Goal: Transaction & Acquisition: Purchase product/service

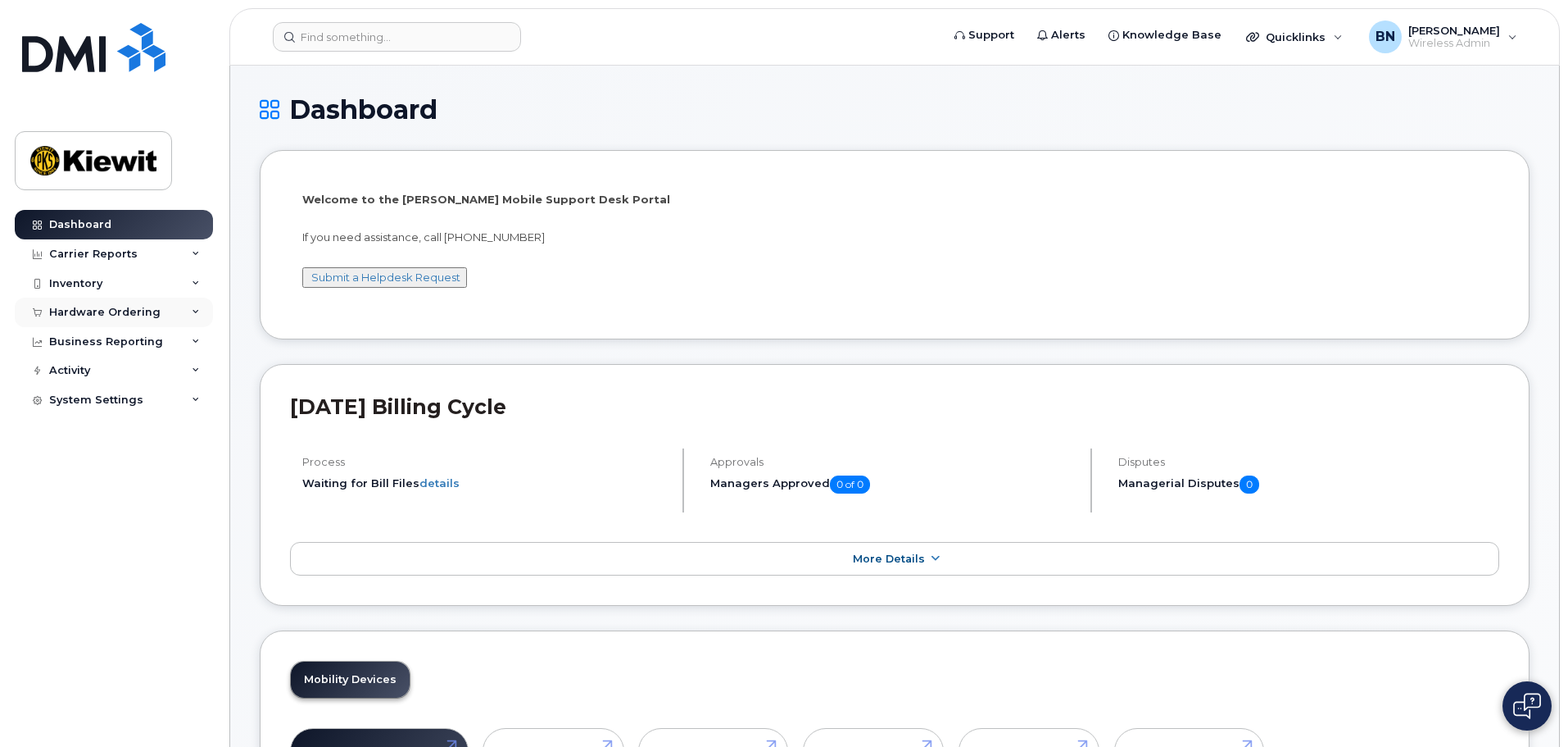
click at [199, 323] on div "Hardware Ordering" at bounding box center [114, 312] width 199 height 30
click at [169, 367] on link "Orders" at bounding box center [128, 374] width 170 height 31
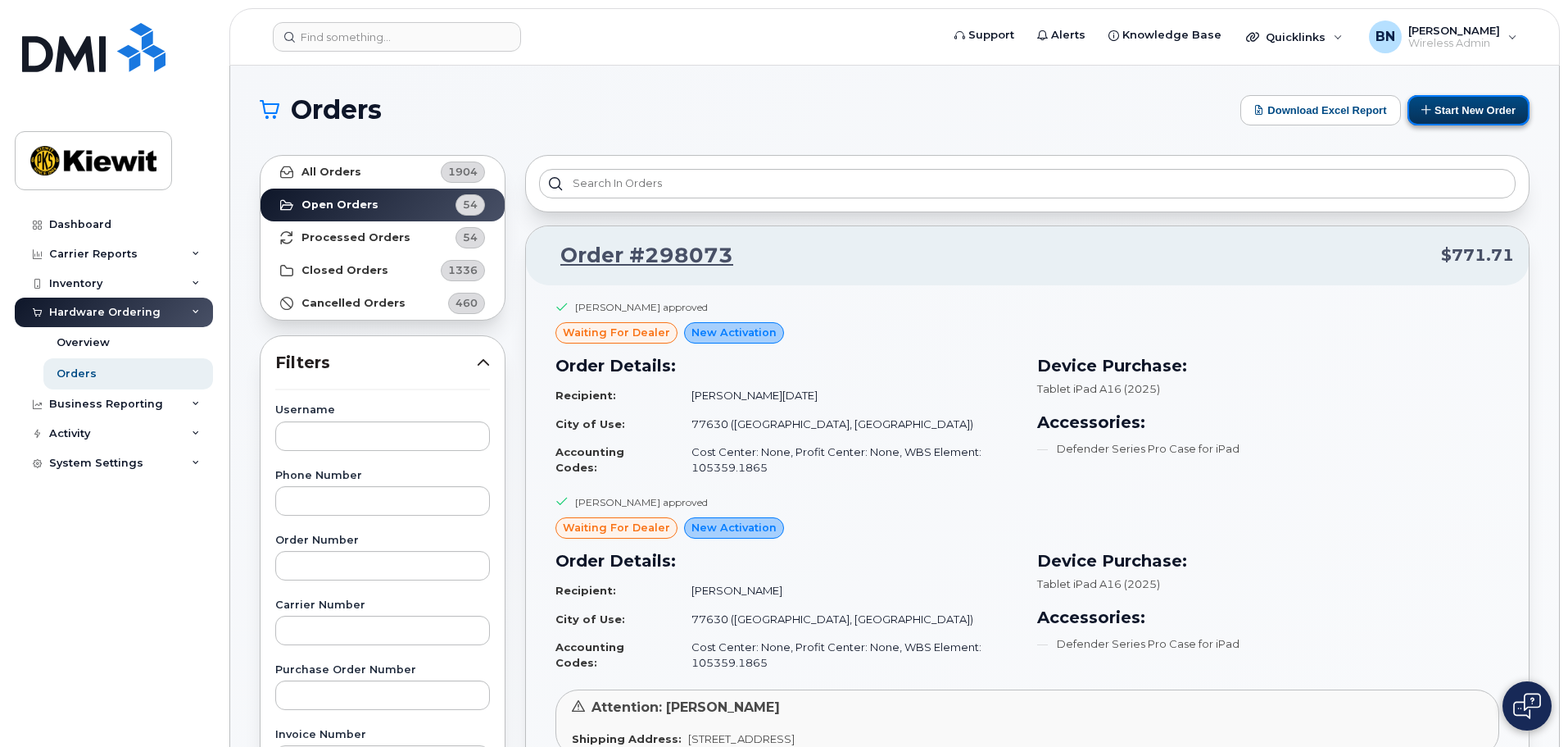
click at [1469, 111] on button "Start New Order" at bounding box center [1469, 110] width 122 height 30
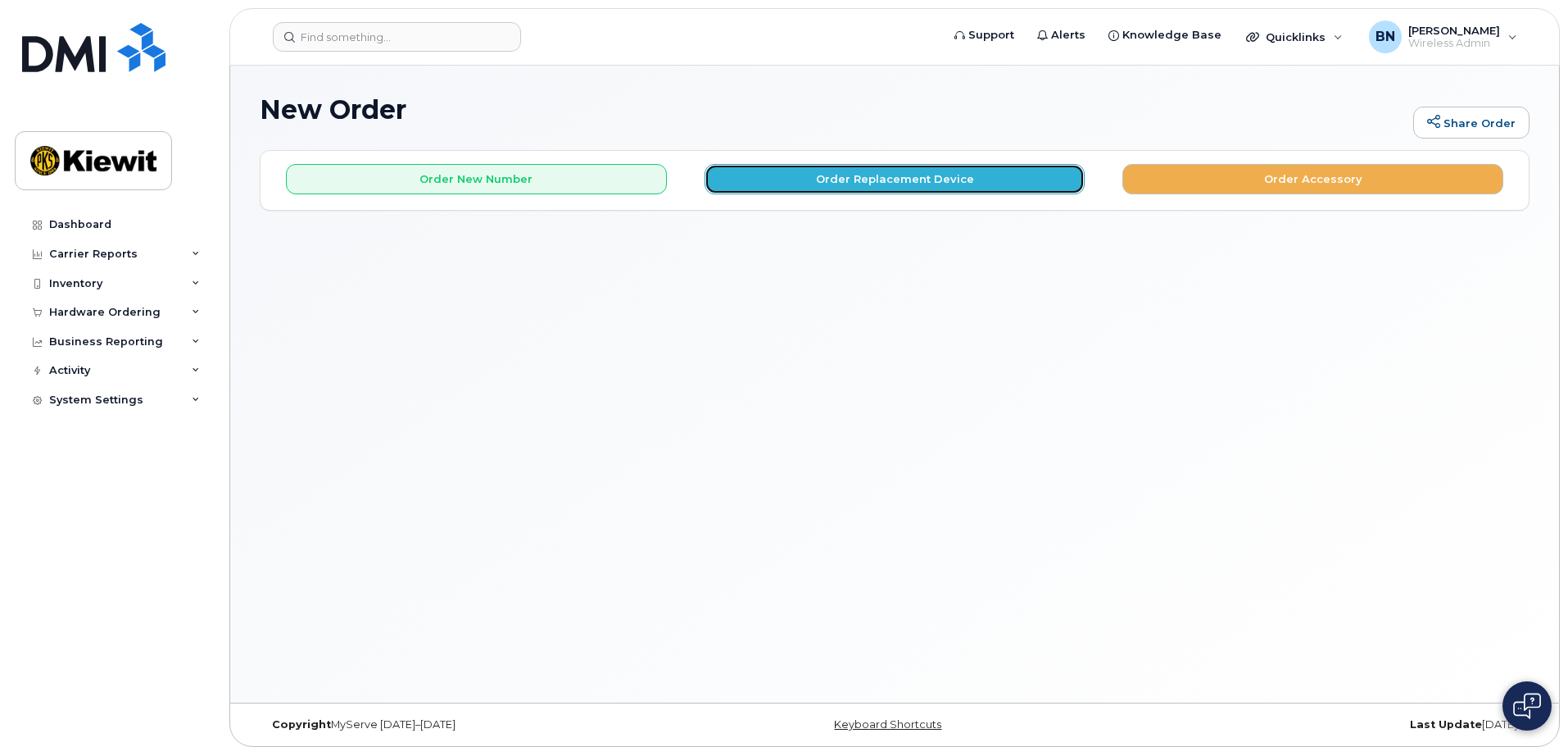
click at [862, 178] on button "Order Replacement Device" at bounding box center [894, 178] width 381 height 30
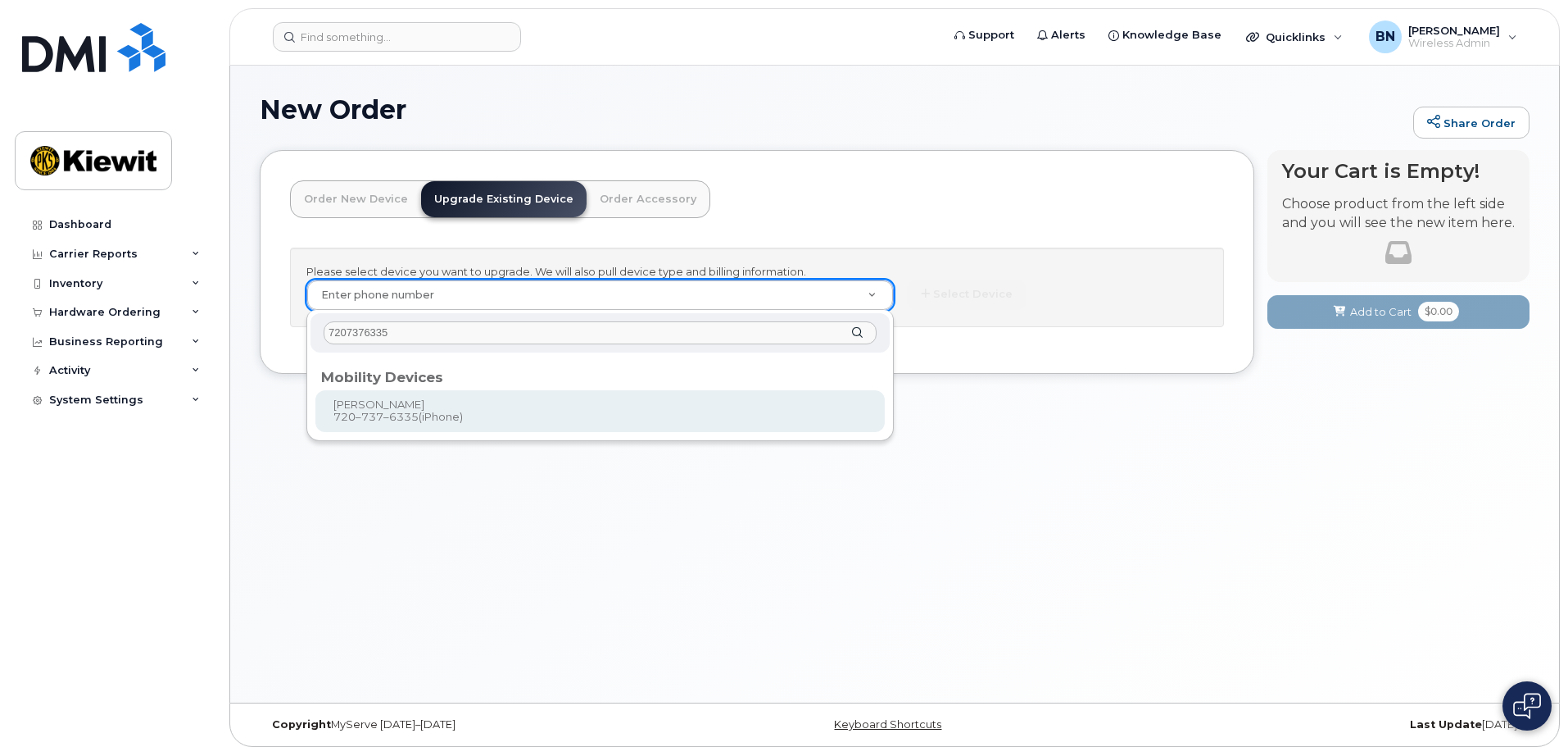
type input "7207376335"
type input "1171715"
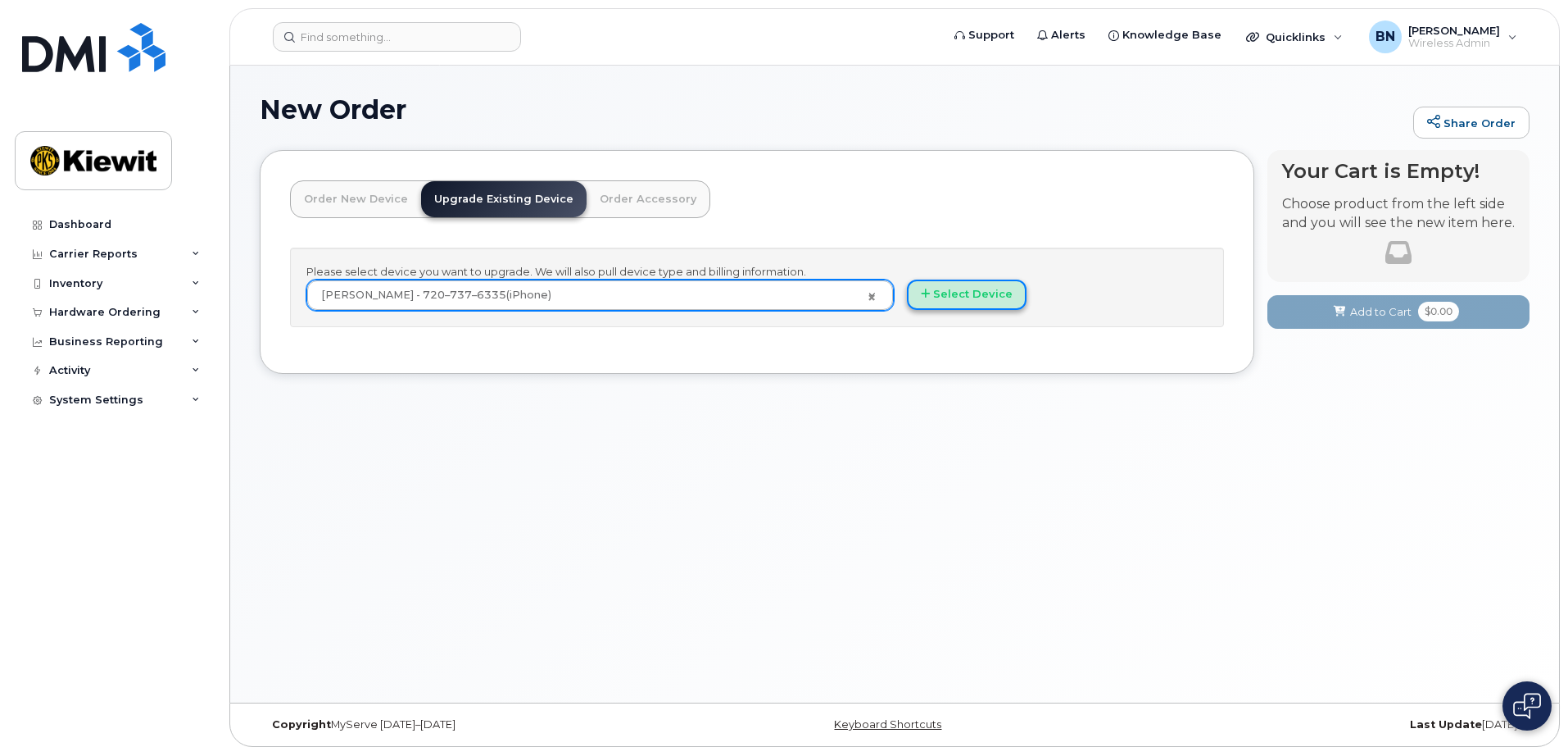
click at [980, 293] on button "Select Device" at bounding box center [967, 294] width 120 height 30
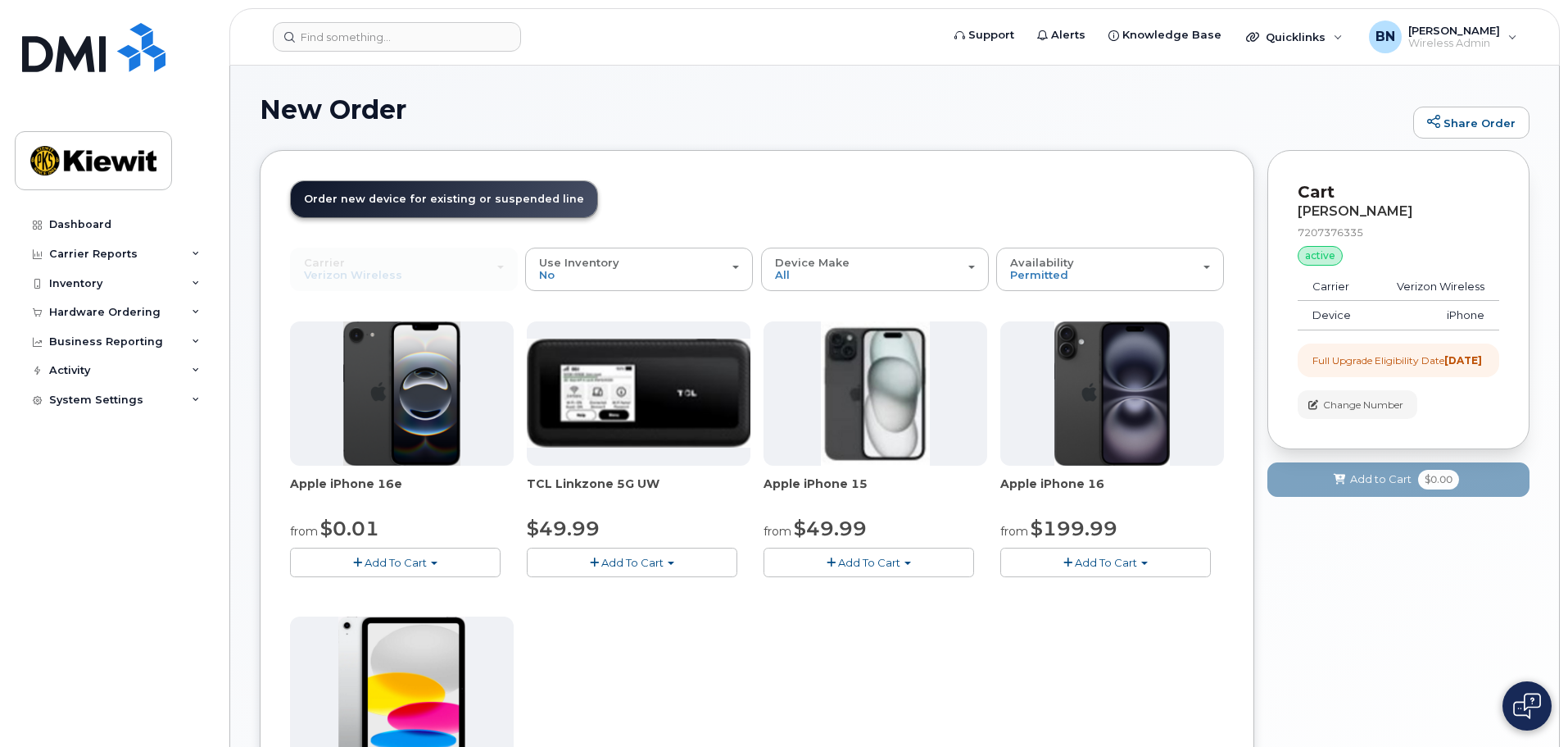
click at [388, 555] on span "Add To Cart" at bounding box center [395, 562] width 63 height 13
click at [379, 595] on link "$0.01 - 2 Year Upgrade (128GB)" at bounding box center [396, 592] width 205 height 20
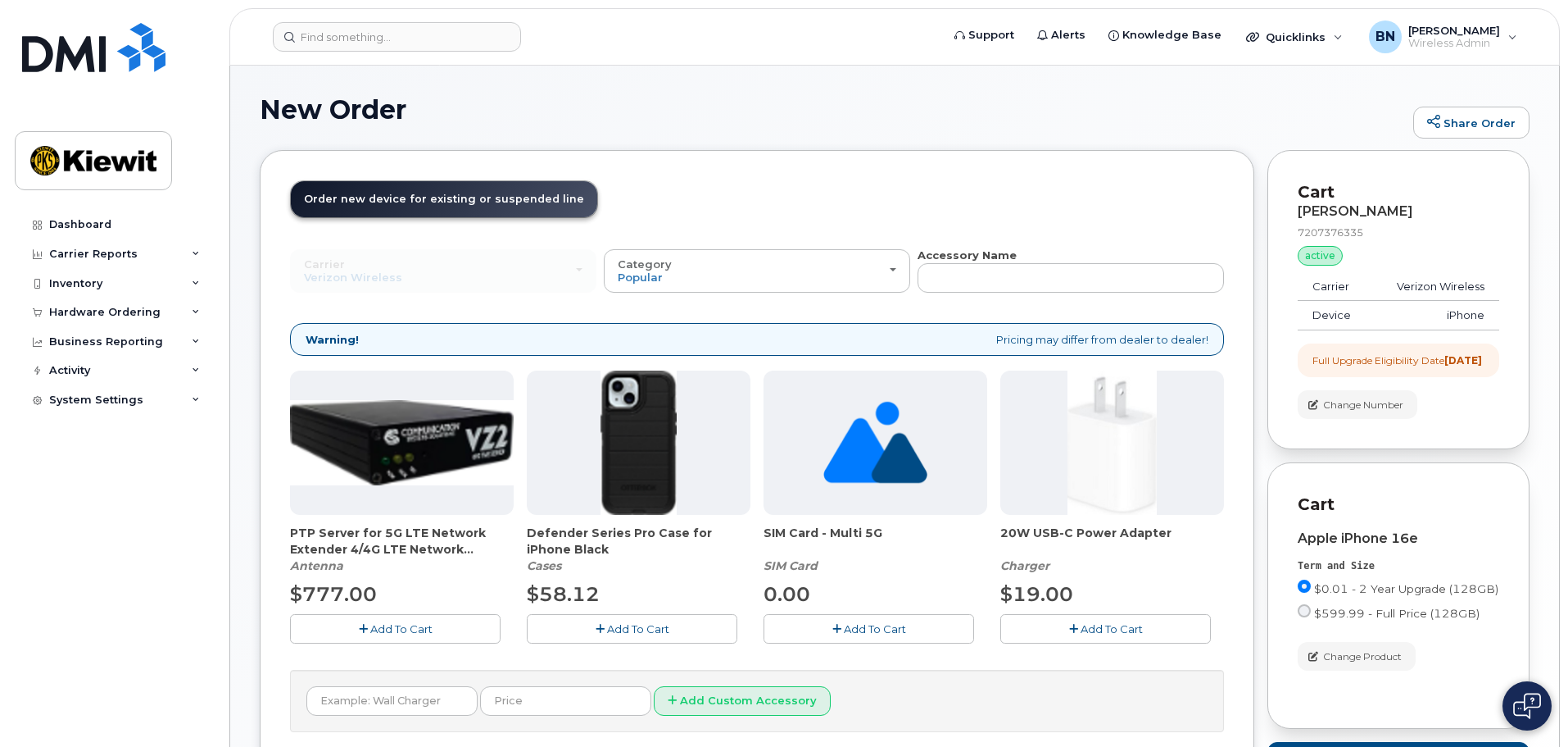
scroll to position [82, 0]
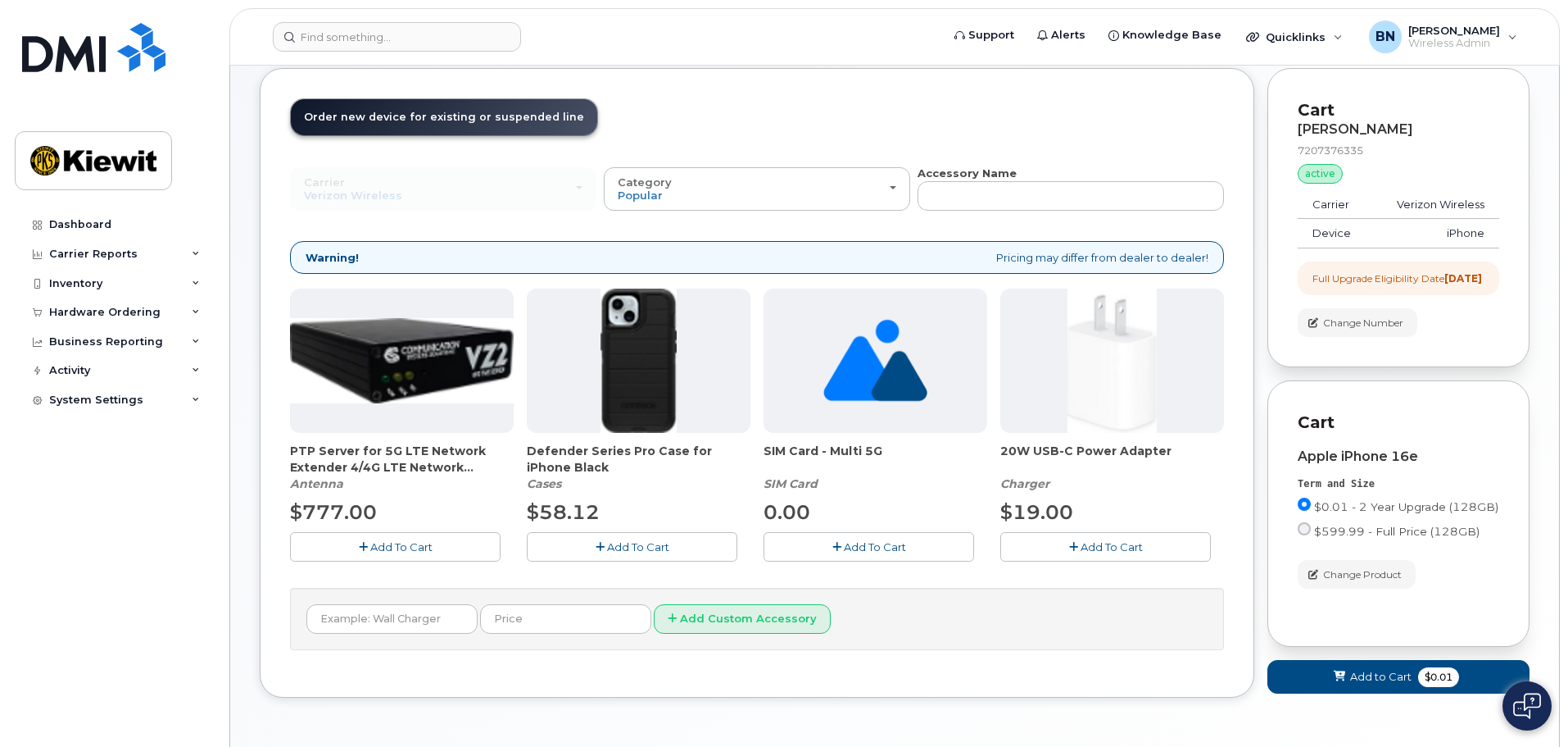
click at [664, 558] on button "Add To Cart" at bounding box center [632, 547] width 211 height 29
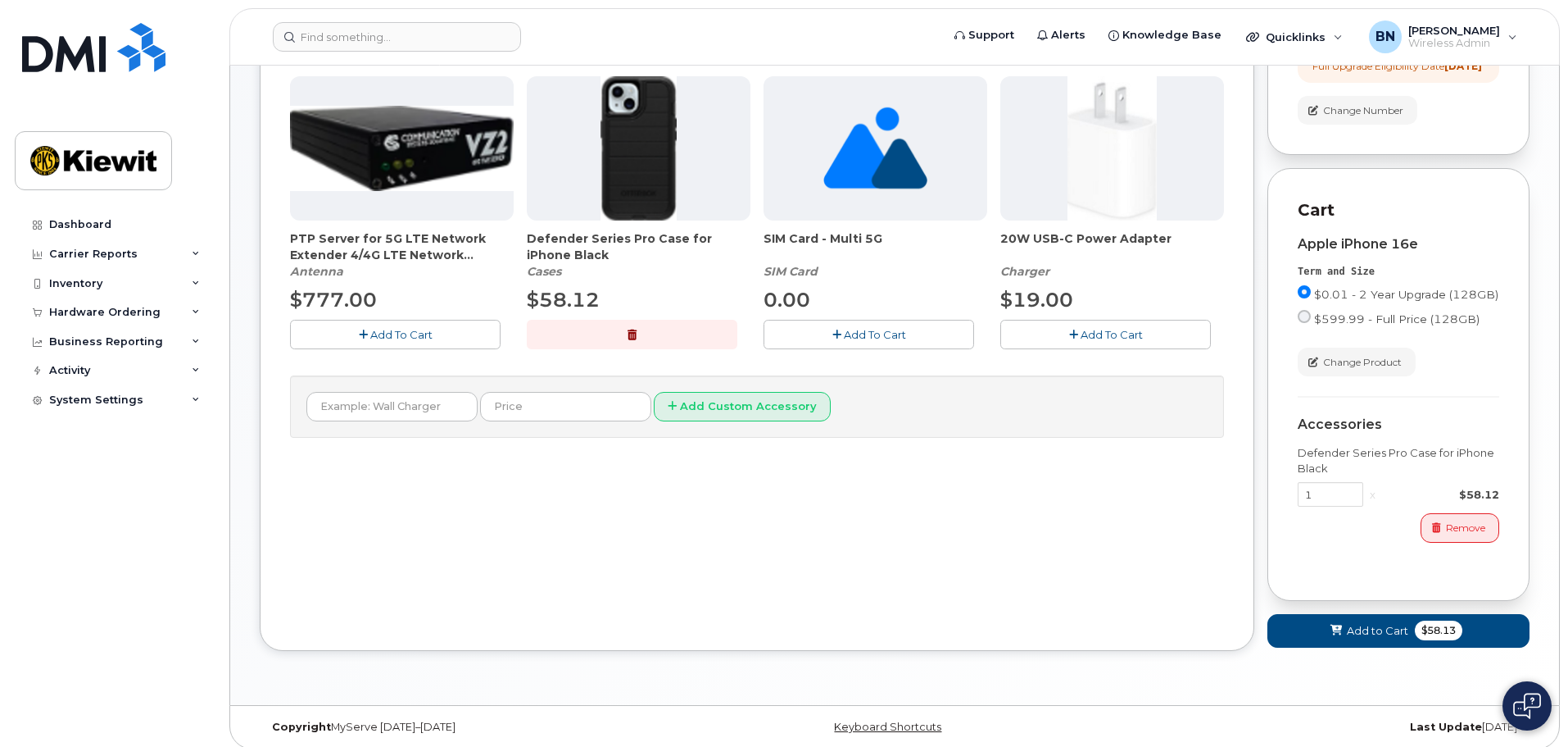
scroll to position [319, 0]
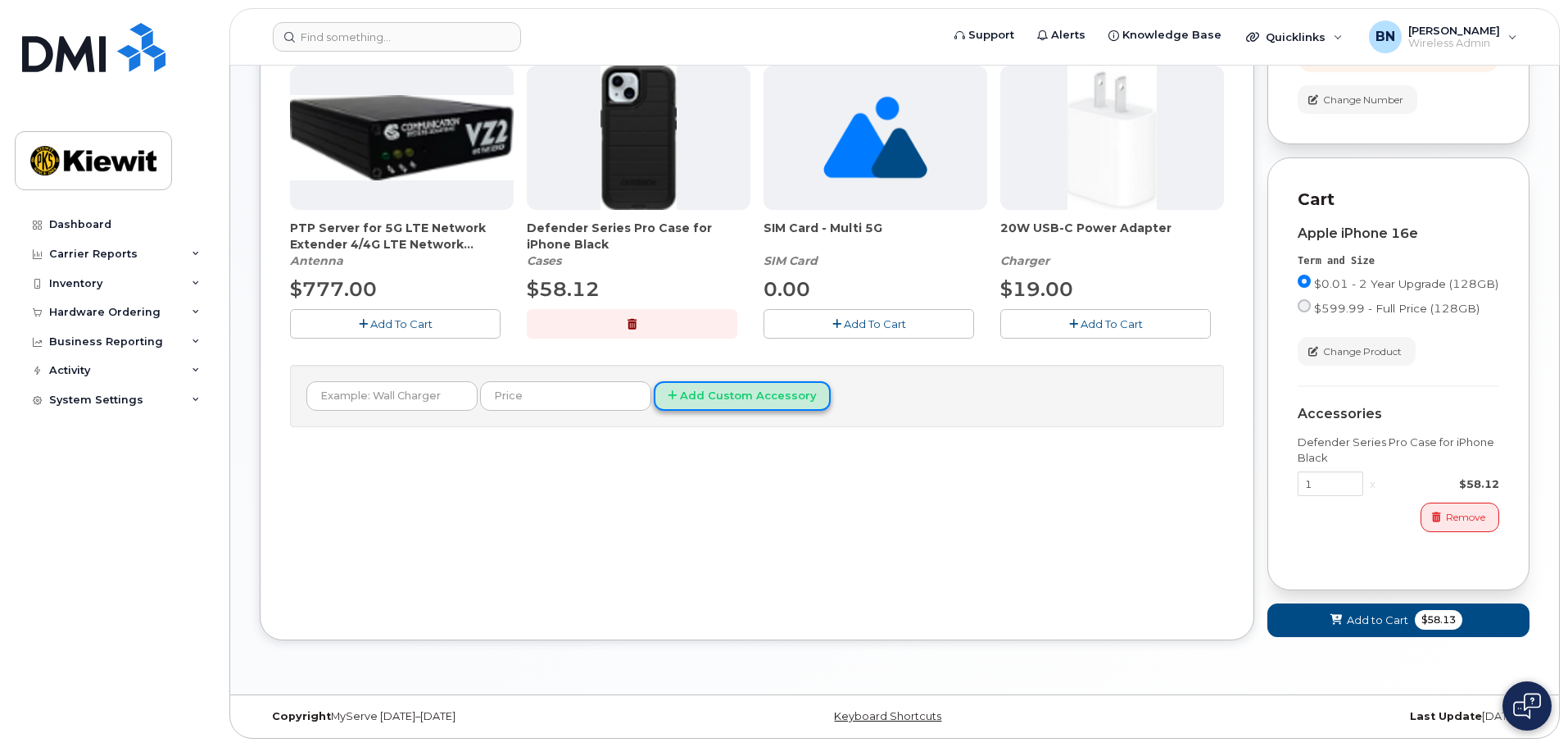
click at [662, 394] on button "Add Custom Accessory" at bounding box center [742, 395] width 177 height 30
click at [385, 390] on input "text" at bounding box center [392, 395] width 172 height 30
type input "screen protector"
click at [653, 381] on button "Add Custom Accessory" at bounding box center [742, 395] width 177 height 30
click at [693, 424] on div "Carrier Verizon Wireless T-Mobile AT&T Wireless Verizon Wireless T-Mobile AT&T …" at bounding box center [757, 192] width 934 height 500
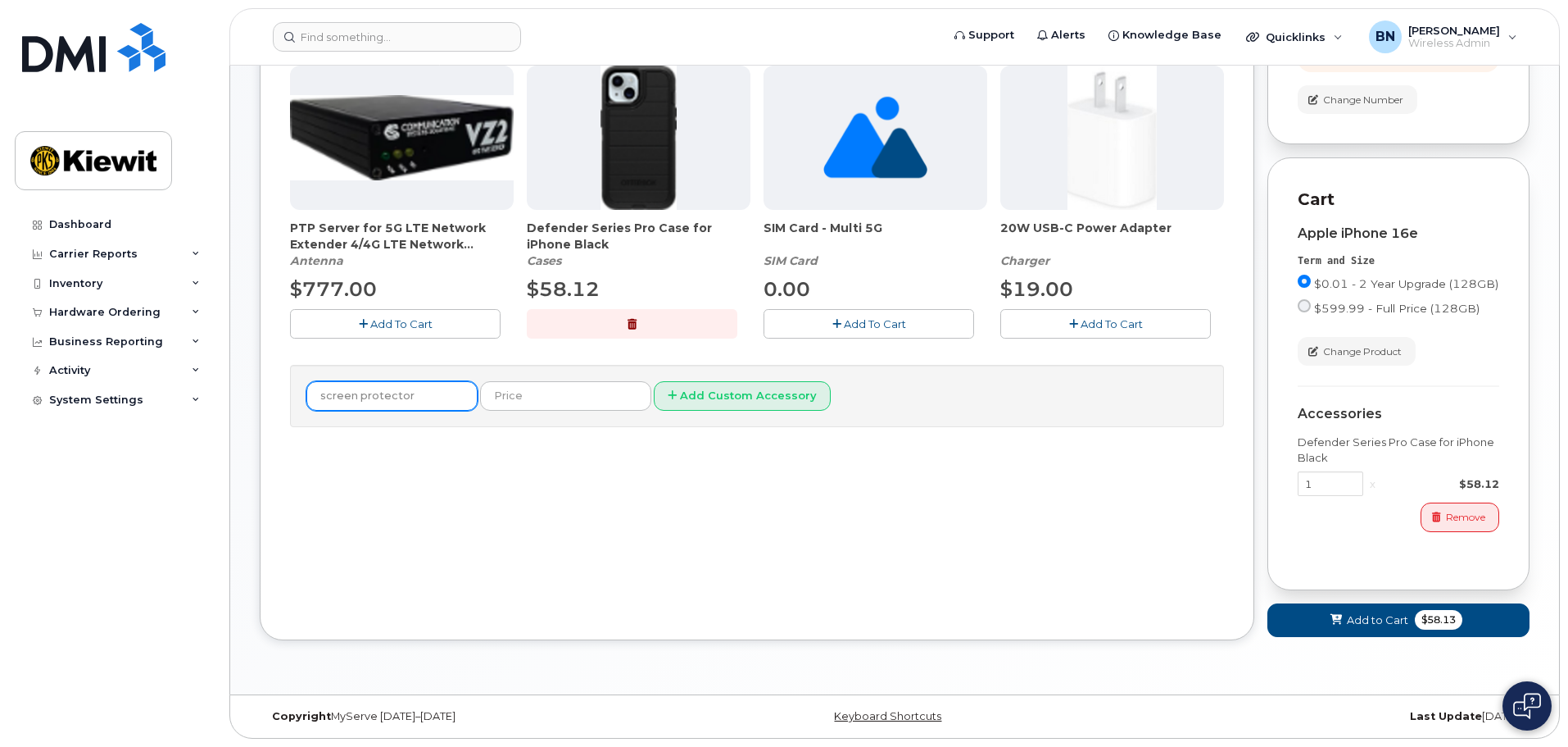
drag, startPoint x: 396, startPoint y: 387, endPoint x: 221, endPoint y: 435, distance: 181.5
click at [224, 434] on body "Support Alerts Knowledge Base Quicklinks Suspend / Cancel Device Change SIM Car…" at bounding box center [784, 221] width 1568 height 1052
click at [807, 459] on div "Order New Device Upgrade Existing Device Order Accessory Order new device and n…" at bounding box center [757, 242] width 995 height 795
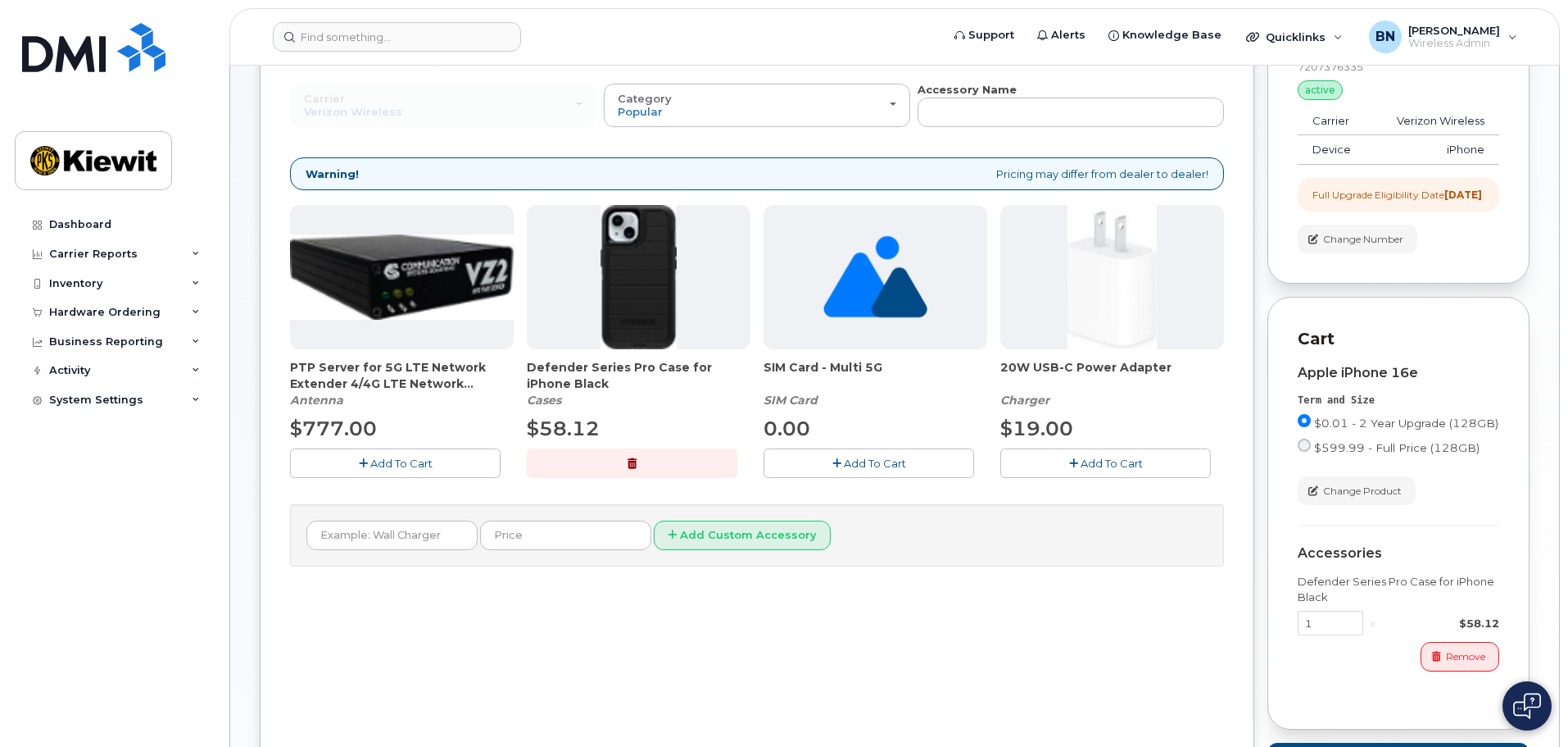
scroll to position [237, 0]
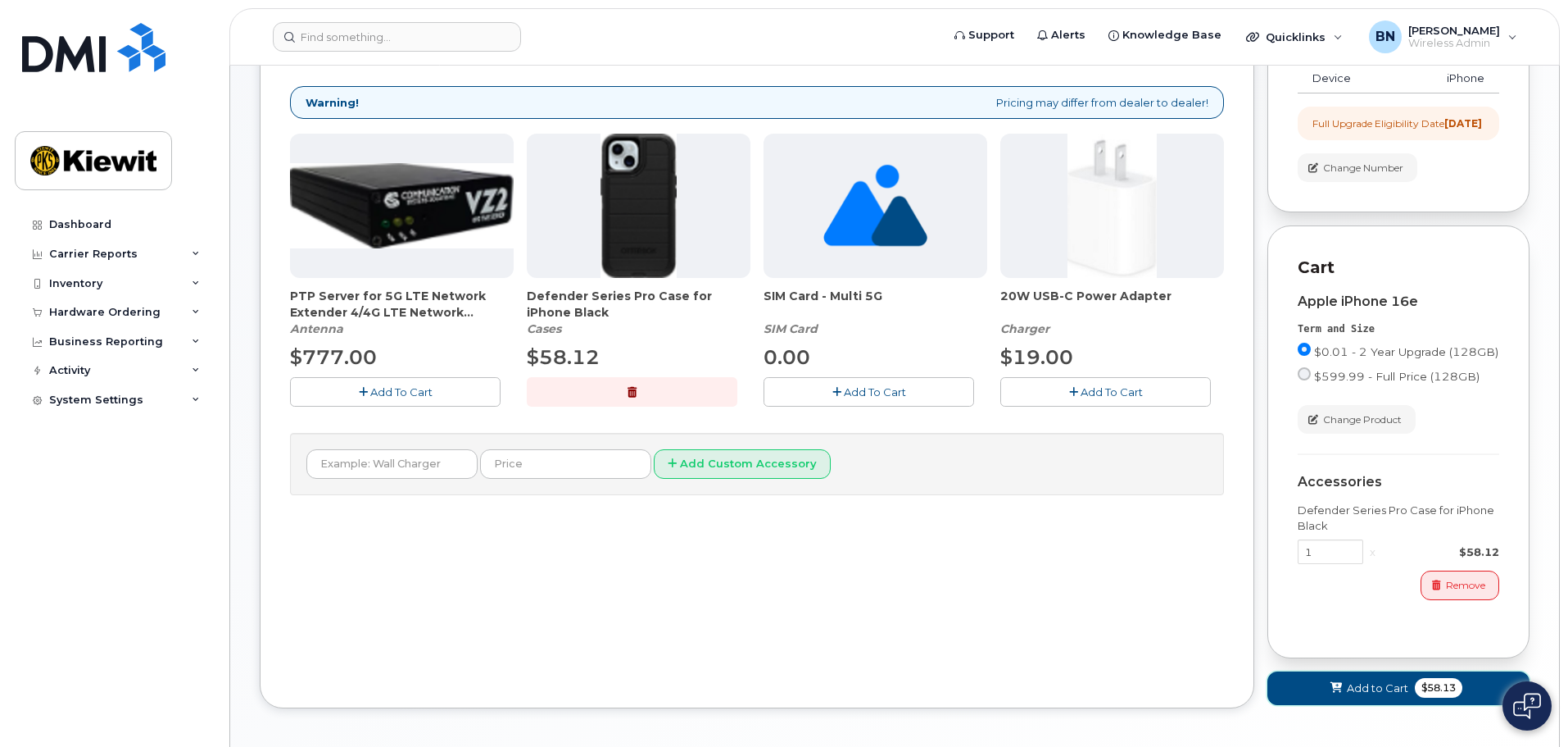
click at [1343, 705] on button "Add to Cart $58.13" at bounding box center [1398, 687] width 262 height 34
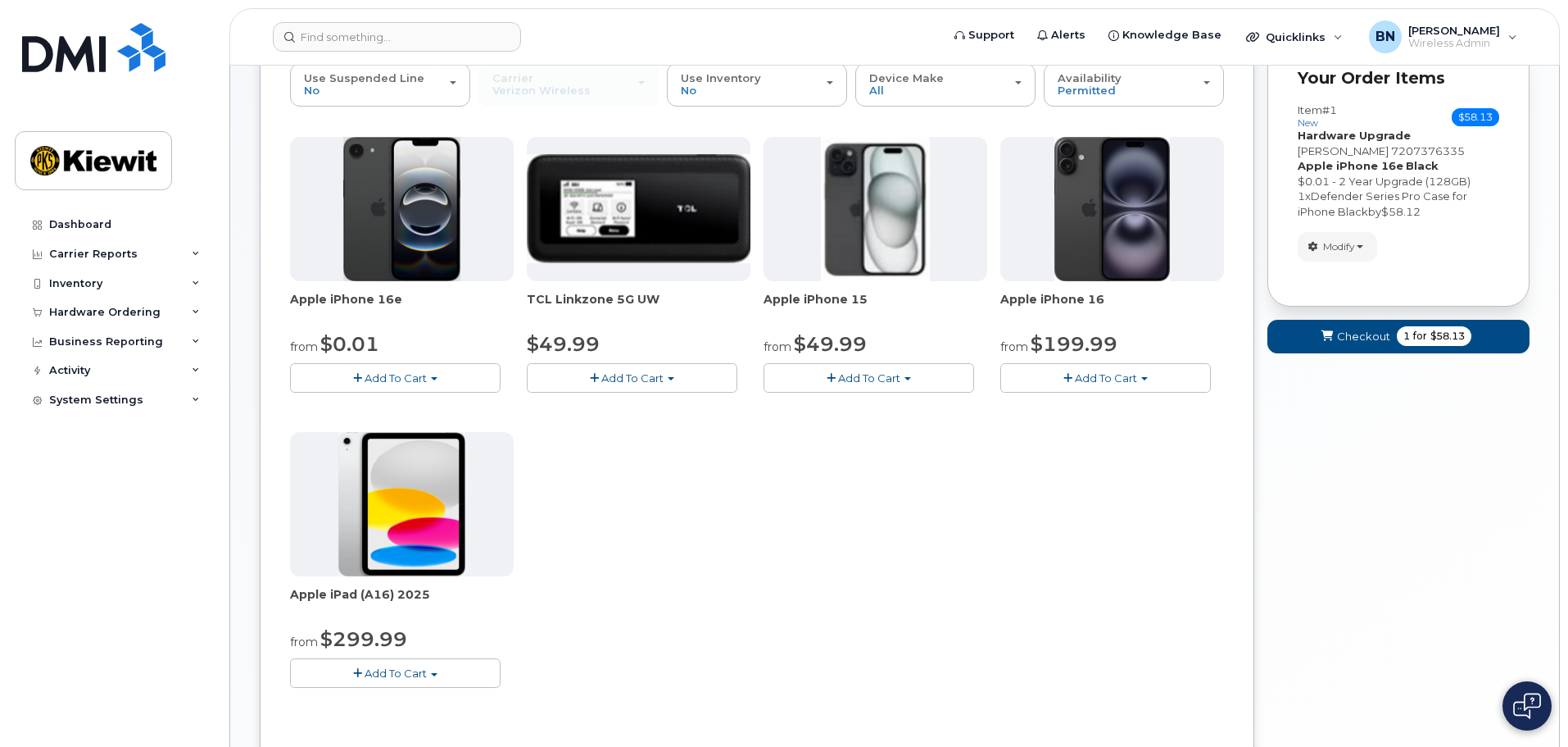
scroll to position [155, 0]
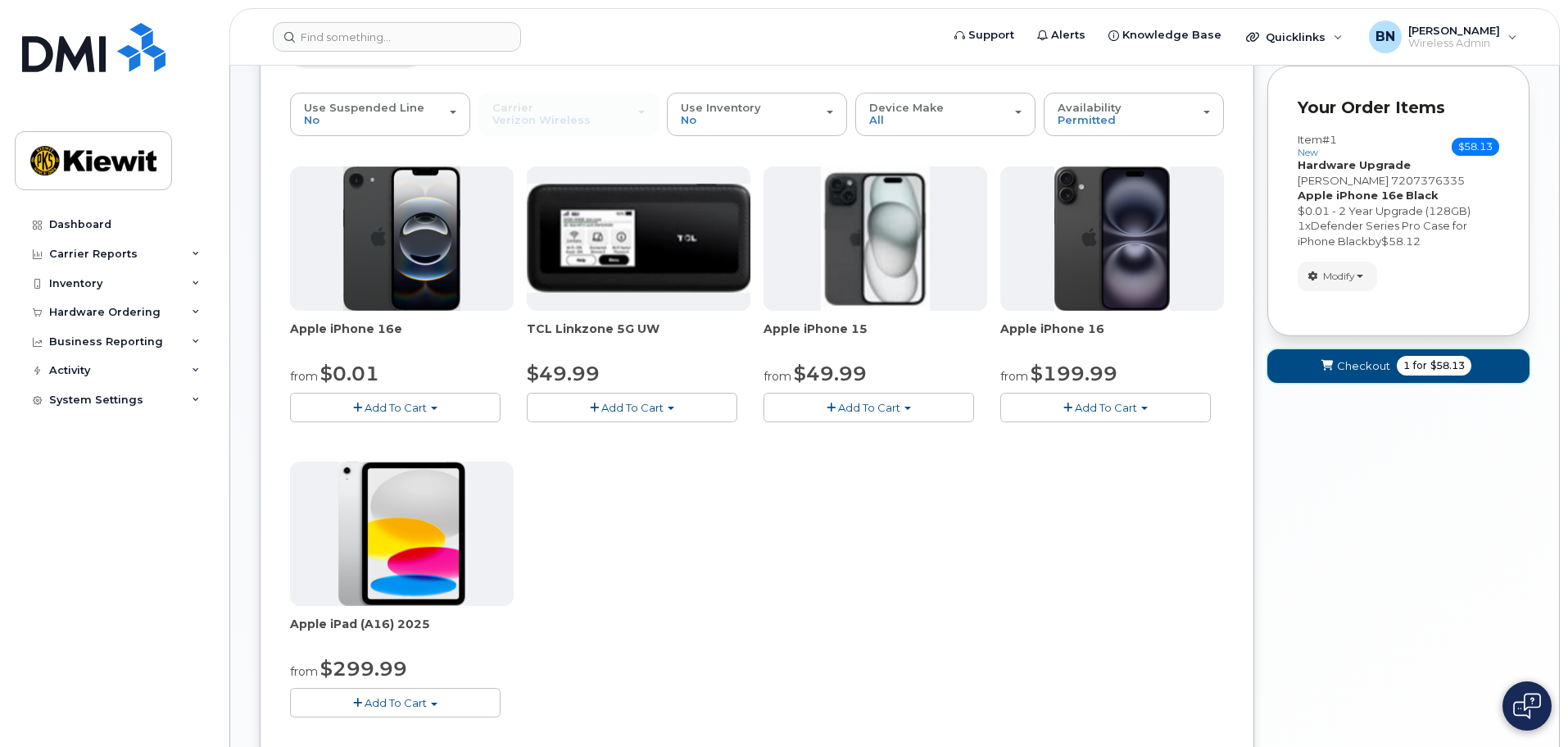
click at [1359, 370] on span "Checkout" at bounding box center [1364, 366] width 53 height 15
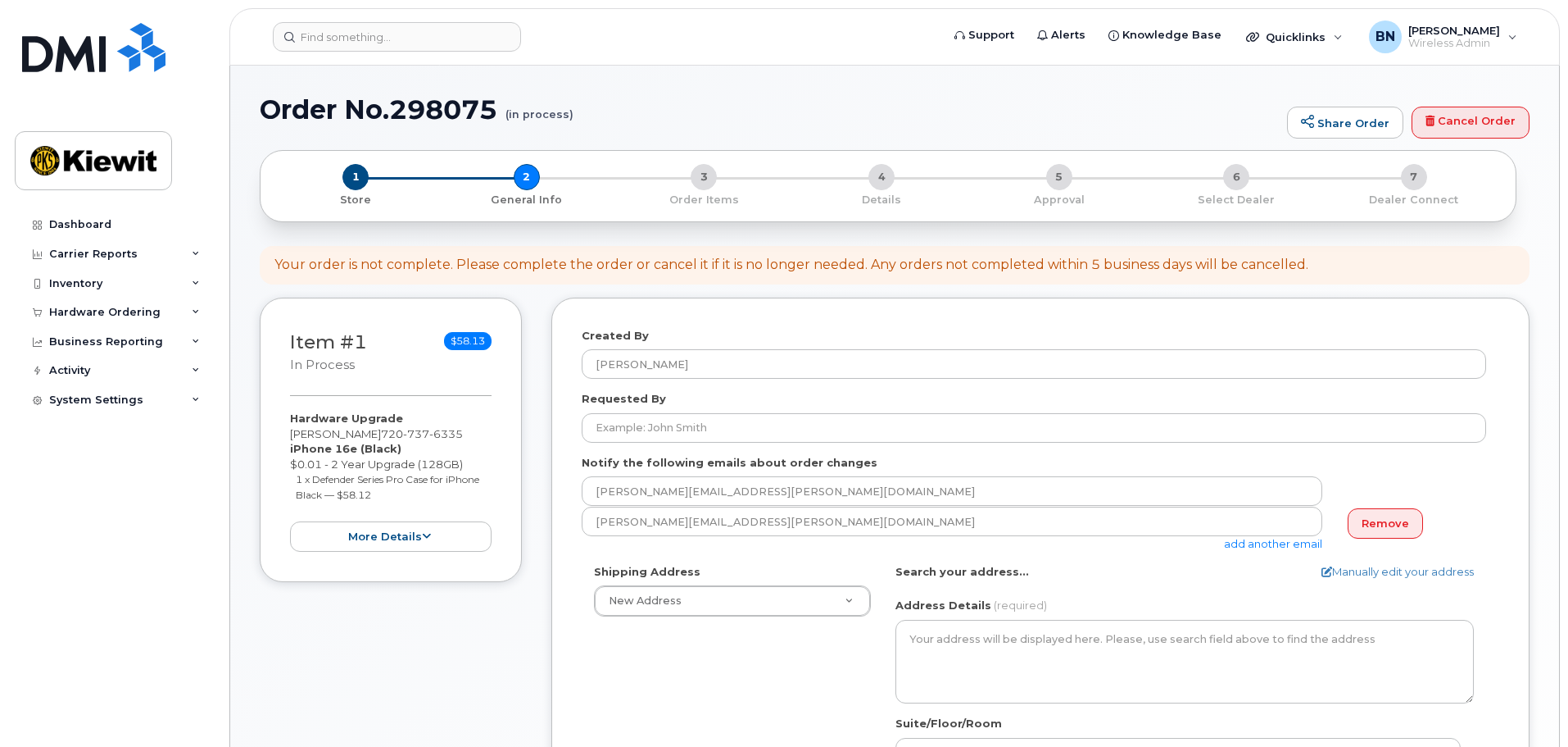
select select
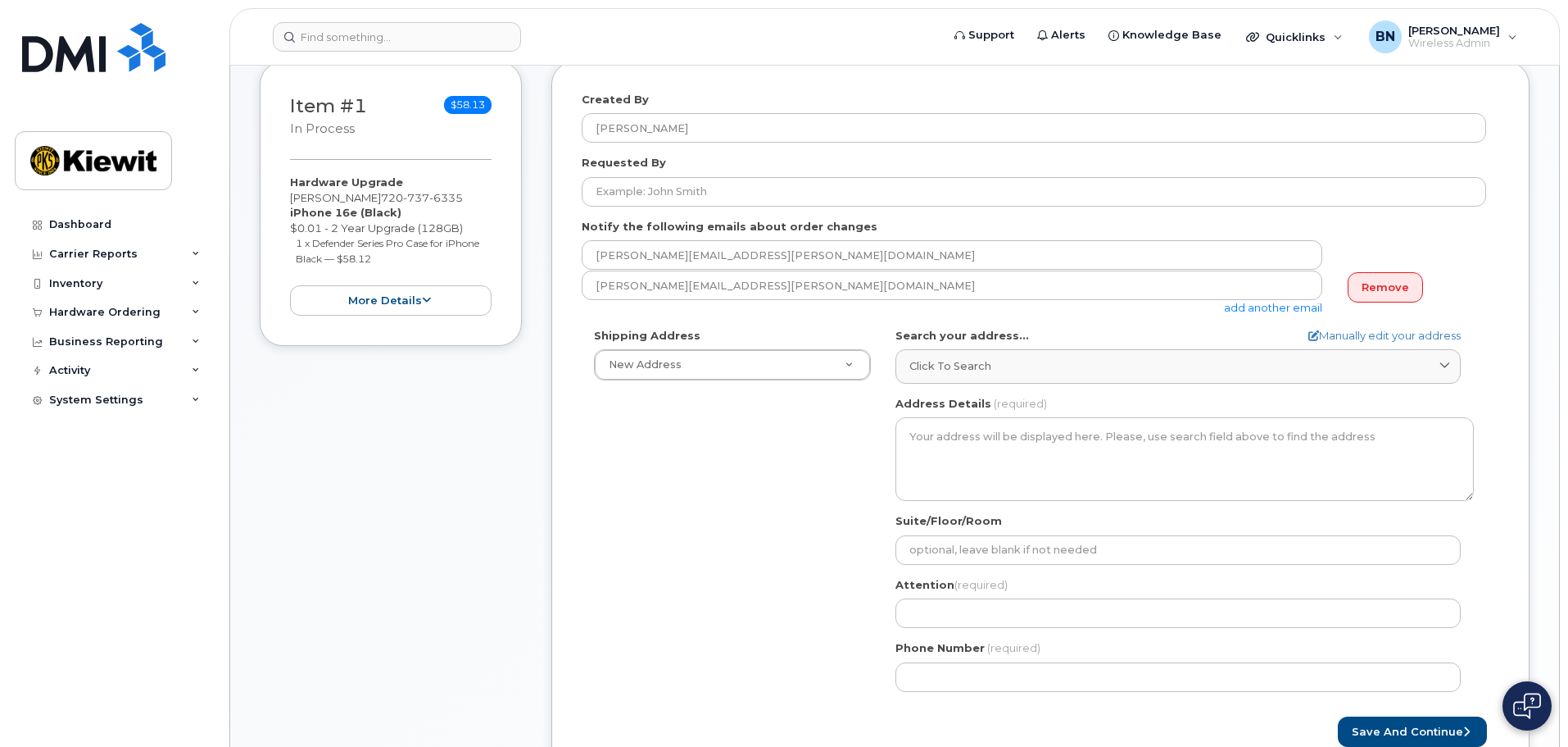
scroll to position [246, 0]
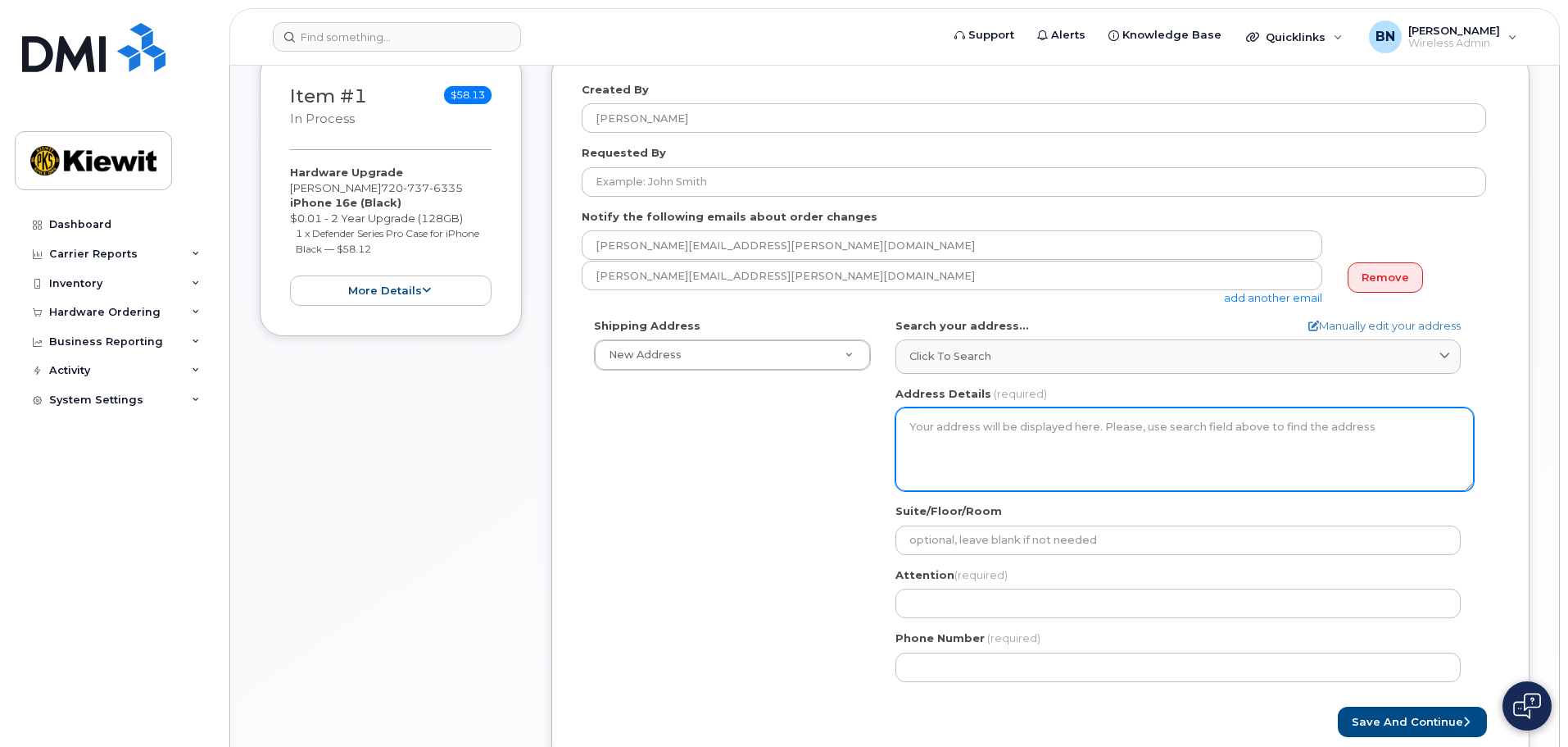
click at [1118, 465] on textarea "Address Details" at bounding box center [1184, 449] width 578 height 84
click at [1126, 430] on textarea "Address Details" at bounding box center [1184, 449] width 578 height 84
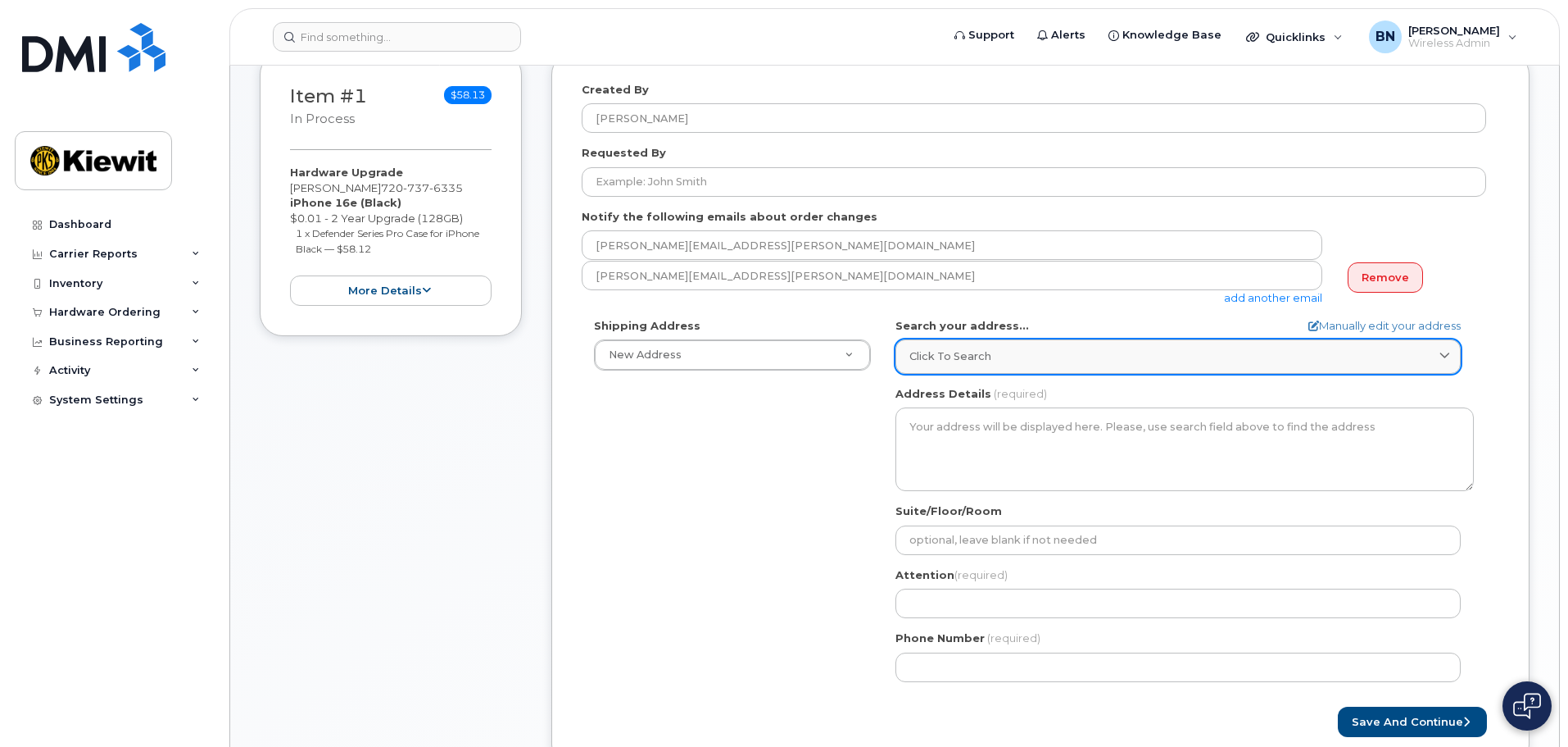
click at [1118, 363] on div "Click to search" at bounding box center [1179, 356] width 538 height 15
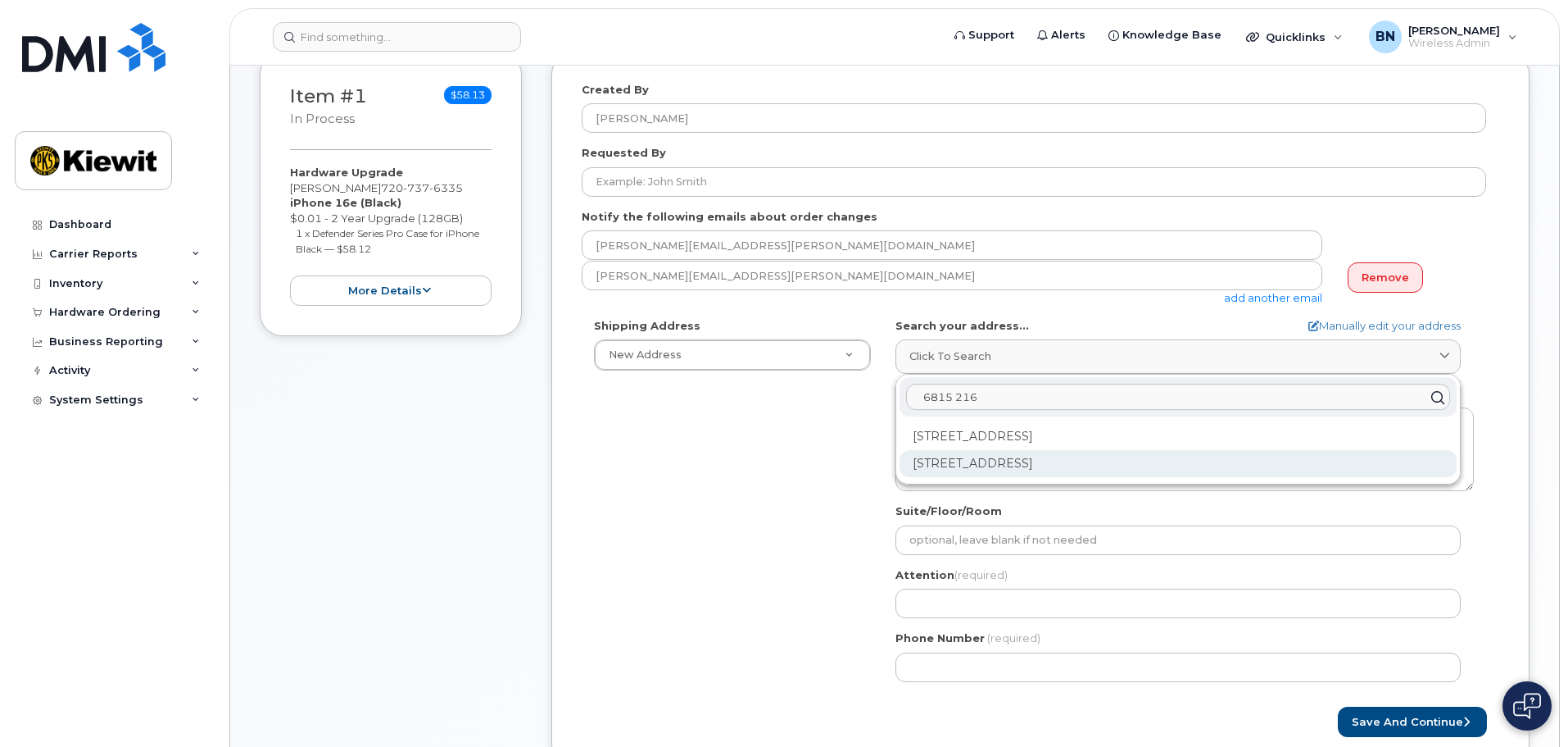
type input "6815 216"
click at [1061, 471] on div "6815 216th St SW Lynnwood WA 98036-7363" at bounding box center [1179, 464] width 557 height 27
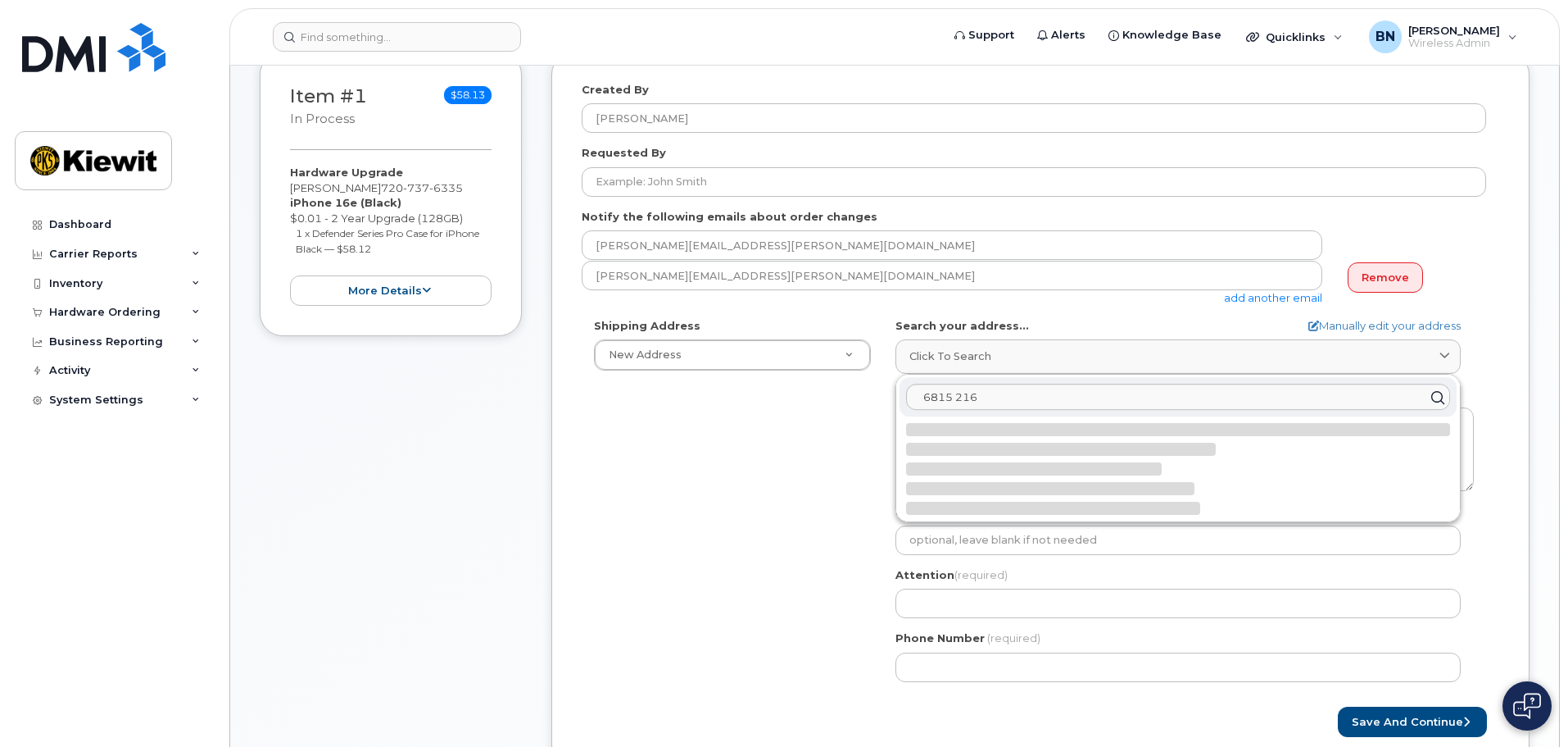
select select
type textarea "6815 216th St SW LYNNWOOD WA 98036-7363 UNITED STATES"
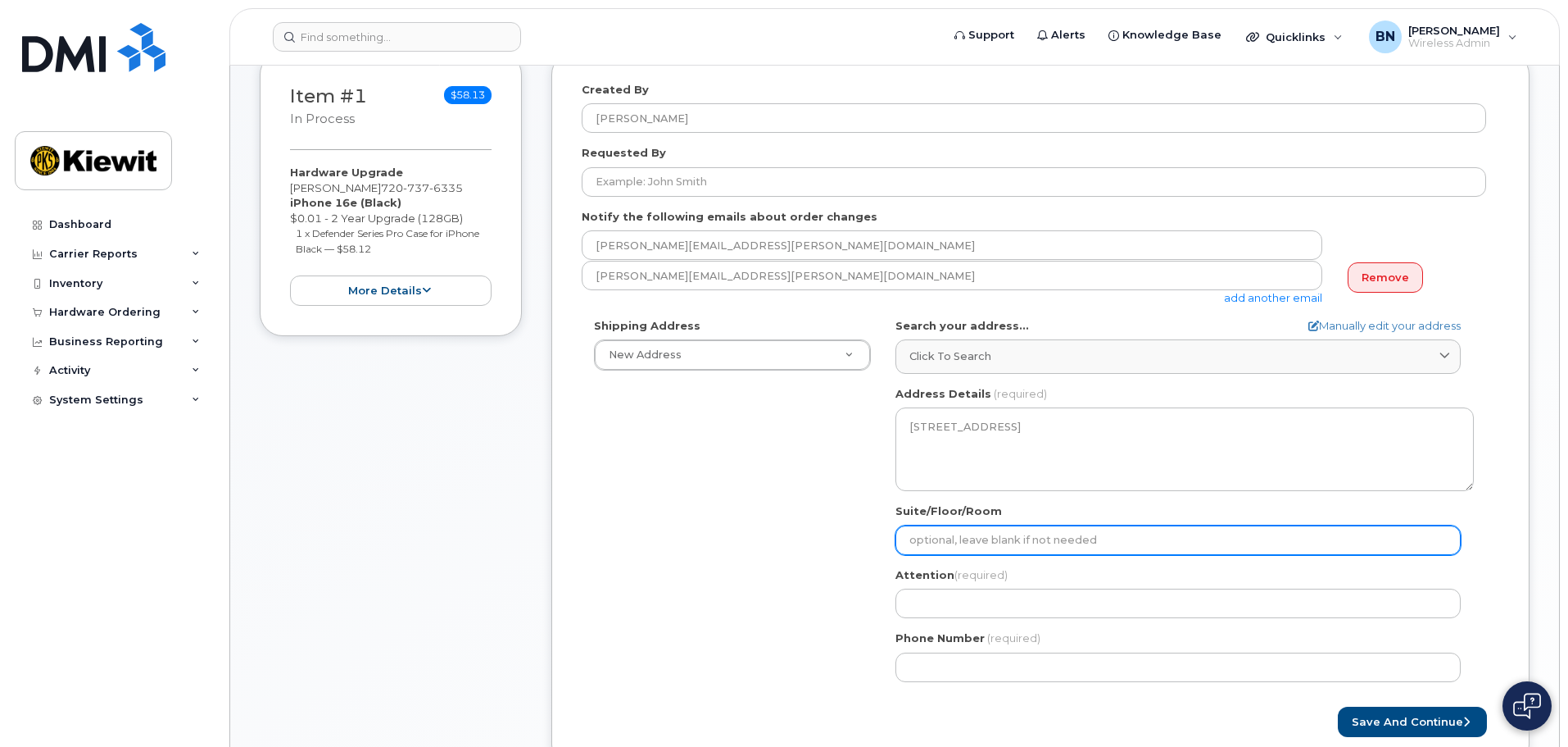
click at [1045, 546] on input "Suite/Floor/Room" at bounding box center [1178, 540] width 566 height 30
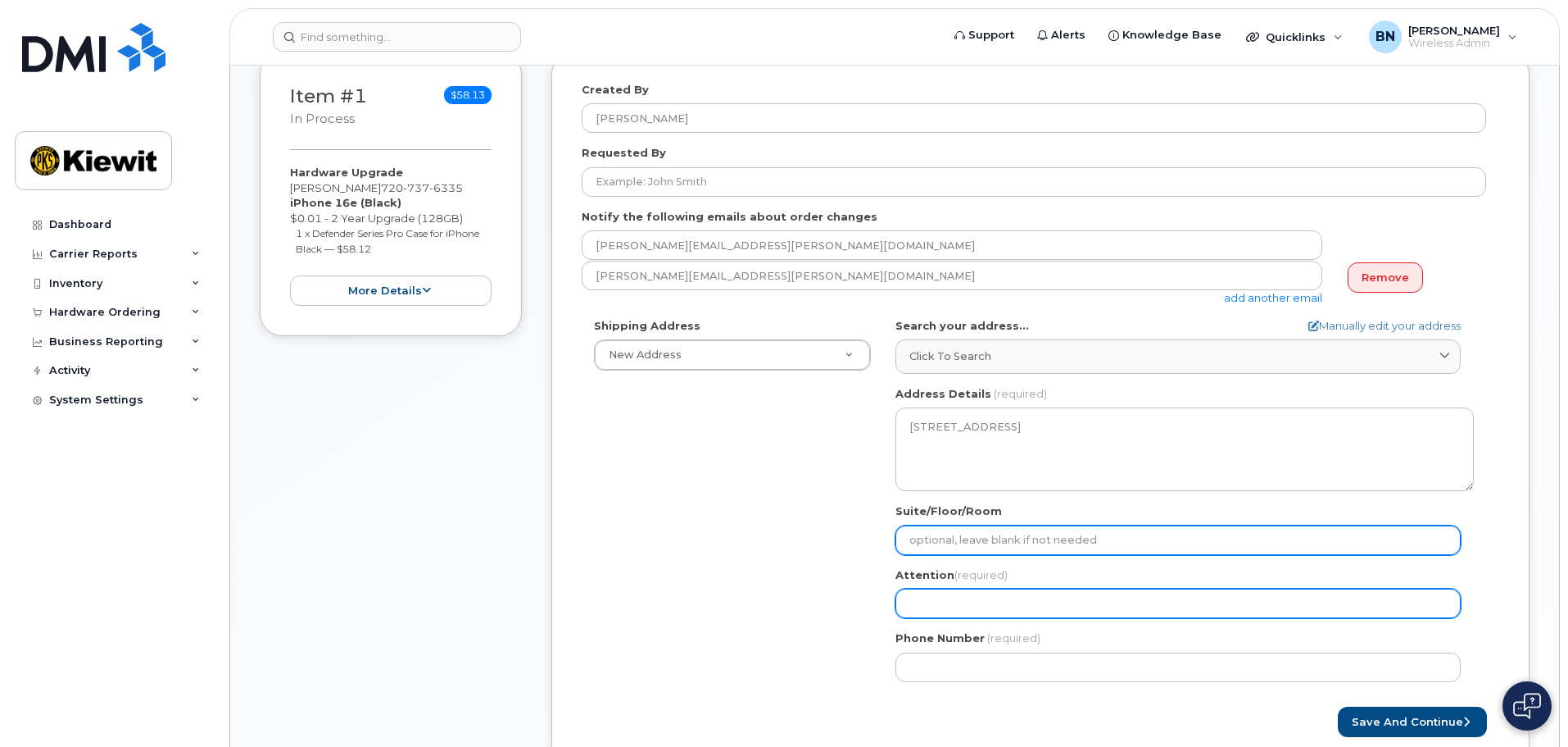
type input "Building 2"
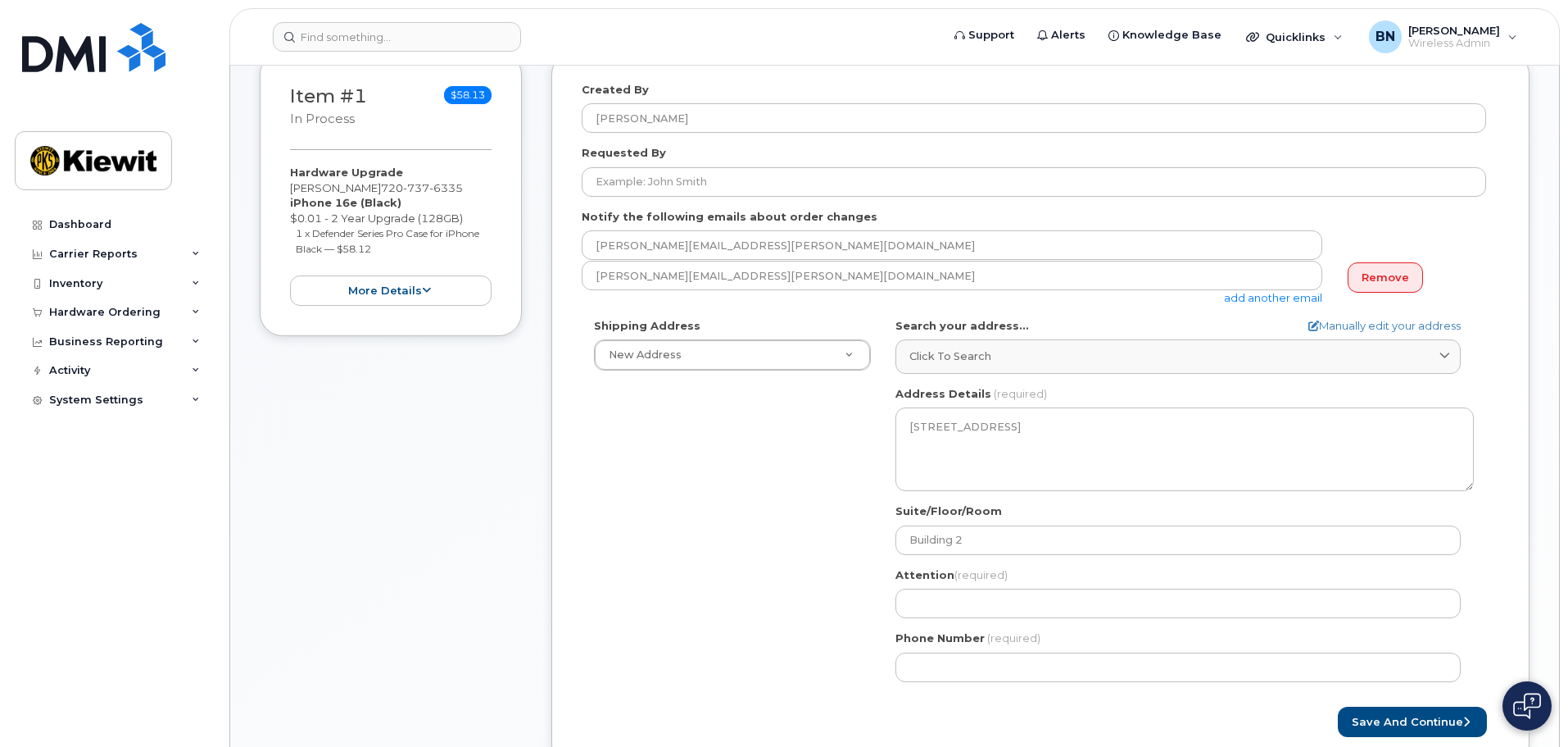
click at [790, 548] on div "Shipping Address New Address New Address 6815 216th St SW 1502 20th St NW WA Ly…" at bounding box center [1034, 506] width 905 height 376
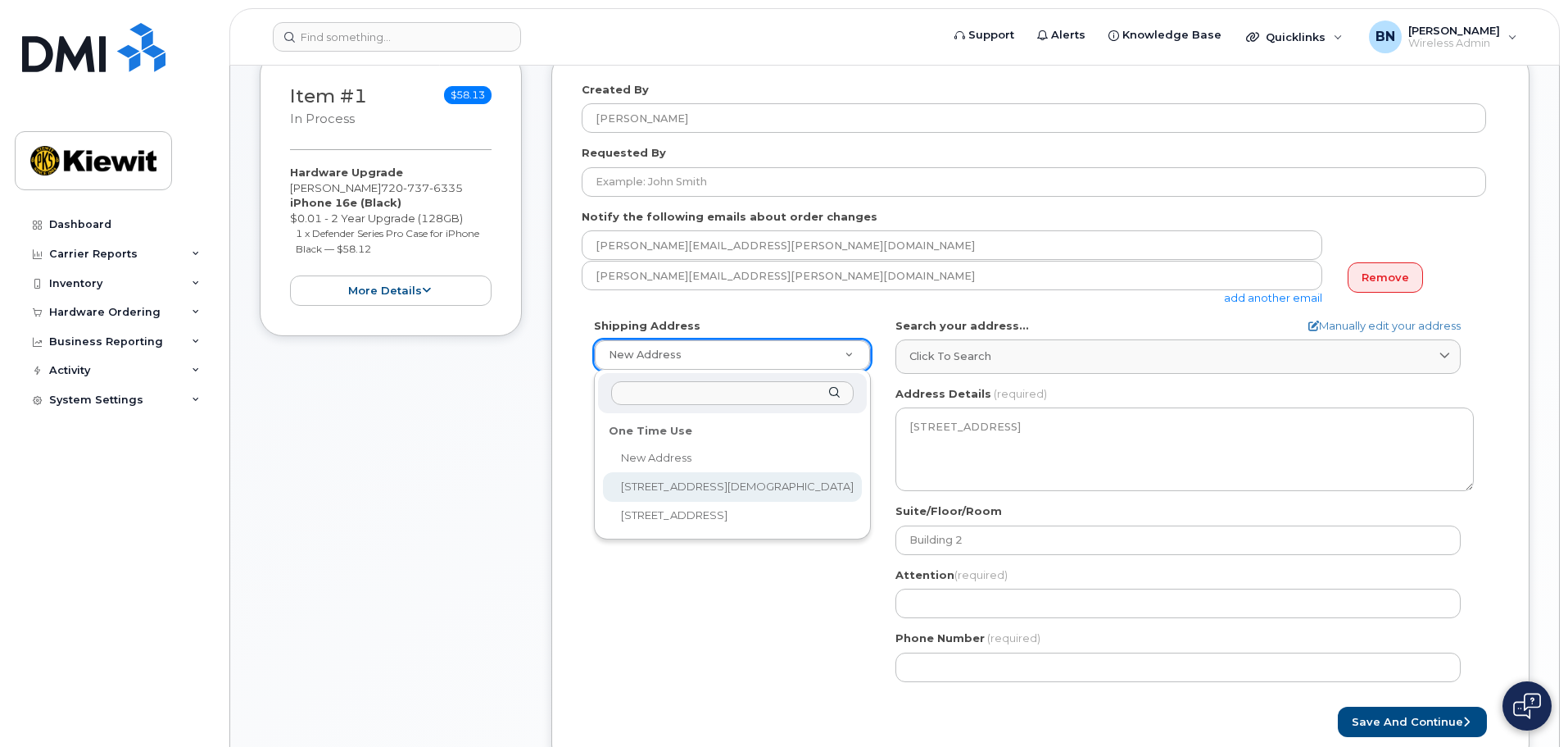
select select "6815 216th St SW"
type input "[PERSON_NAME]"
type input "2532941112"
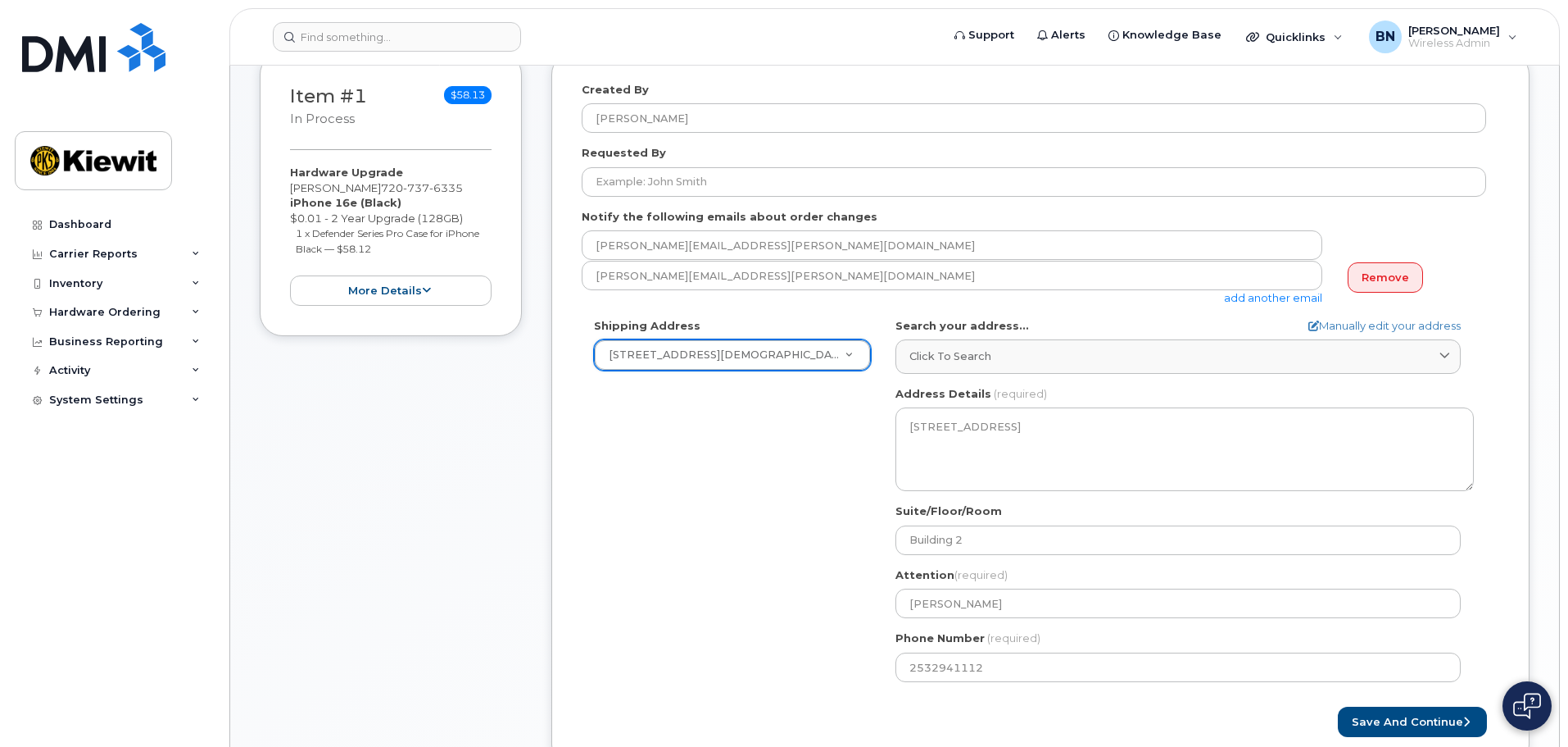
click at [734, 491] on div "Shipping Address 6815 216th St SW New Address 6815 216th St SW 1502 20th St NW …" at bounding box center [1034, 506] width 905 height 376
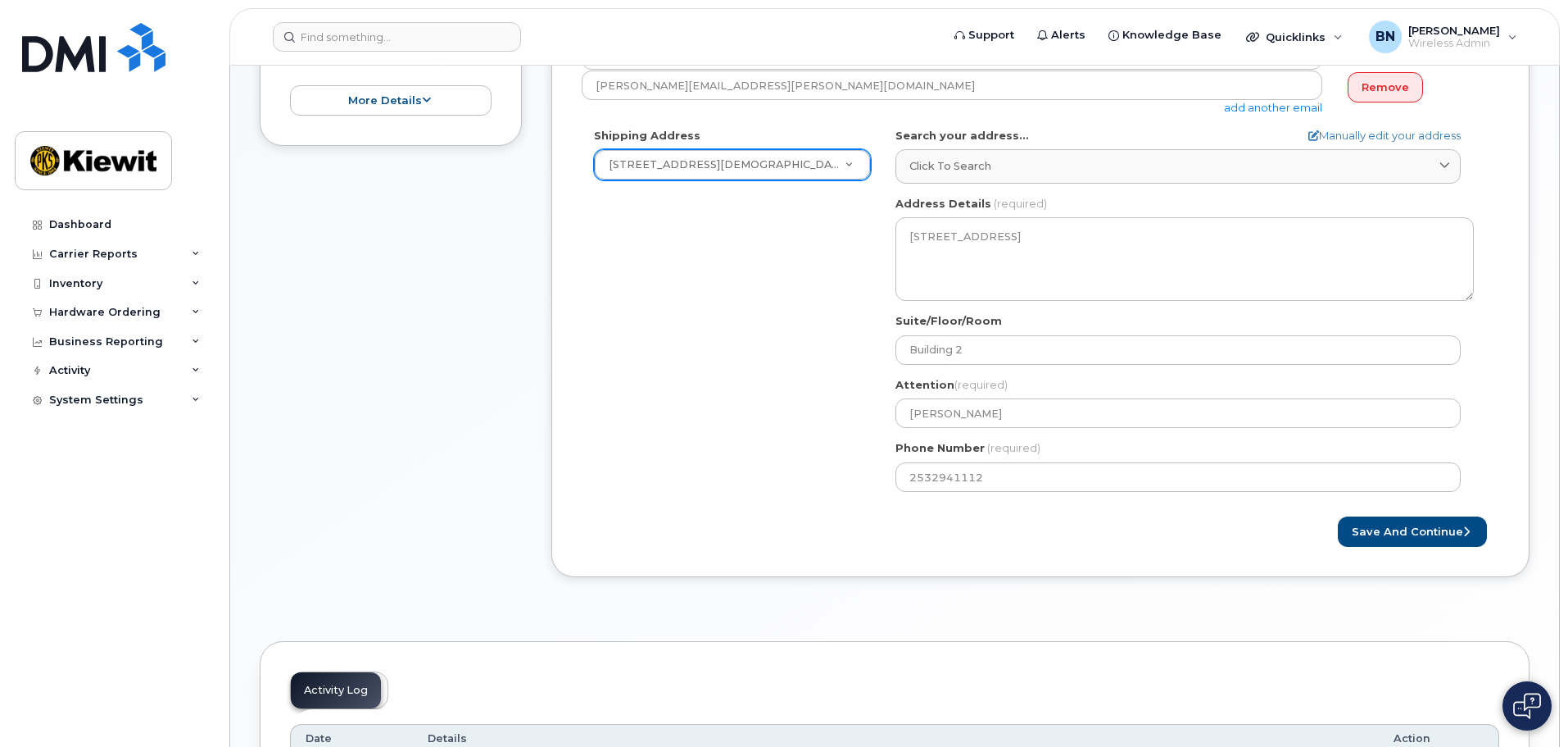
scroll to position [492, 0]
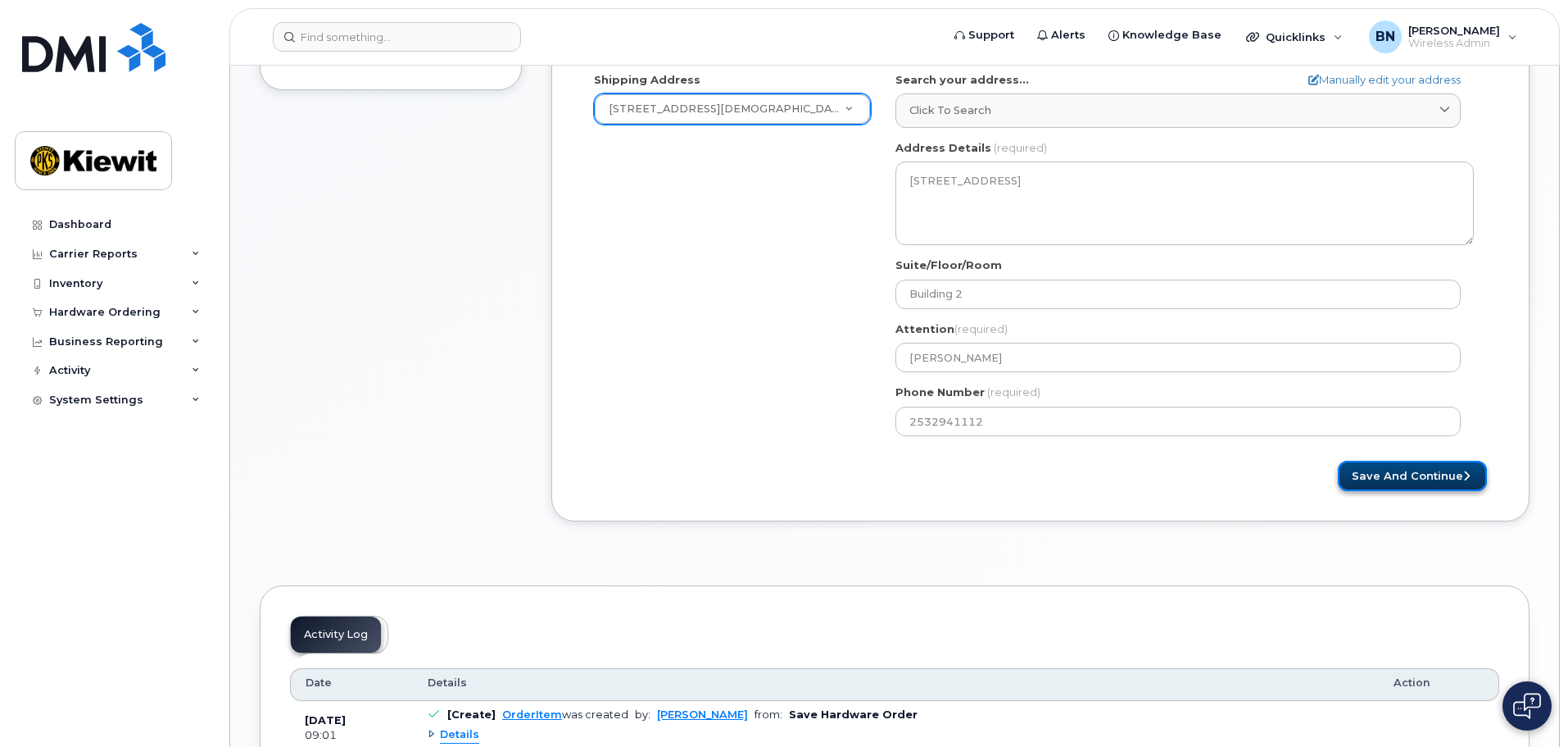
click at [1382, 484] on button "Save and Continue" at bounding box center [1412, 475] width 149 height 30
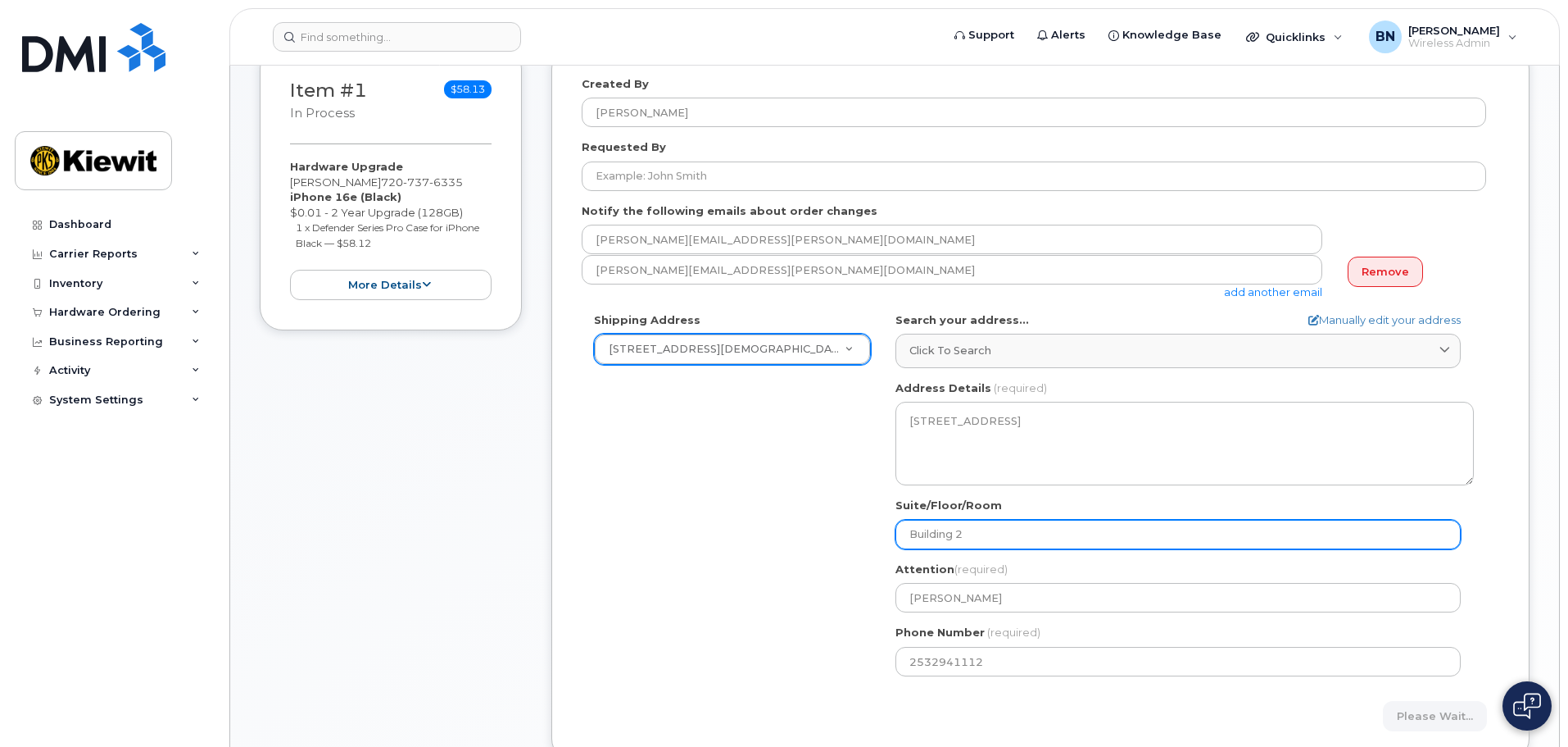
scroll to position [164, 0]
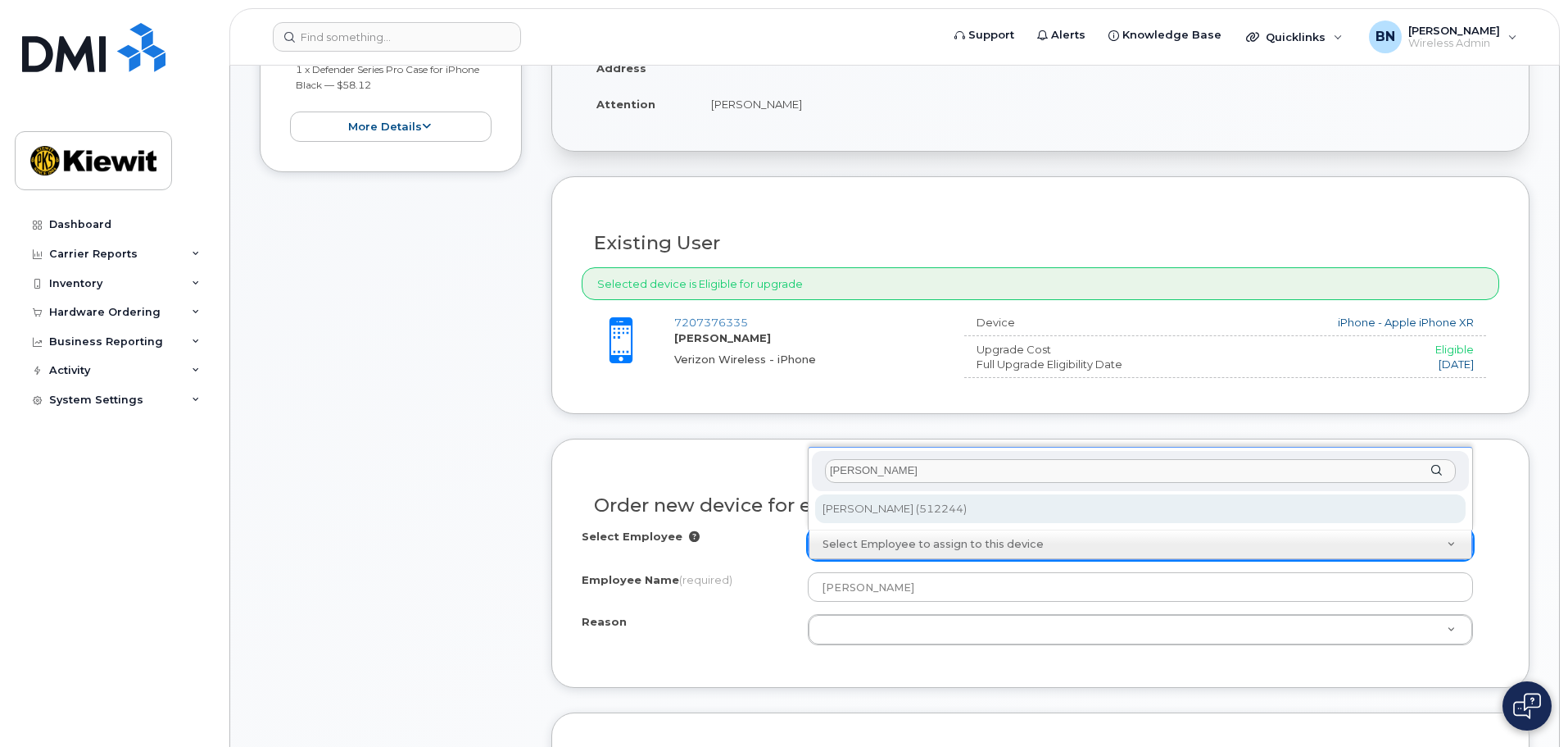
type input "[PERSON_NAME]"
type input "2163733"
type input "[PERSON_NAME]"
select select
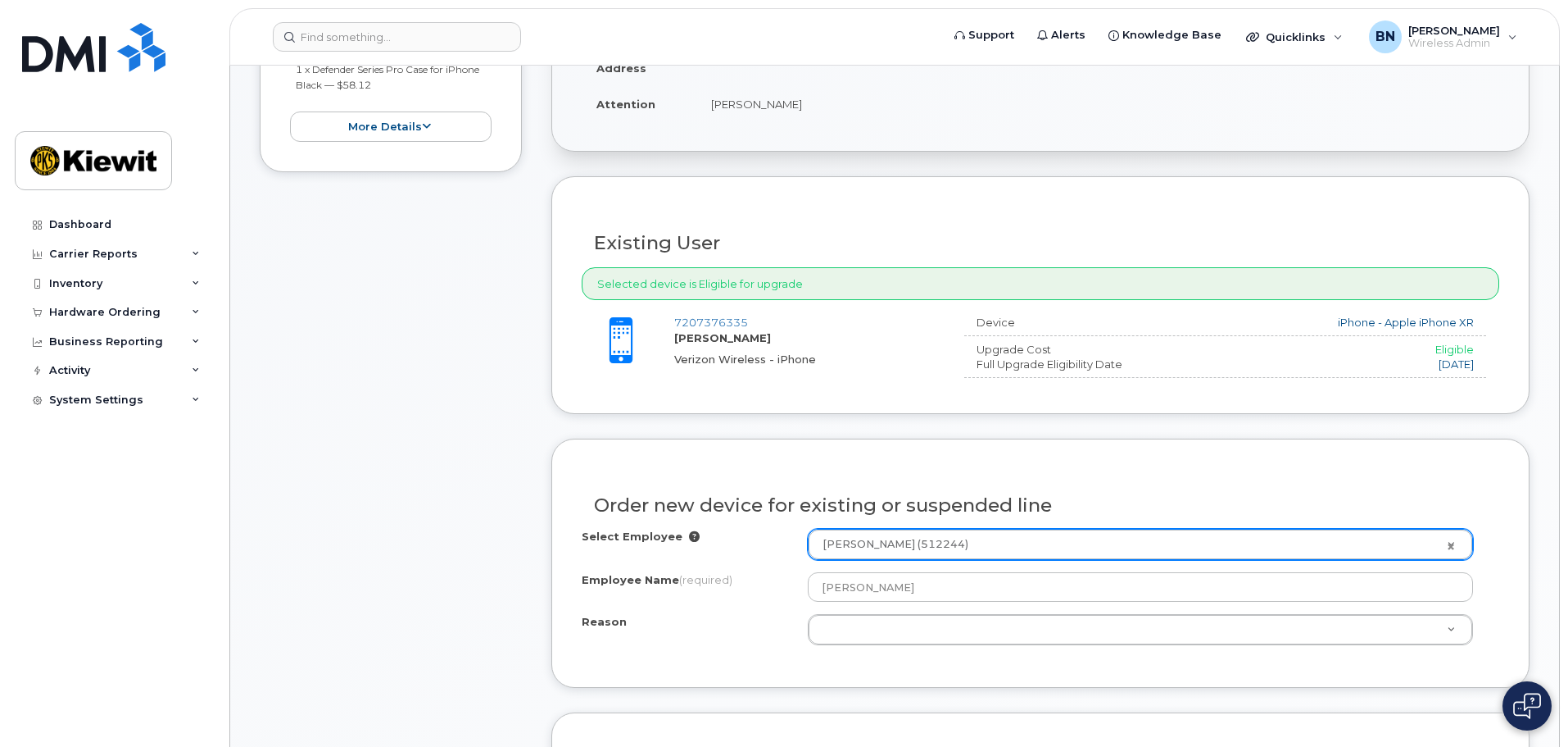
click at [757, 641] on div "Reason Reason Reason Eligible for Upgrade Broken Lost Other" at bounding box center [1041, 629] width 917 height 31
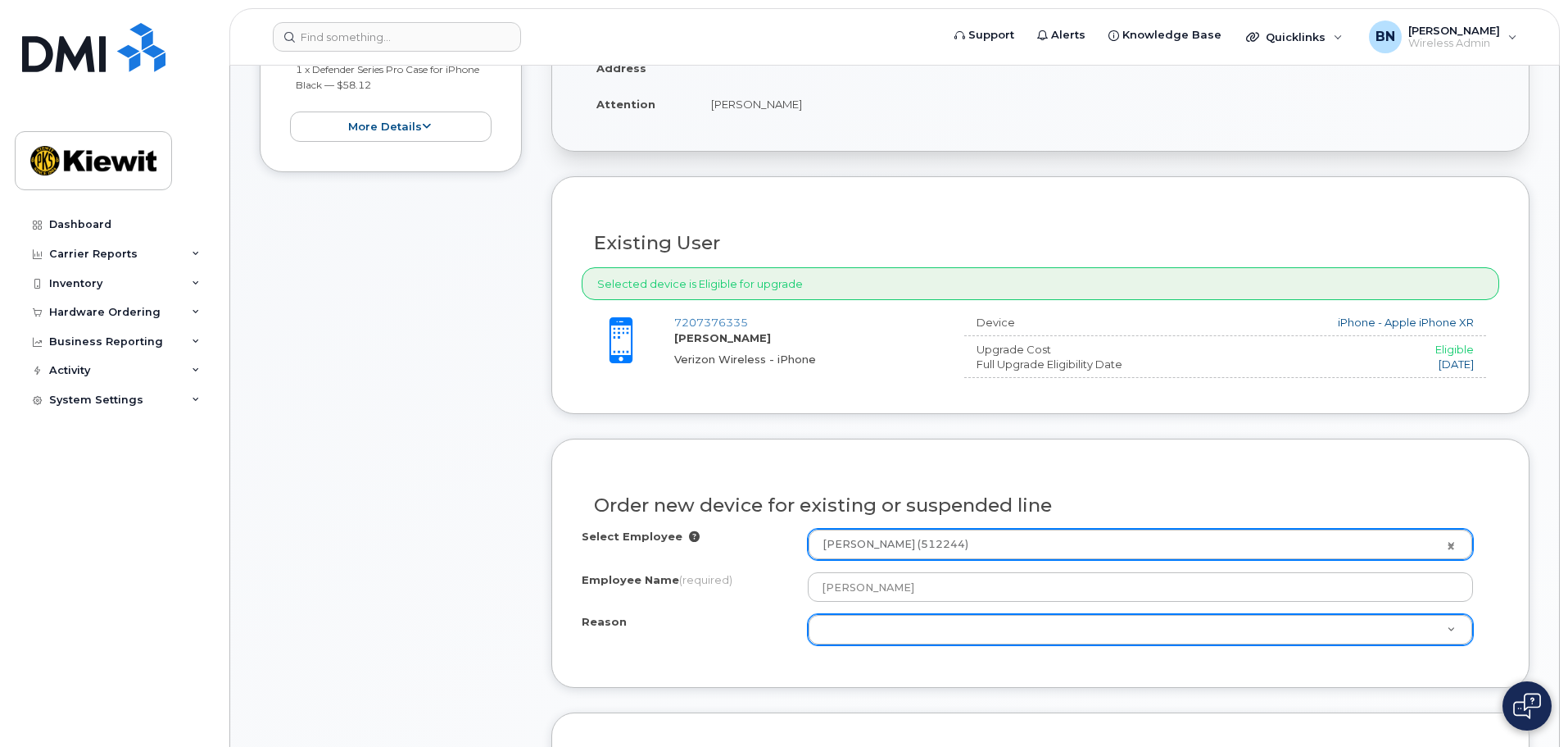
scroll to position [492, 0]
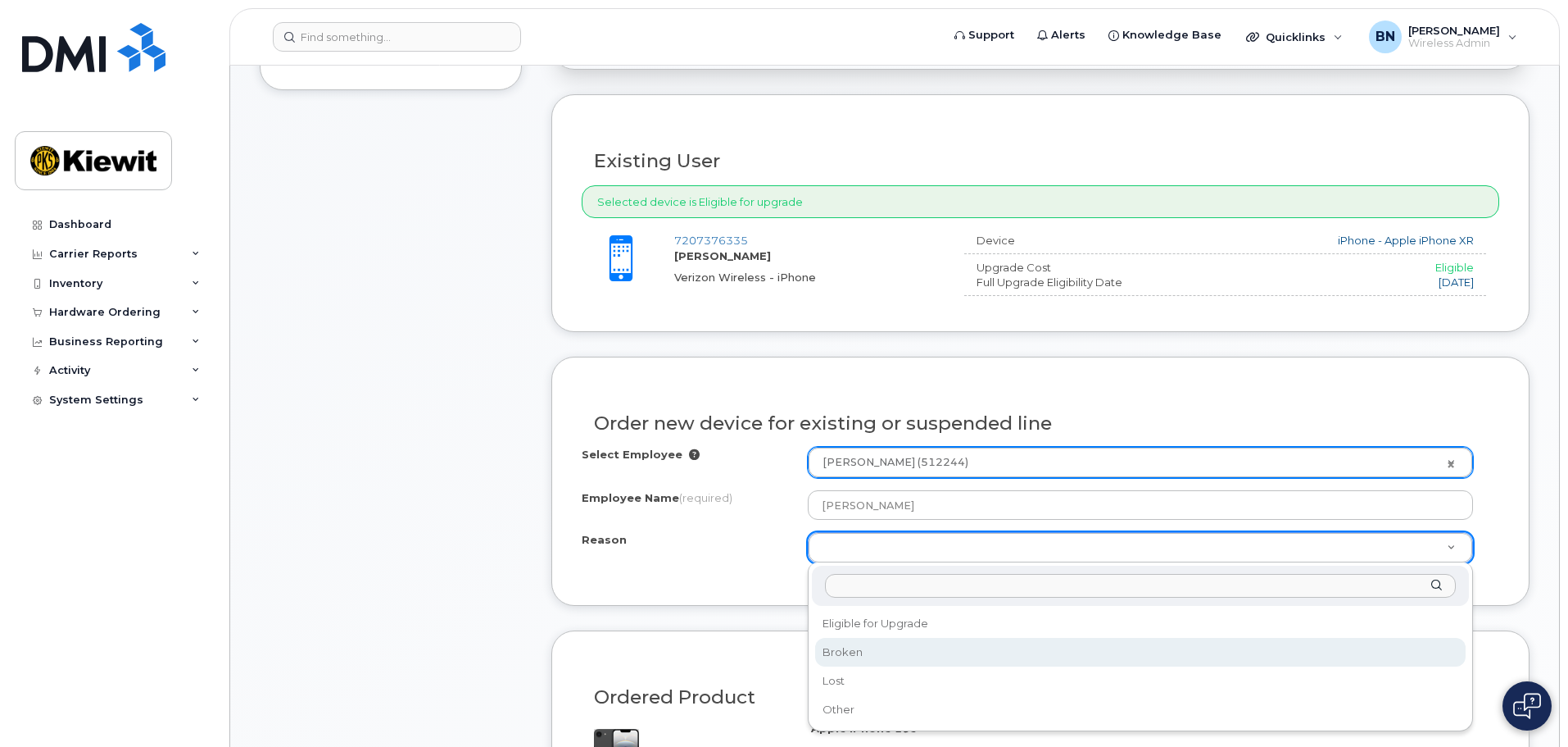
select select "broken"
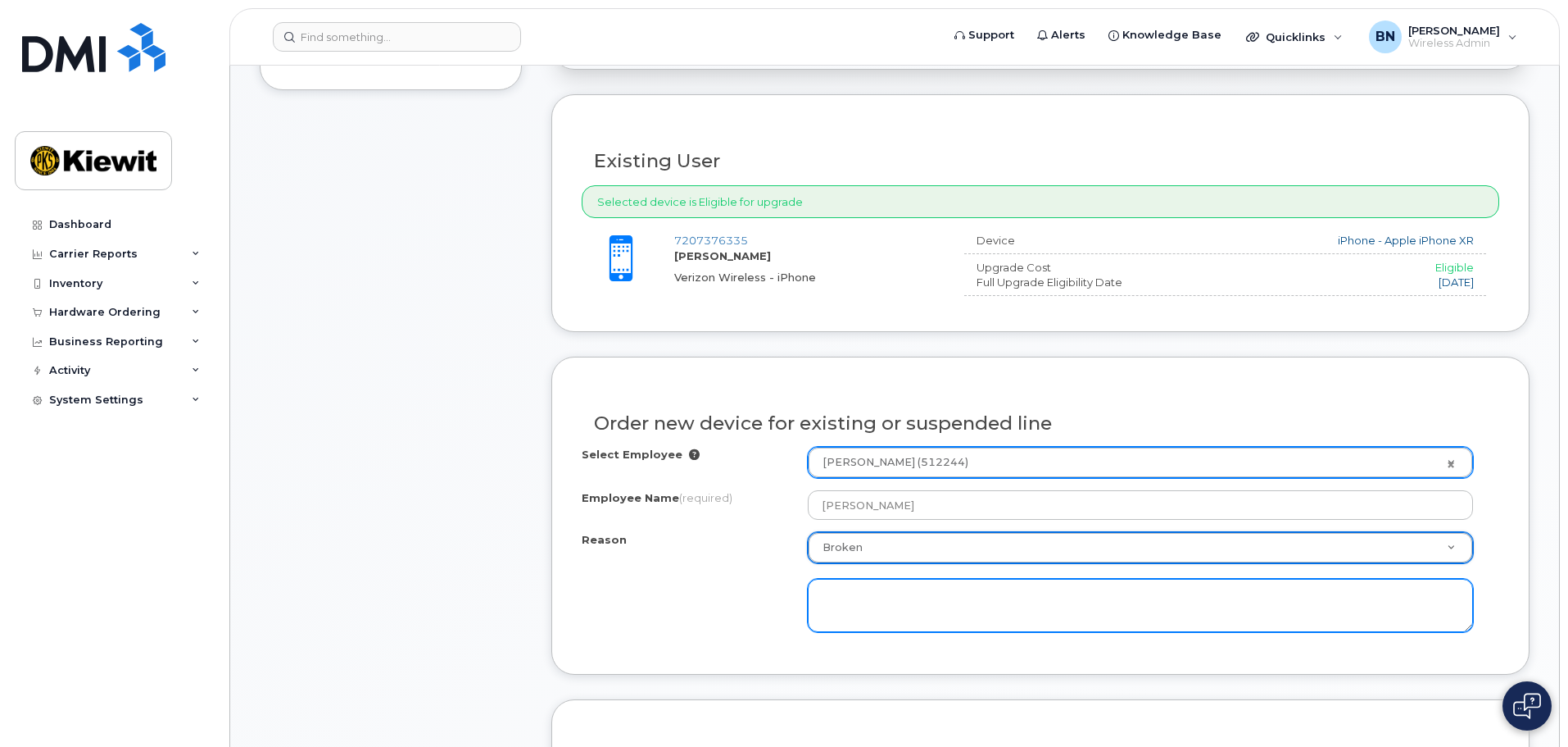
click at [899, 597] on textarea at bounding box center [1140, 605] width 665 height 54
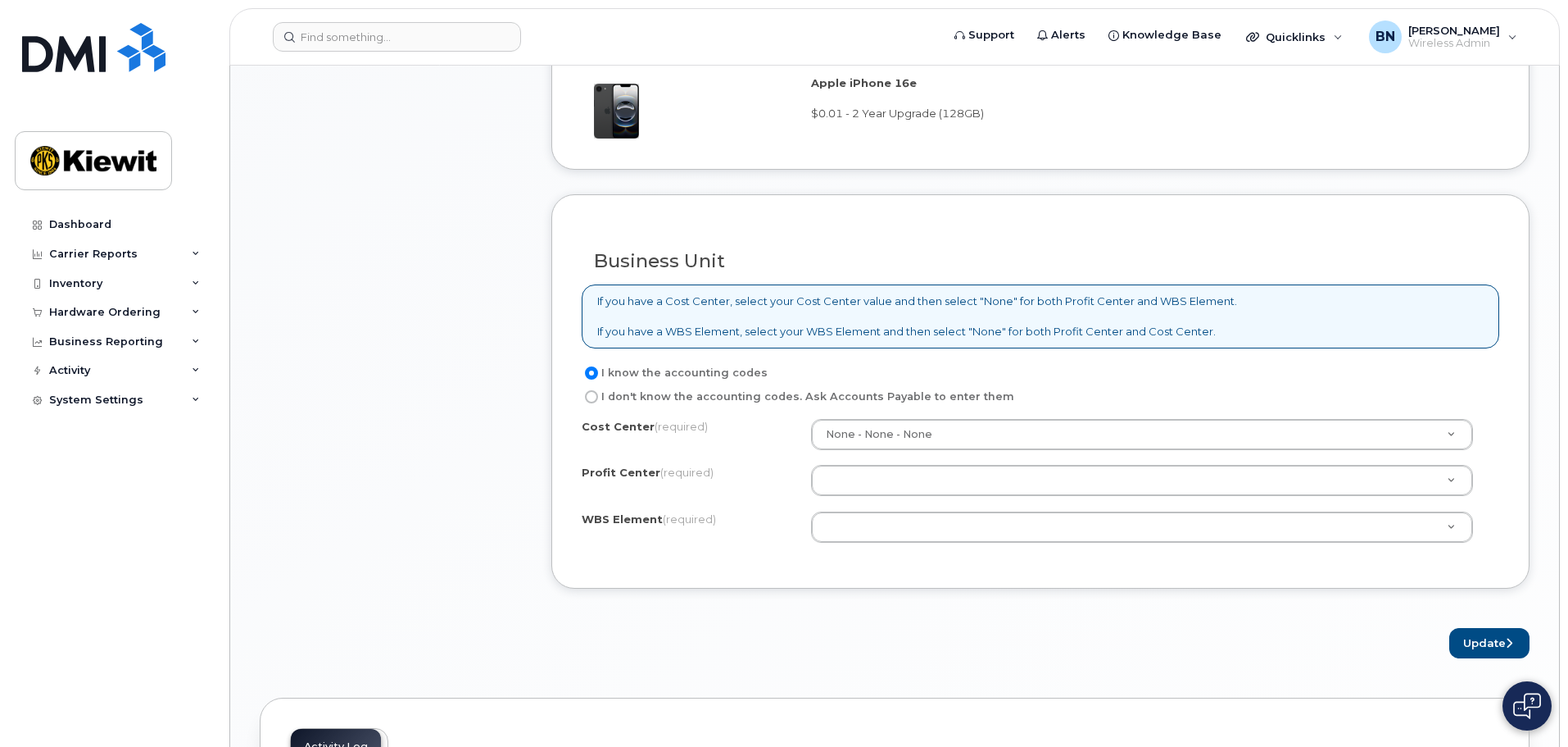
scroll to position [1229, 0]
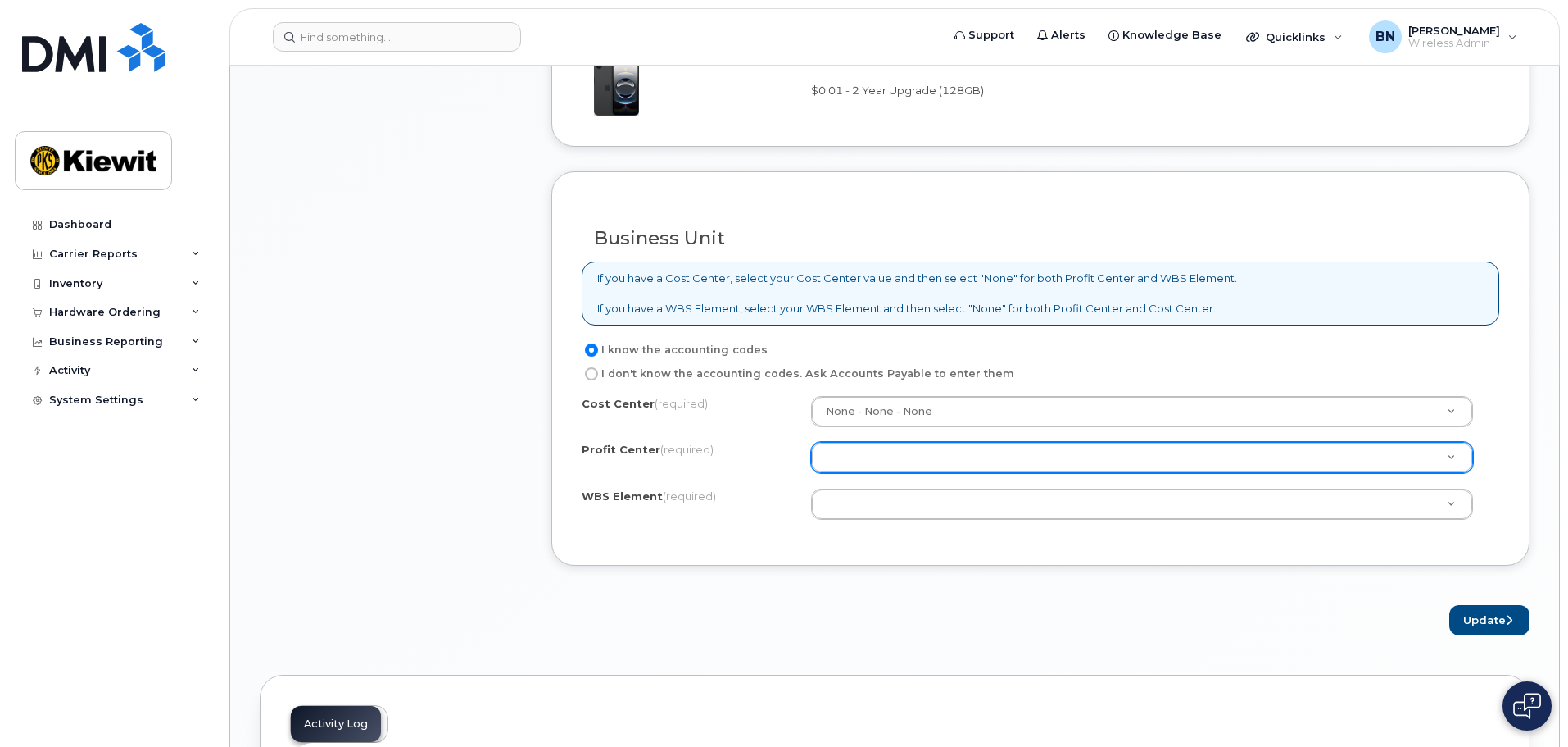
type textarea "Battery won't hold a charge for the day. Needs to be replaced."
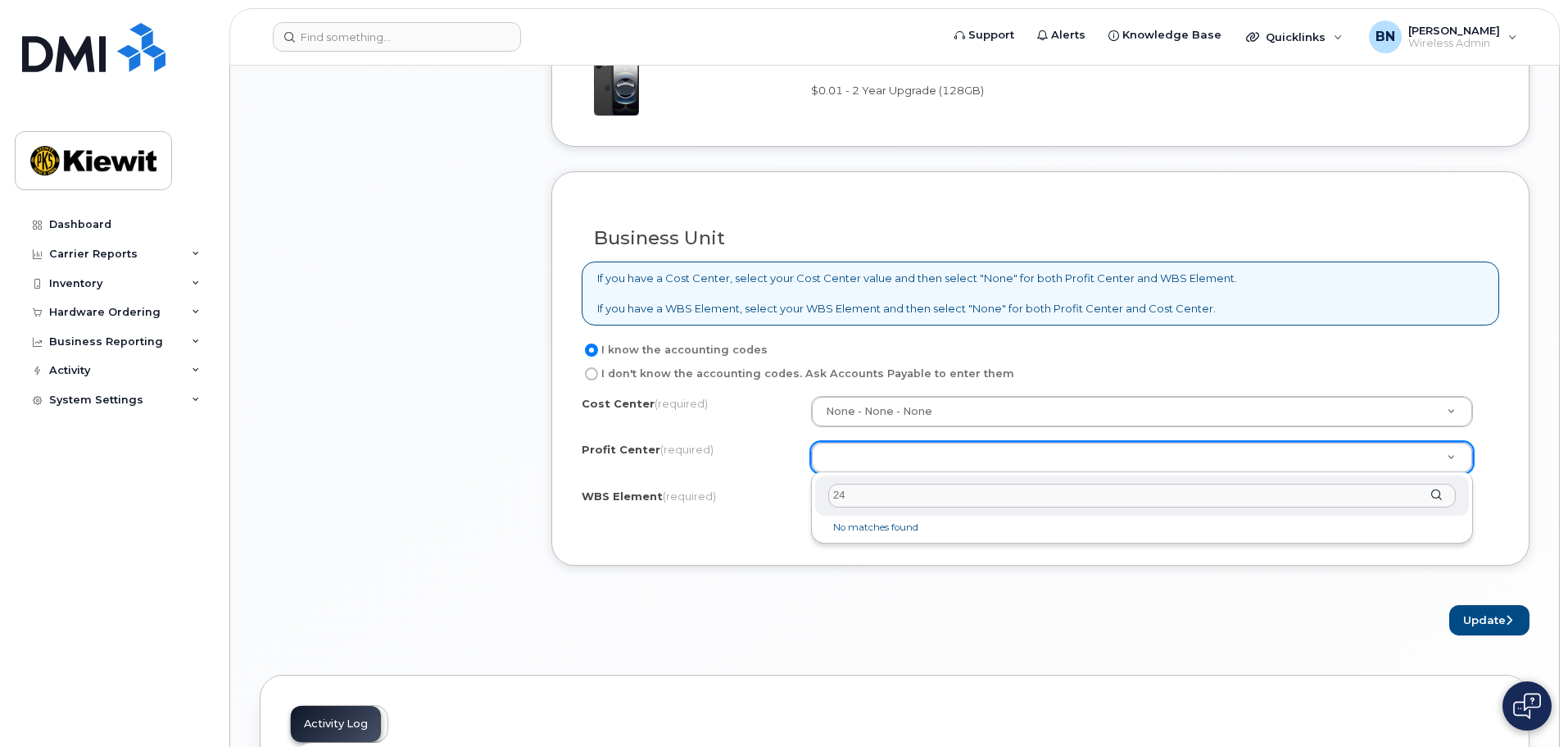
type input "2"
type input "103468.2434"
click at [933, 500] on input "103468.2434" at bounding box center [1142, 495] width 627 height 24
click at [934, 500] on input "103468.2434" at bounding box center [1142, 495] width 627 height 24
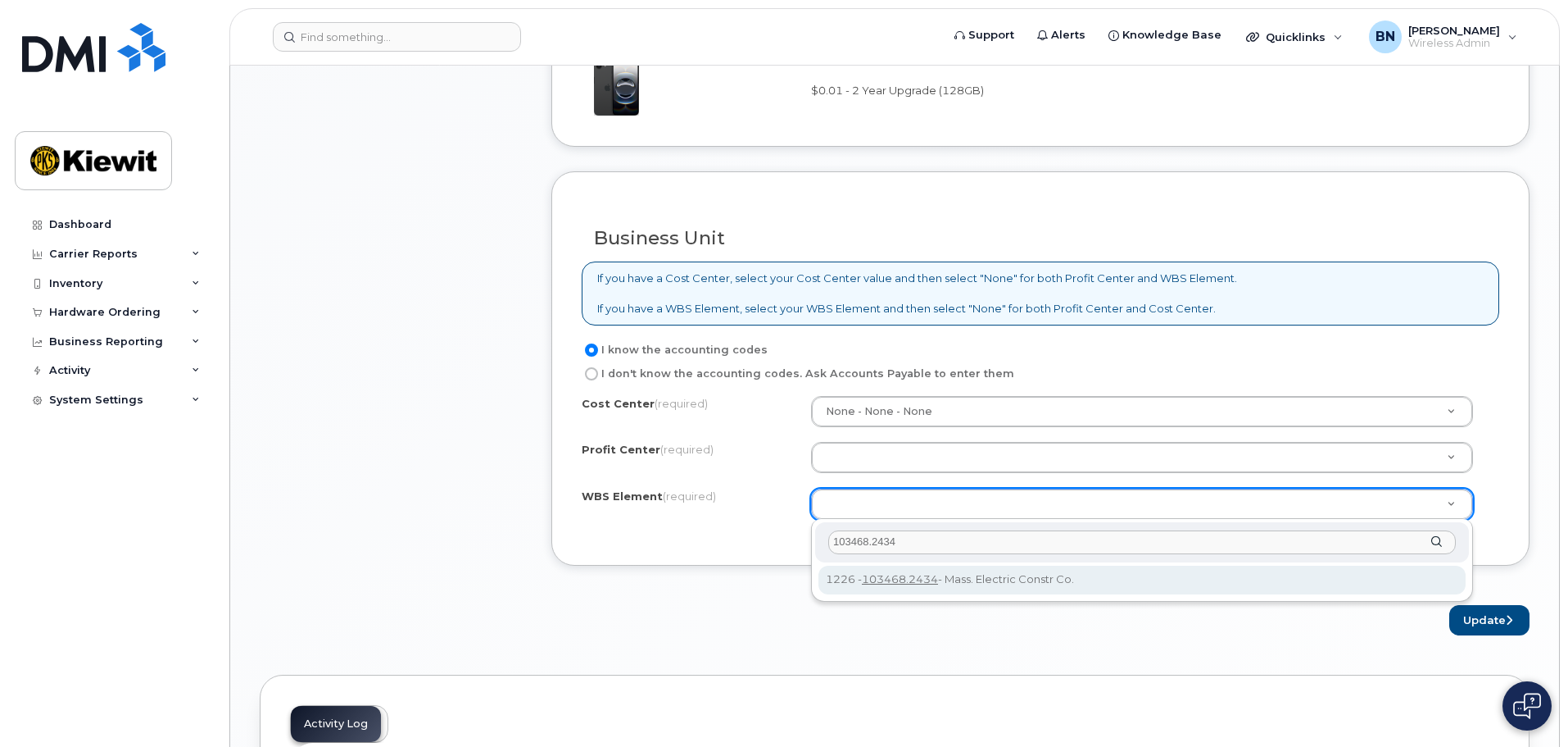
type input "103468.2434"
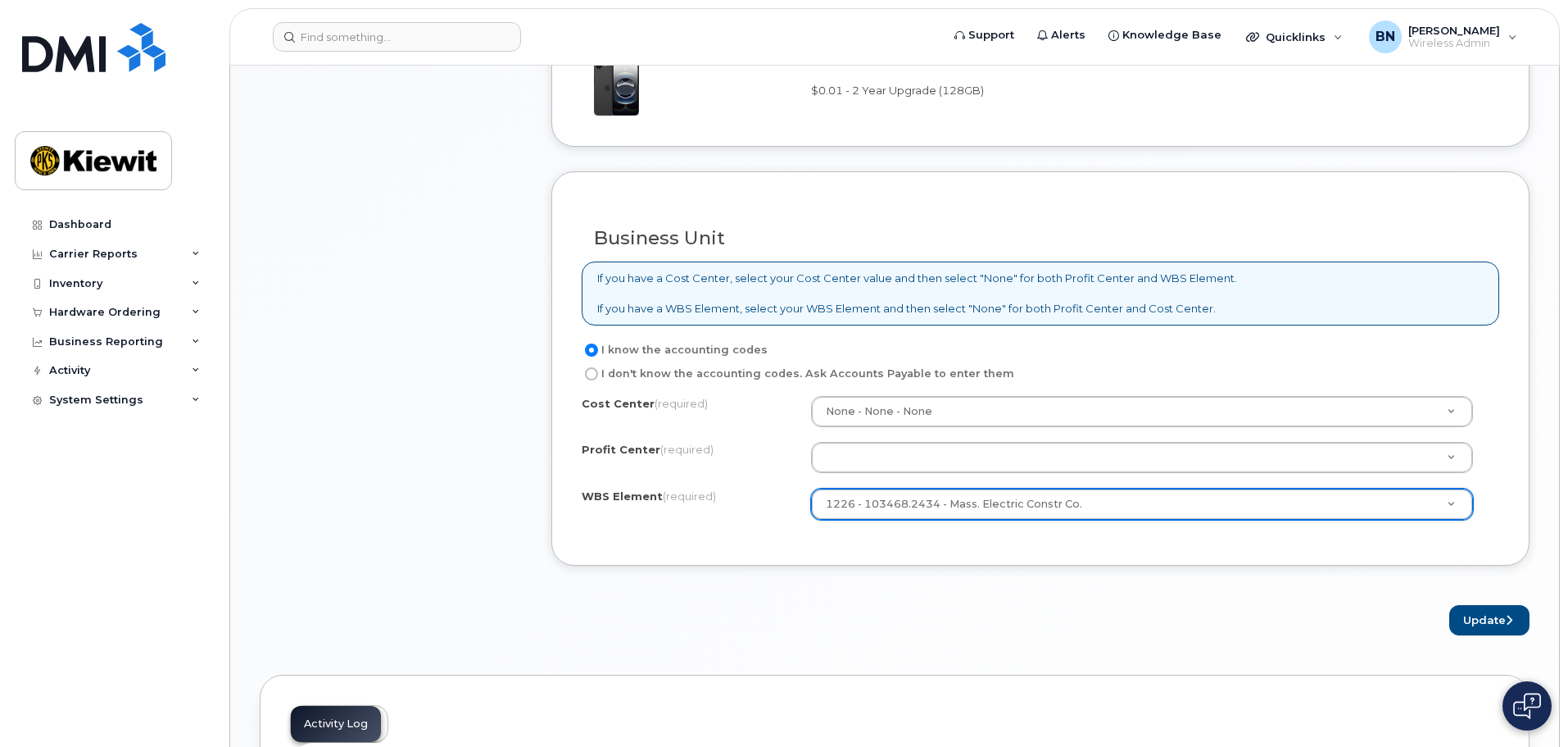
type input "103468.2434"
click at [1167, 478] on div "Cost Center (required) None - None - None Profit Center (required) None - None …" at bounding box center [1041, 466] width 917 height 140
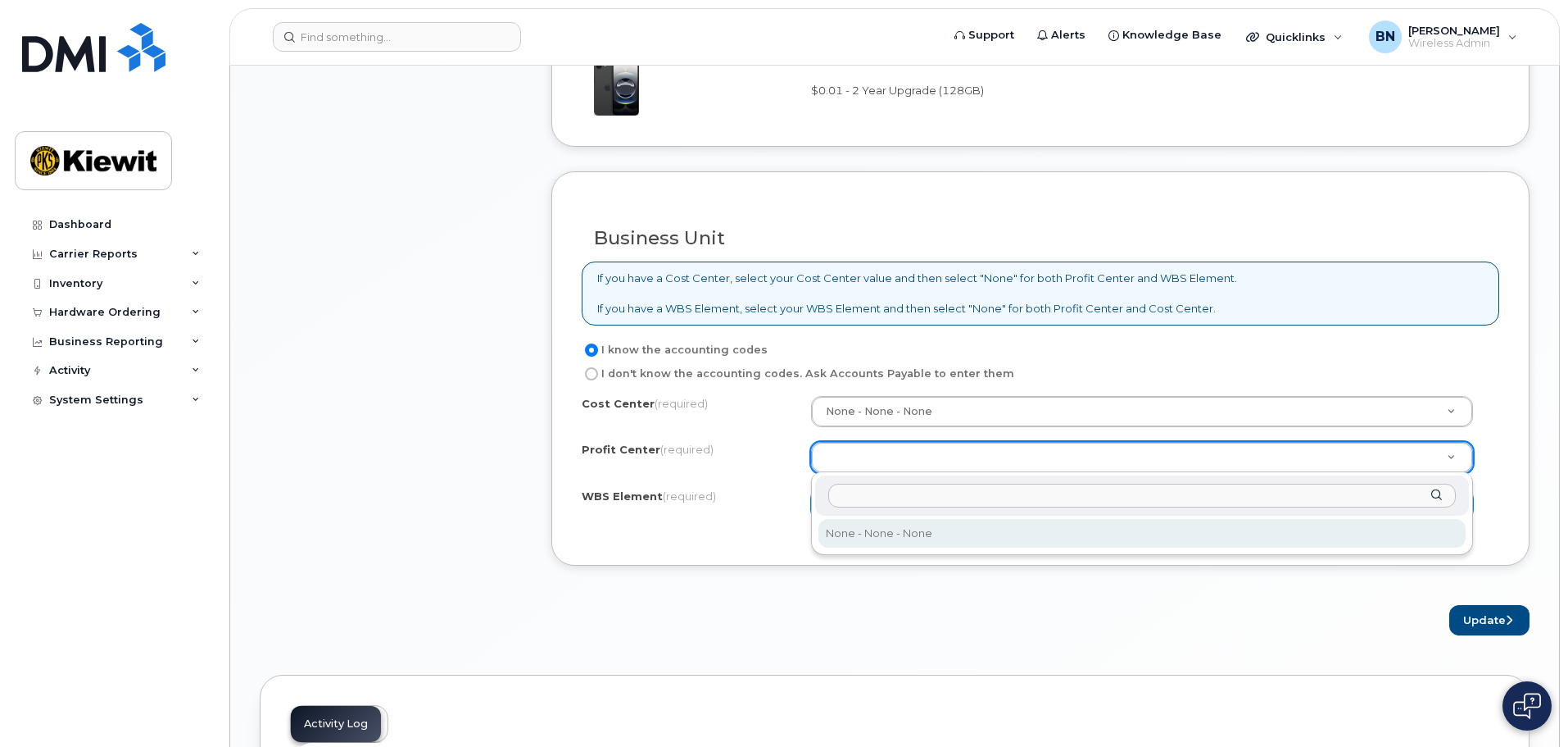
select select "None"
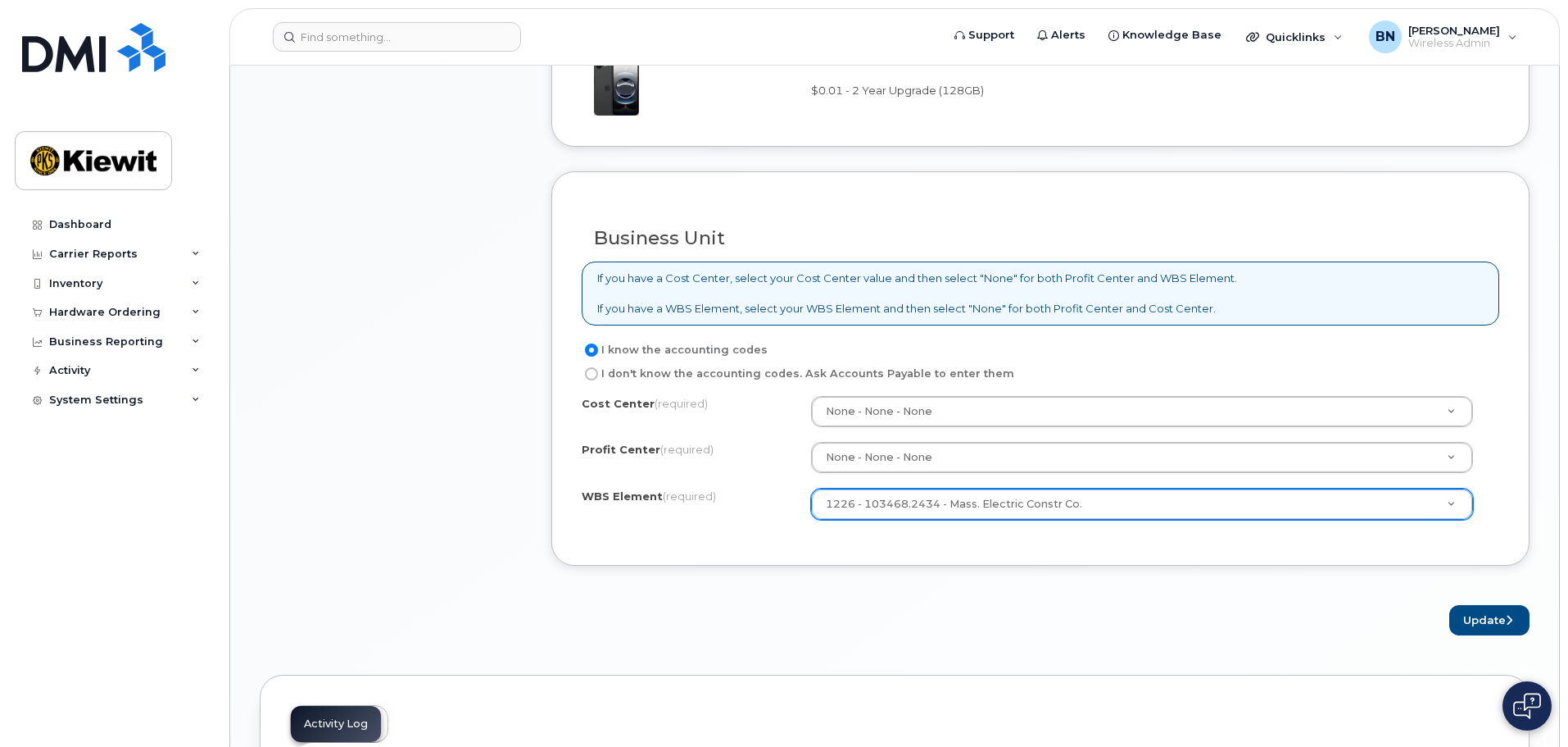
drag, startPoint x: 1234, startPoint y: 567, endPoint x: 1510, endPoint y: 587, distance: 276.7
click at [1503, 613] on button "Update" at bounding box center [1489, 619] width 80 height 30
click at [869, 340] on div "I know the accounting codes" at bounding box center [1034, 350] width 905 height 19
click at [1492, 615] on button "Update" at bounding box center [1489, 619] width 80 height 30
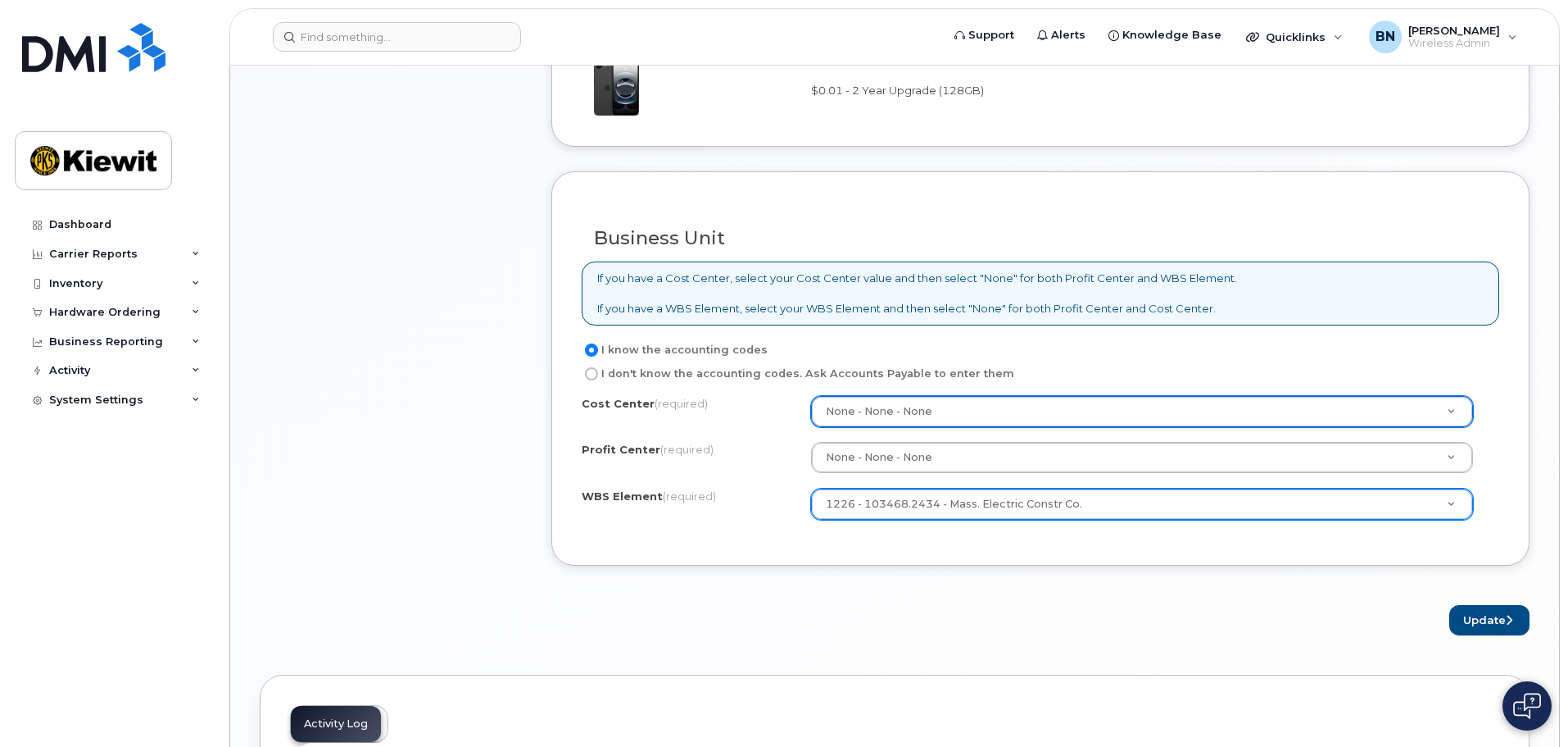
click at [838, 371] on label "I don't know the accounting codes. Ask Accounts Payable to enter them" at bounding box center [798, 373] width 433 height 19
click at [598, 371] on input "I don't know the accounting codes. Ask Accounts Payable to enter them" at bounding box center [592, 374] width 13 height 13
radio input "true"
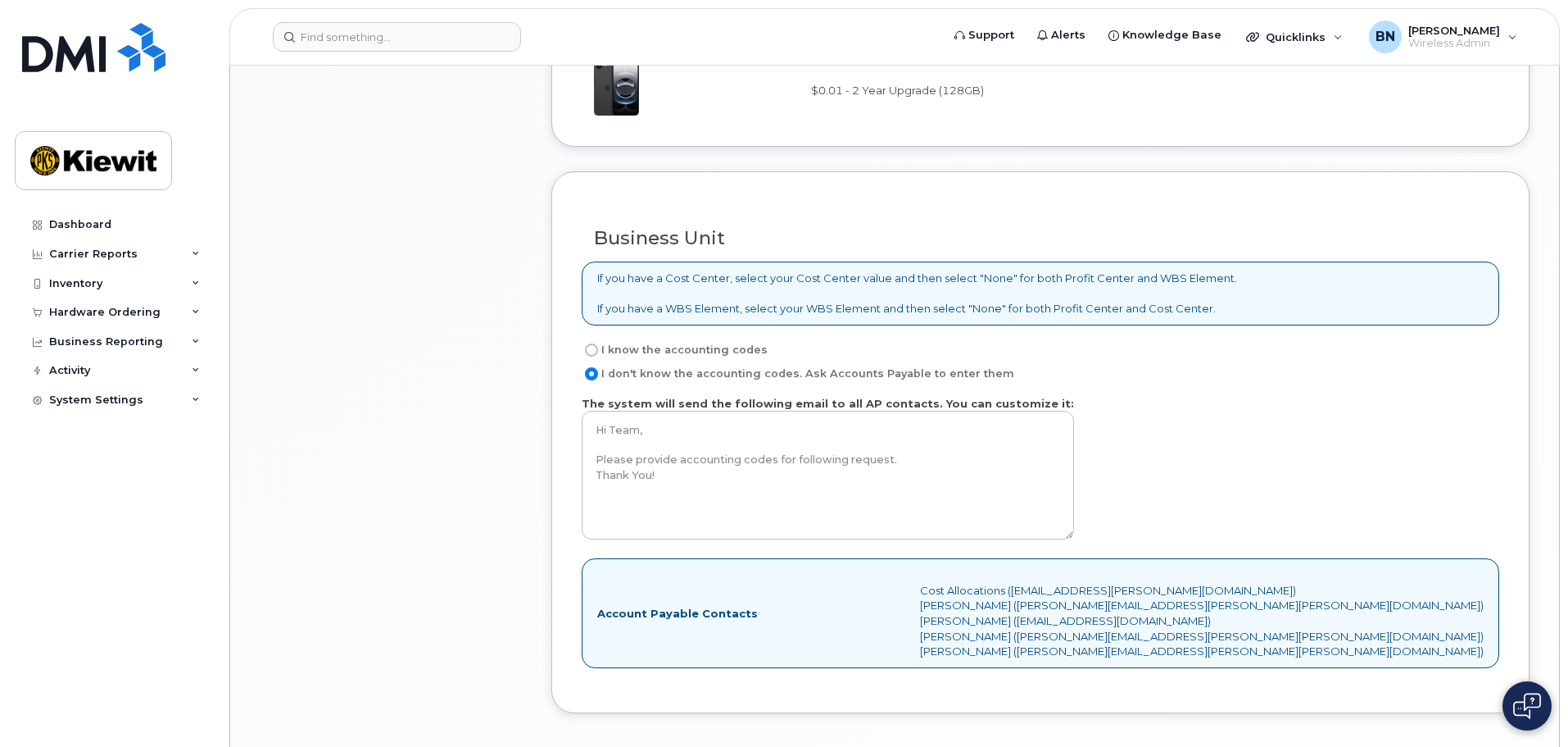
click at [652, 341] on label "I know the accounting codes" at bounding box center [675, 350] width 186 height 19
click at [598, 343] on input "I know the accounting codes" at bounding box center [592, 350] width 13 height 13
radio input "true"
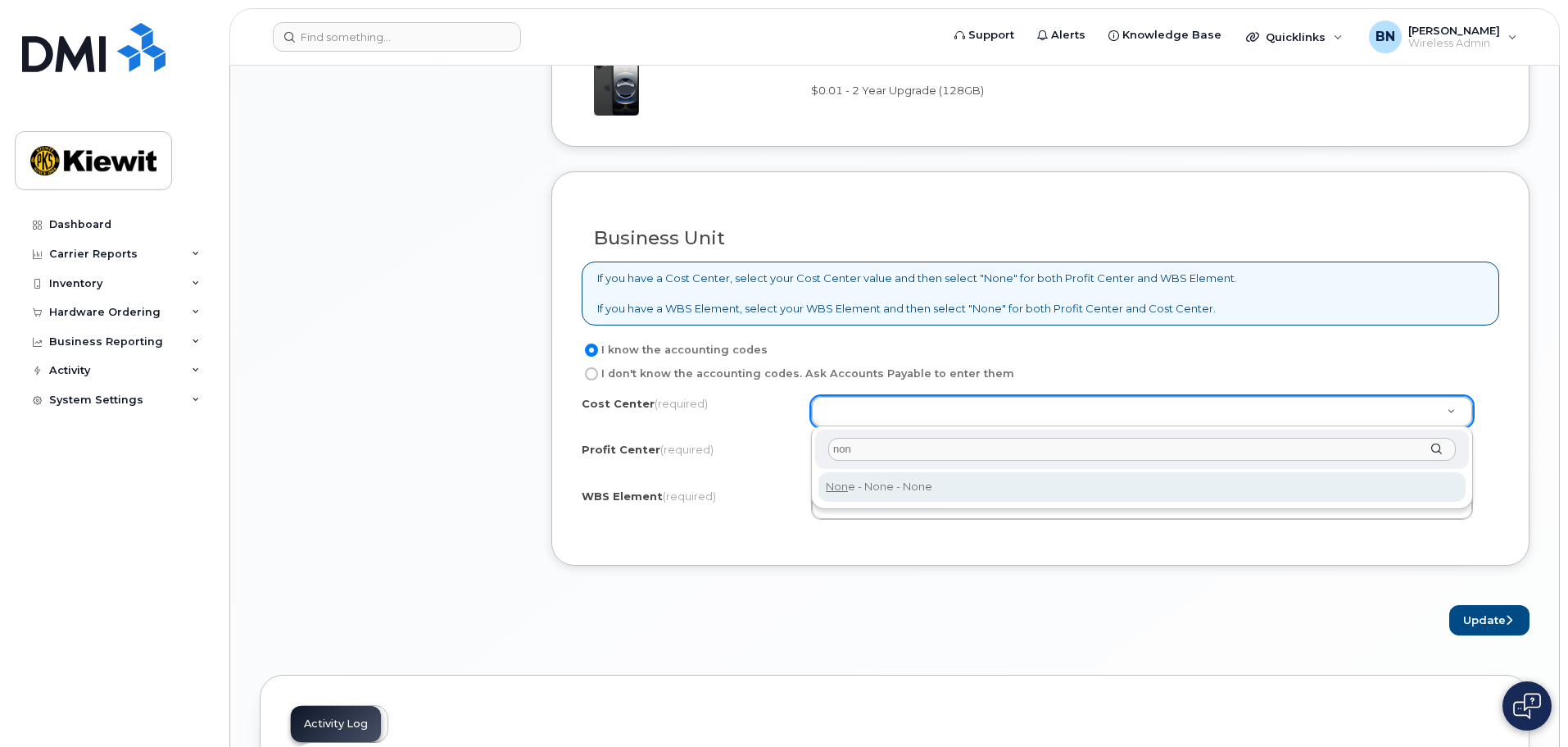
type input "non"
type input "None"
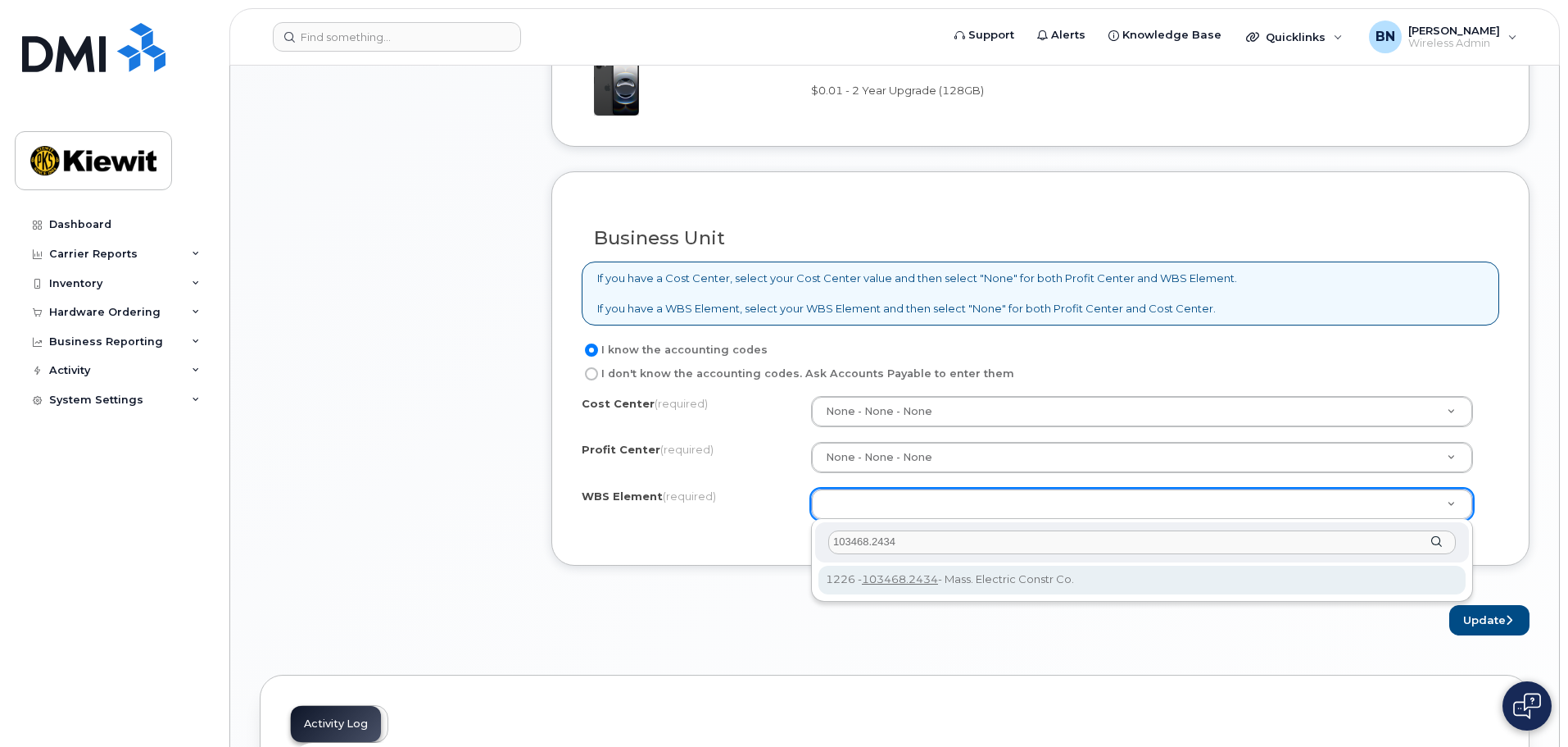
type input "103468.2434"
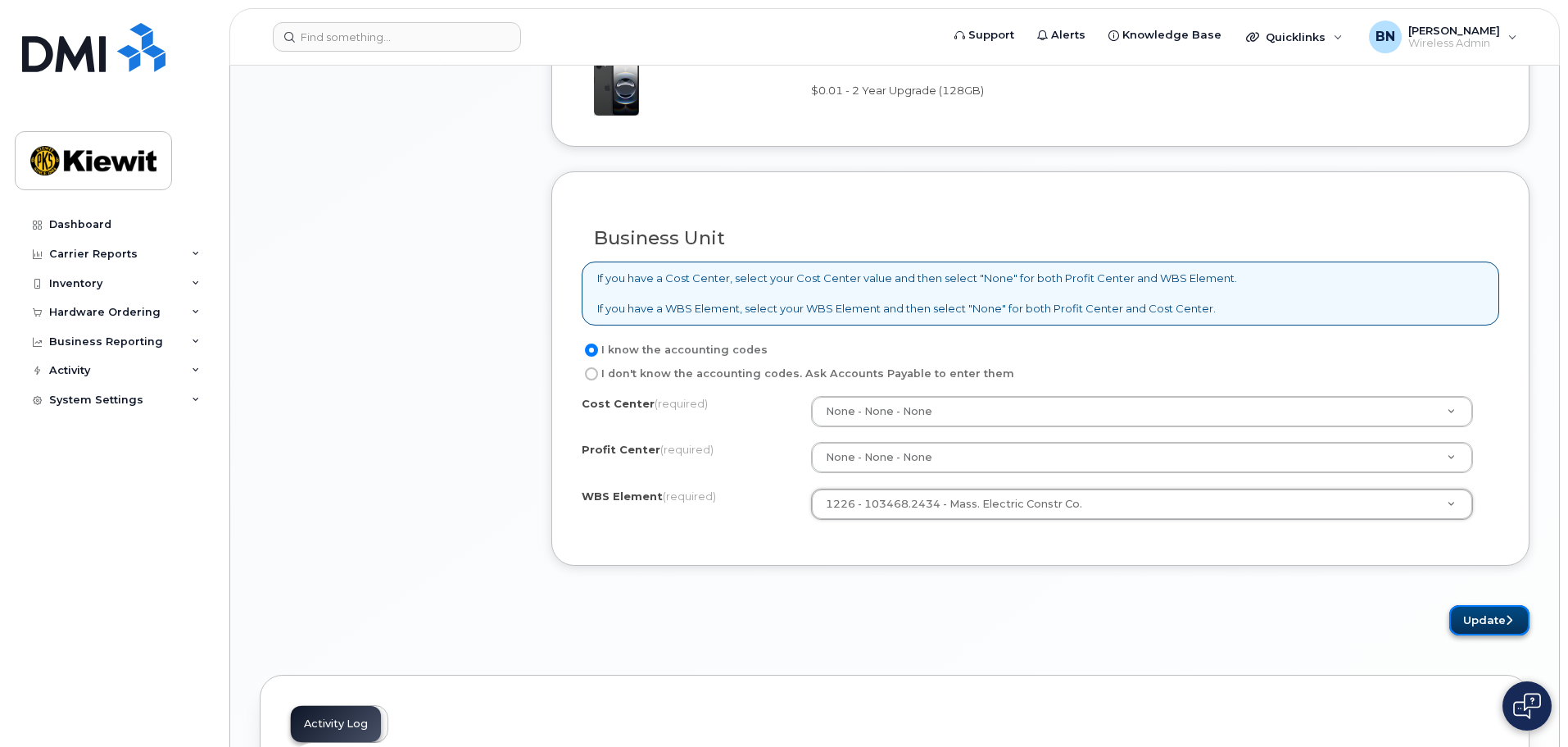
click at [1516, 621] on button "Update" at bounding box center [1489, 619] width 80 height 30
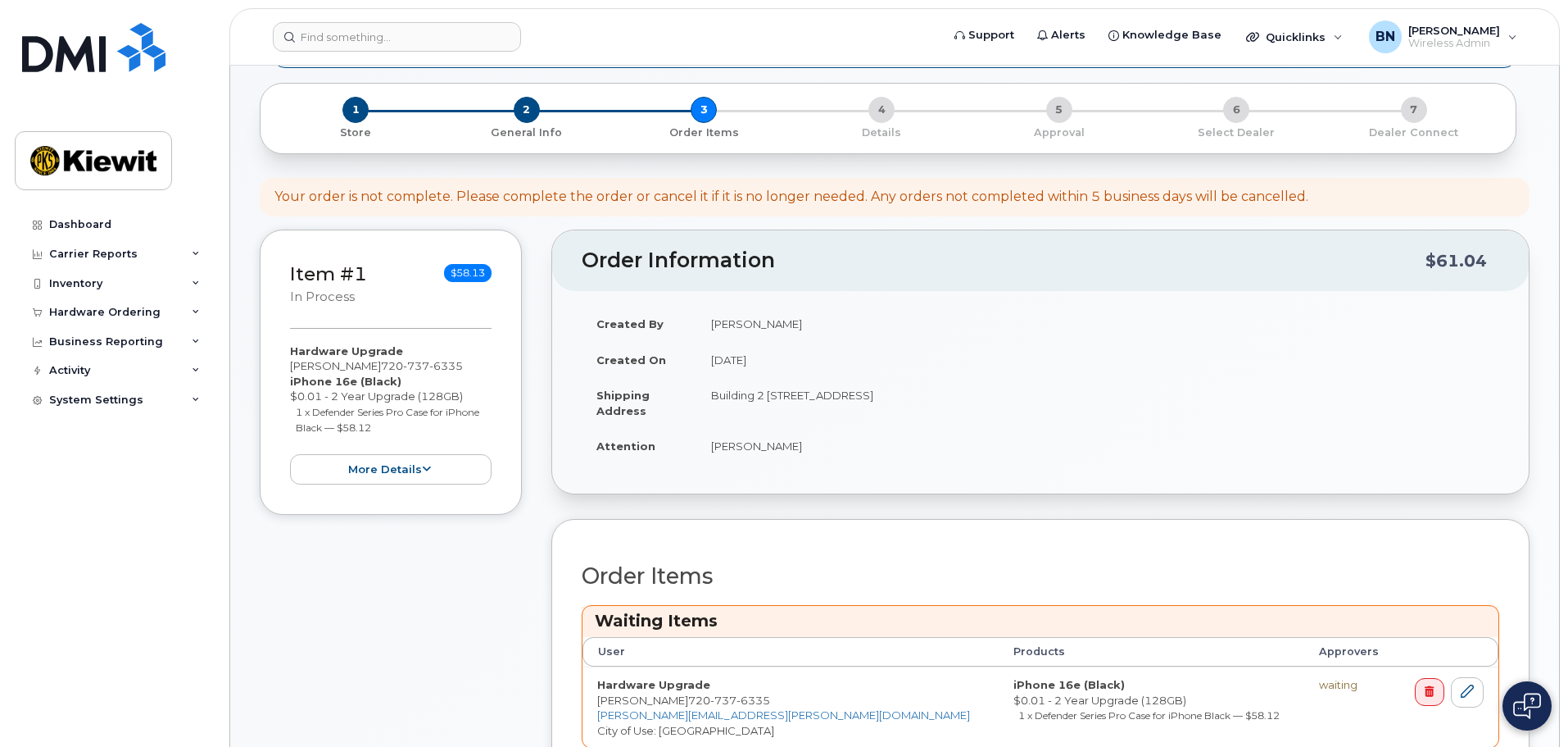
scroll to position [246, 0]
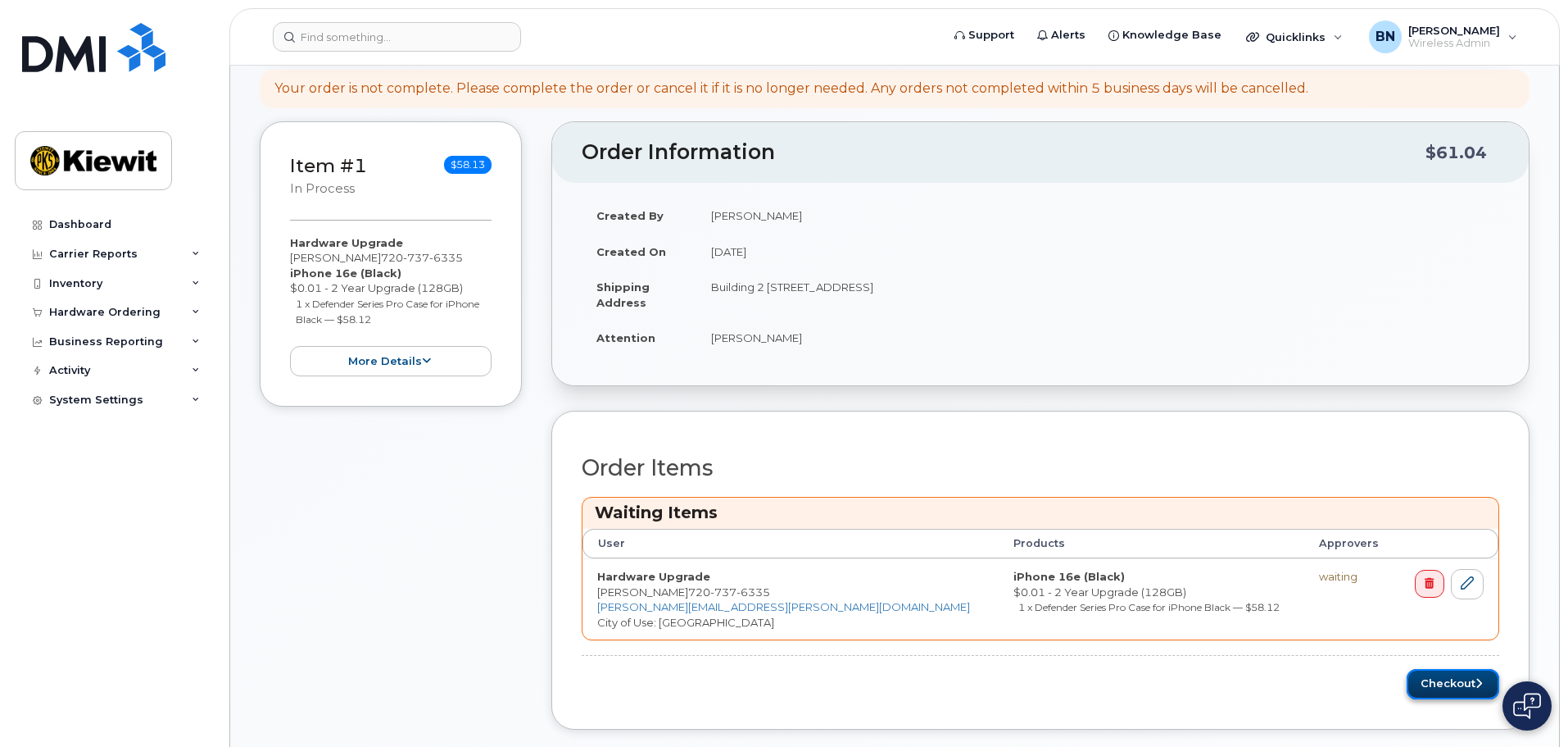
click at [1477, 692] on button "Checkout" at bounding box center [1453, 683] width 93 height 30
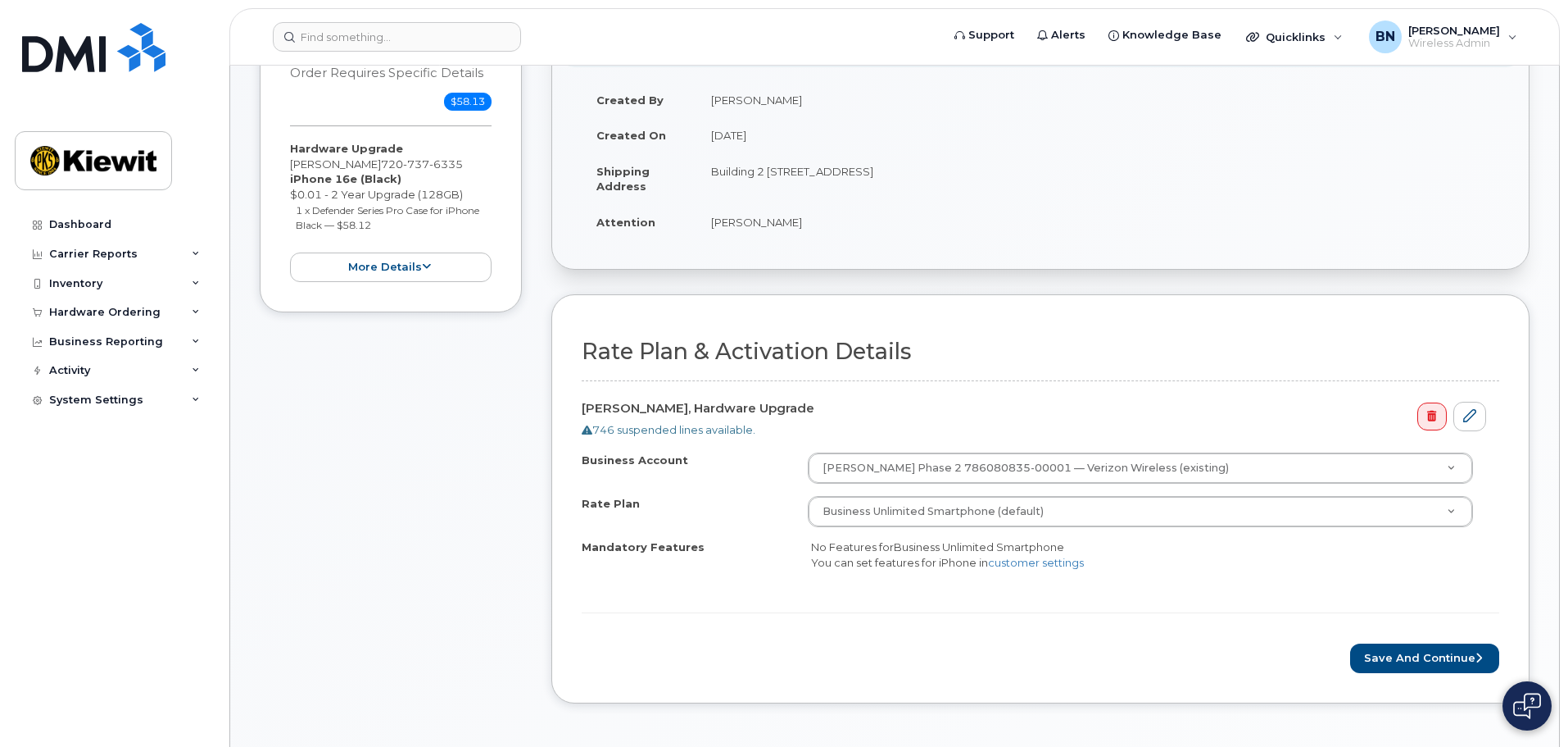
scroll to position [246, 0]
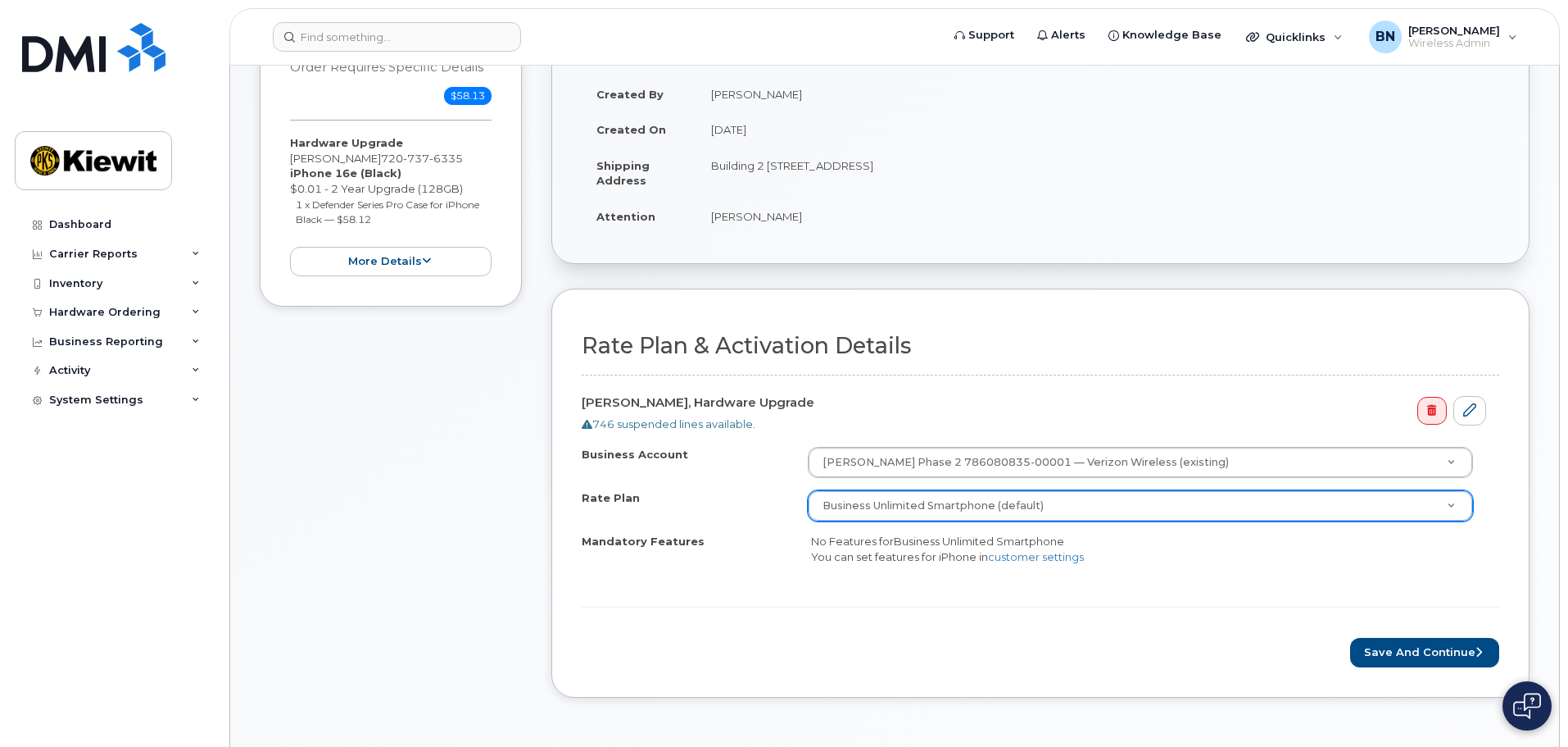
click at [1062, 584] on div "Business Account Kiewit Phase 2 786080835-00001 — Verizon Wireless (existing) B…" at bounding box center [1041, 519] width 917 height 145
click at [1068, 555] on link "customer settings" at bounding box center [1035, 556] width 95 height 13
drag, startPoint x: 1381, startPoint y: 652, endPoint x: 1367, endPoint y: 656, distance: 14.6
click at [1381, 652] on button "Save and Continue" at bounding box center [1424, 652] width 149 height 30
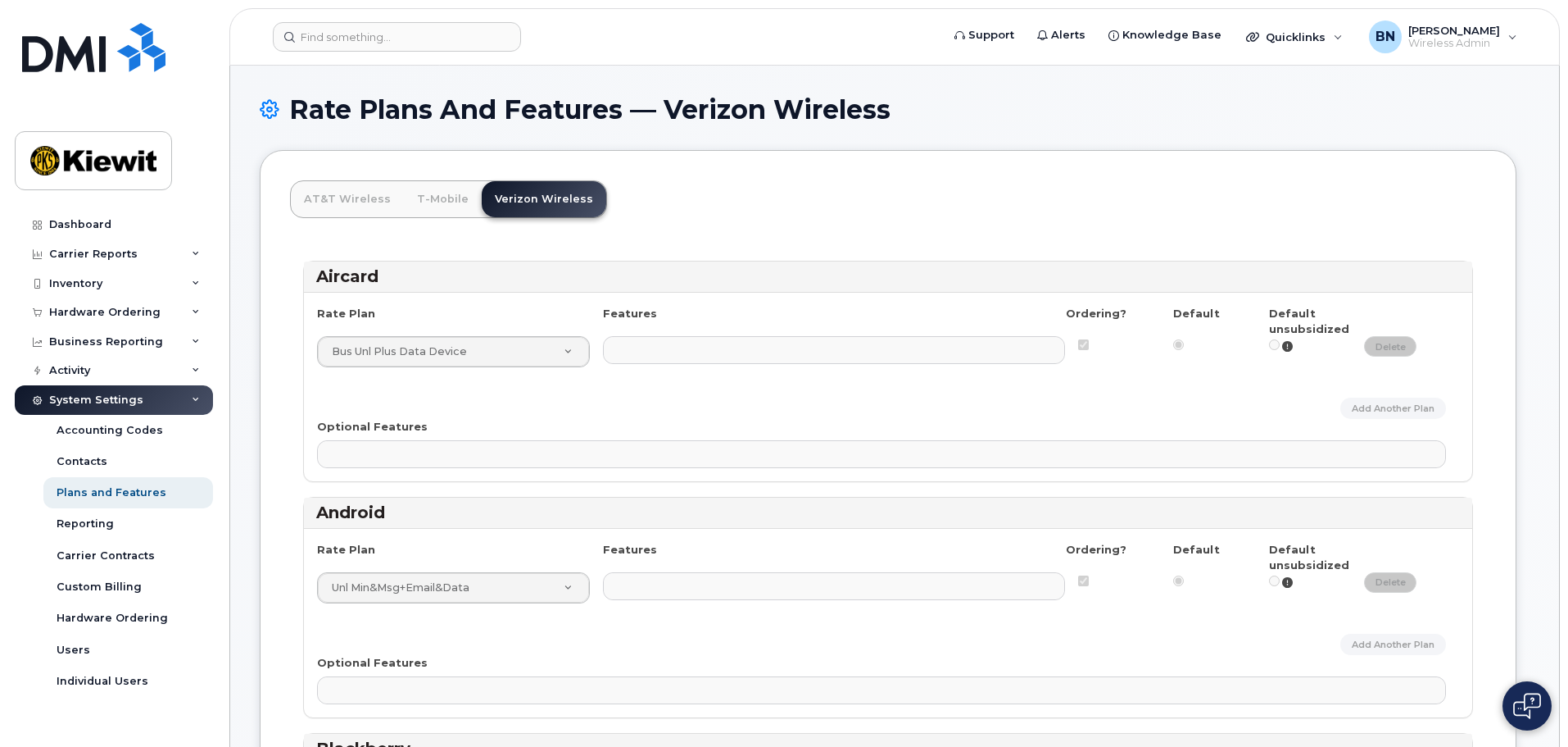
select select
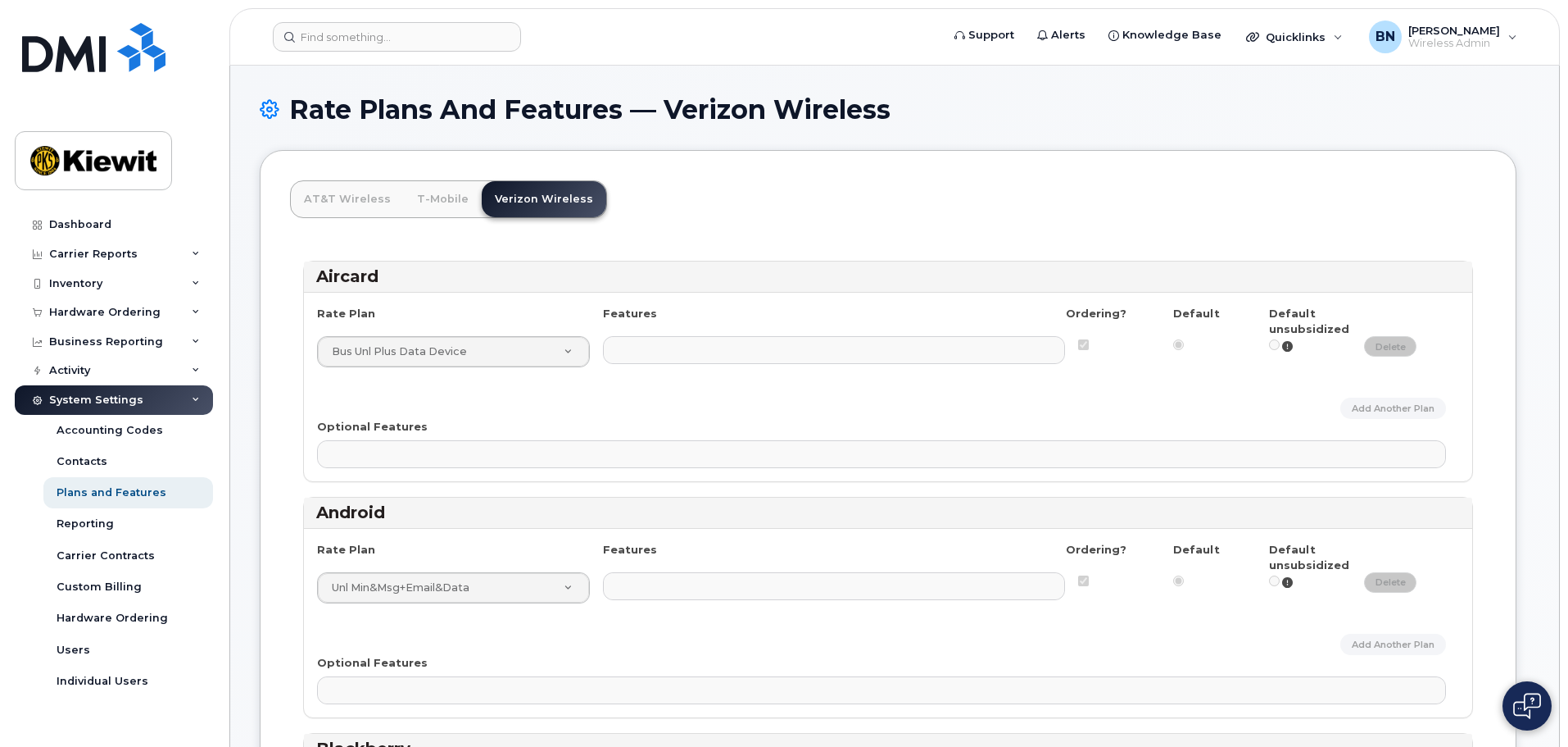
select select
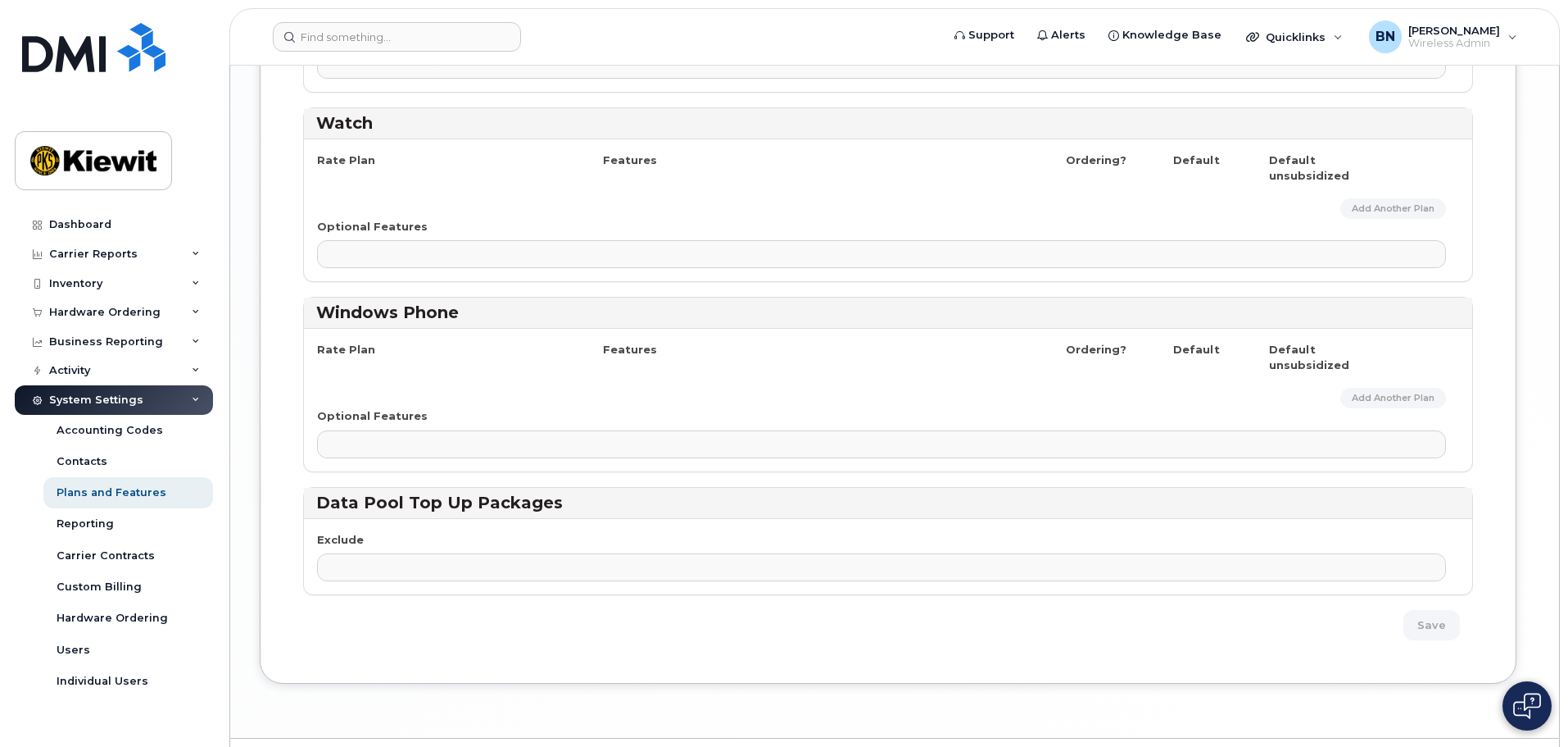
scroll to position [2941, 0]
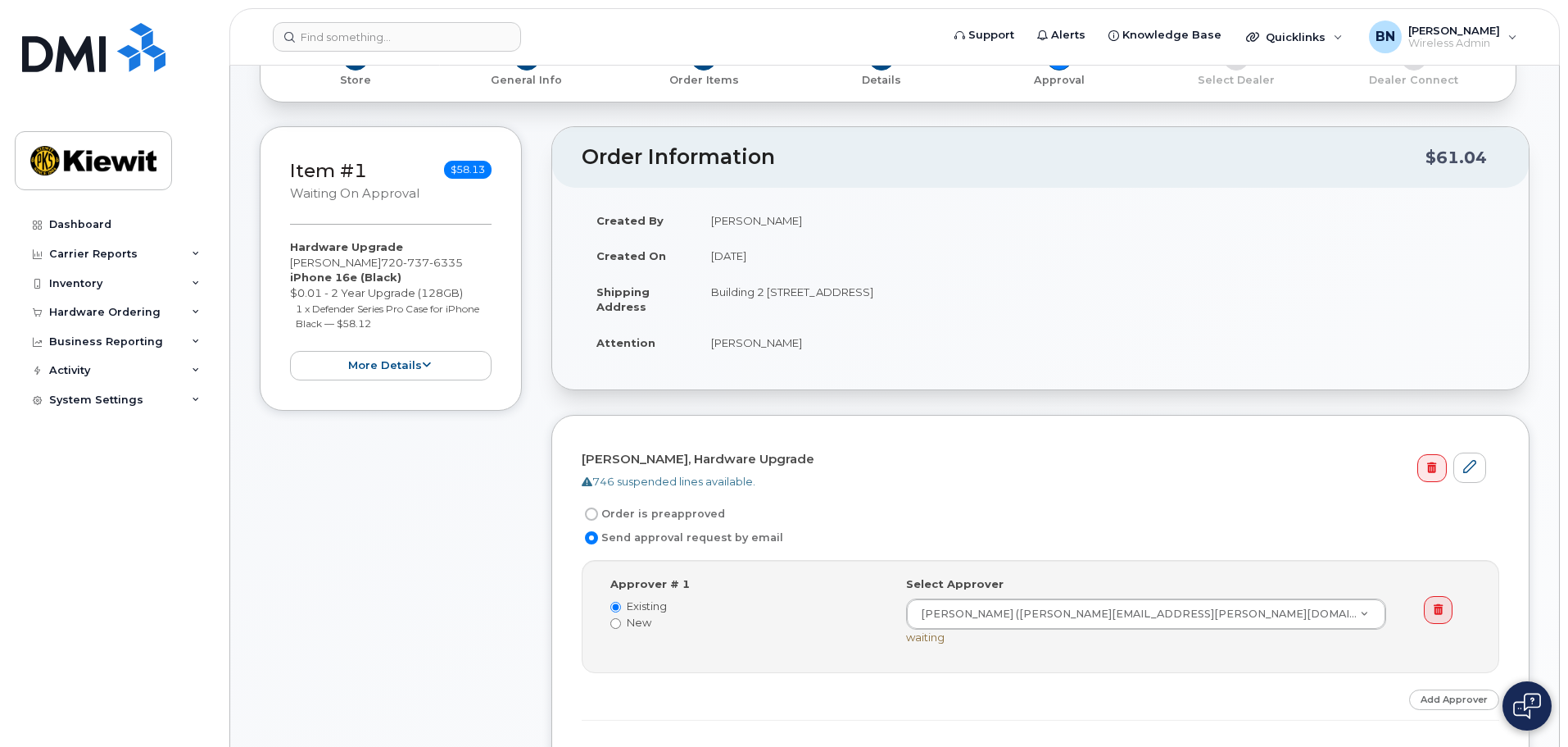
scroll to position [246, 0]
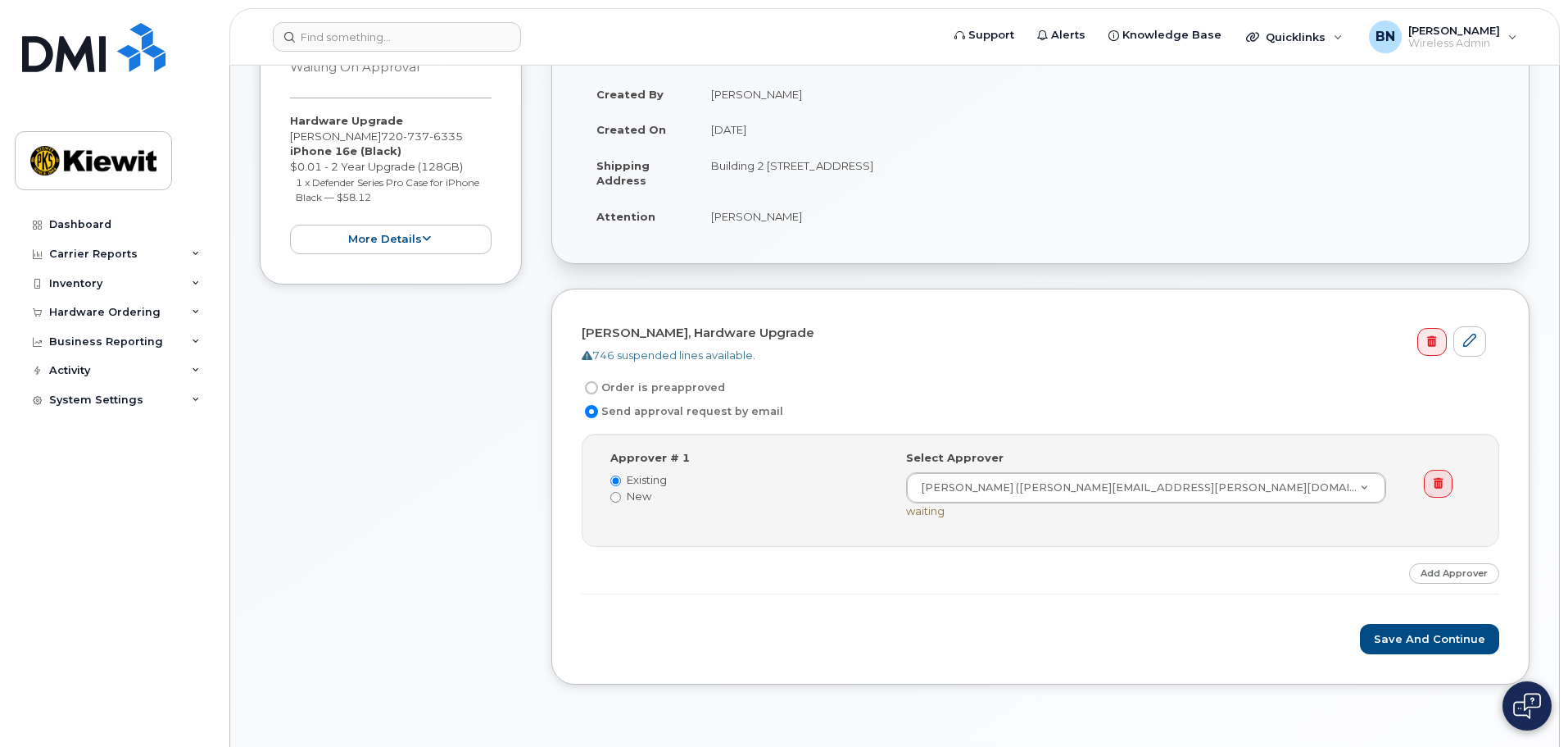
click at [604, 391] on label "Order is preapproved" at bounding box center [653, 387] width 144 height 19
click at [598, 391] on input "Order is preapproved" at bounding box center [592, 387] width 13 height 13
radio input "true"
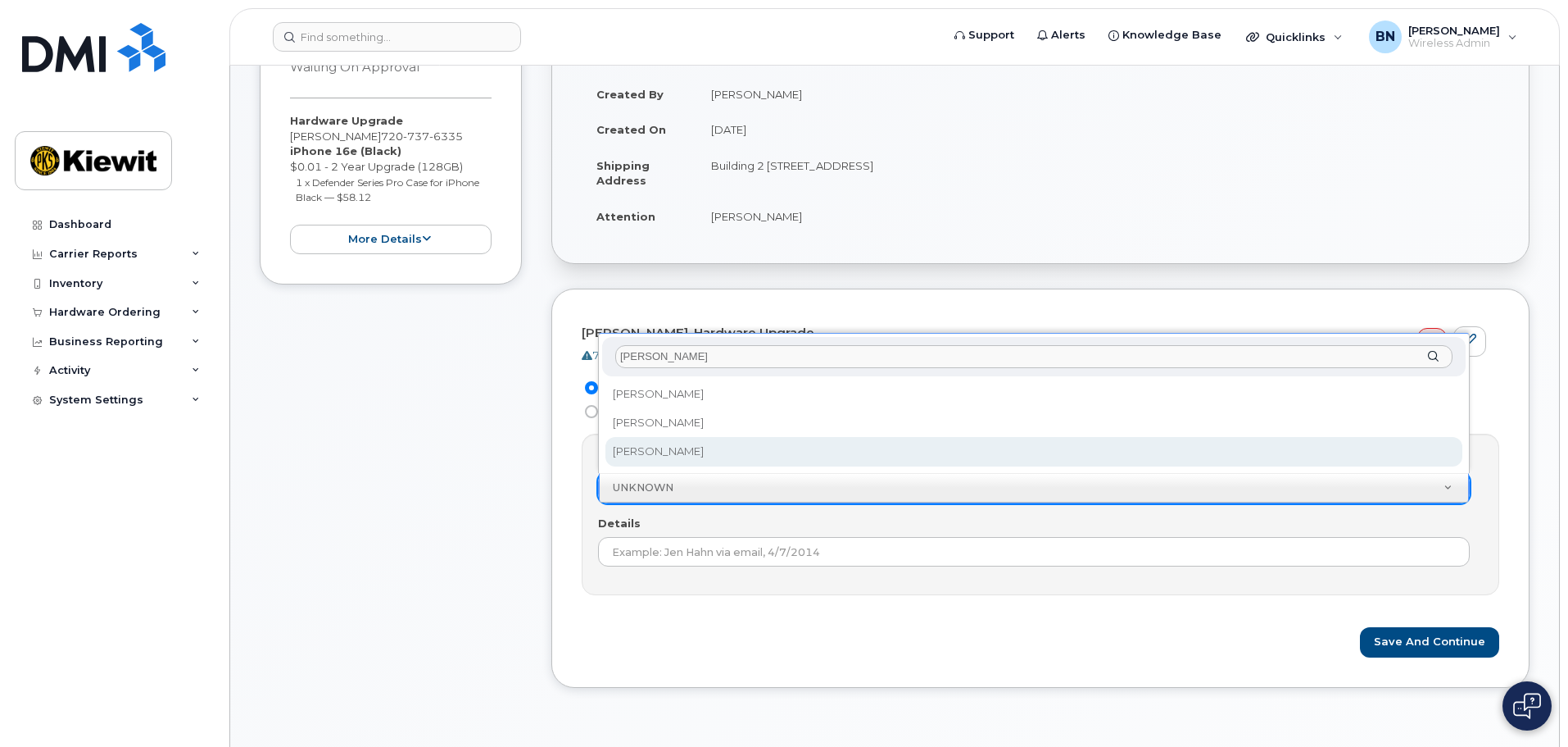
type input "benj"
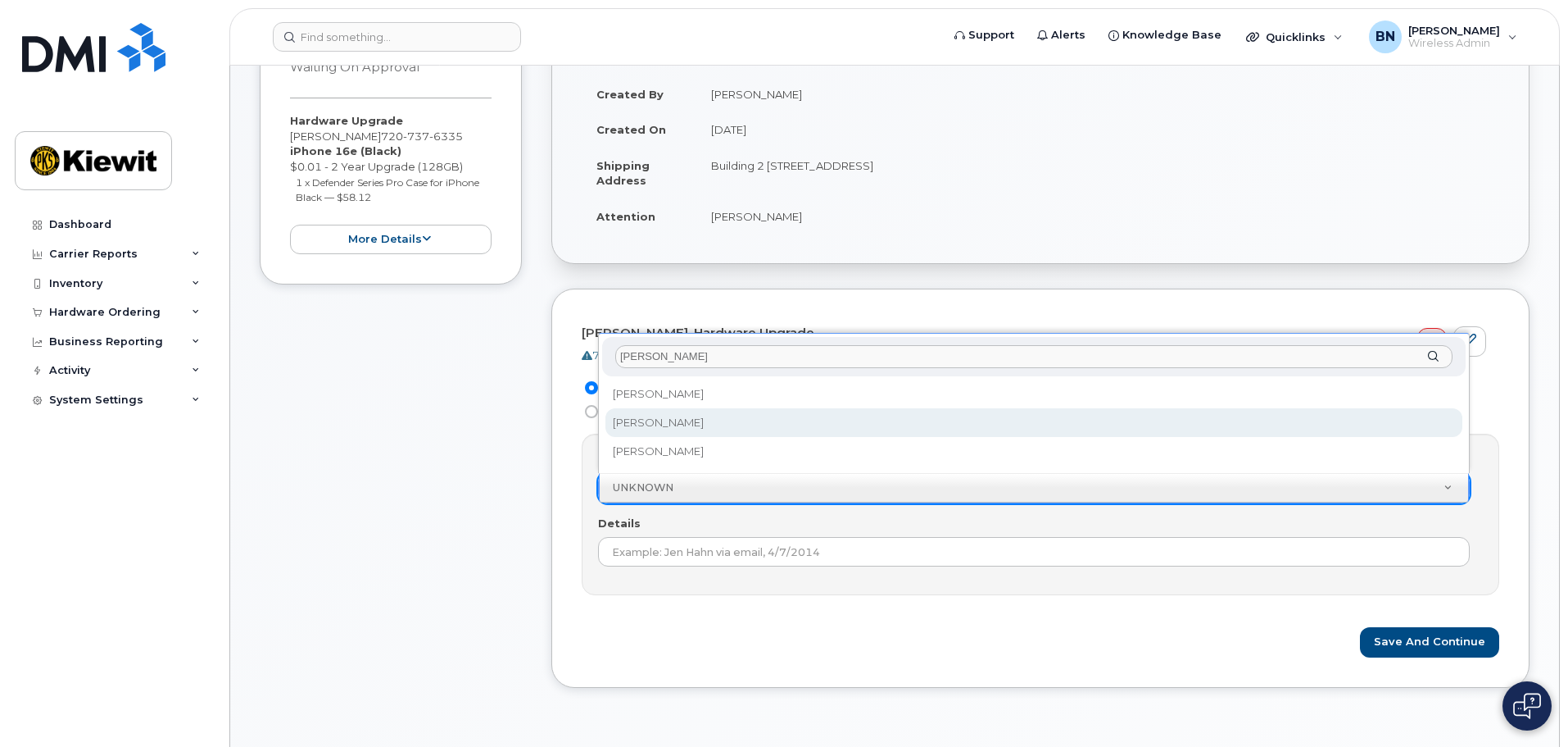
select select "2357400"
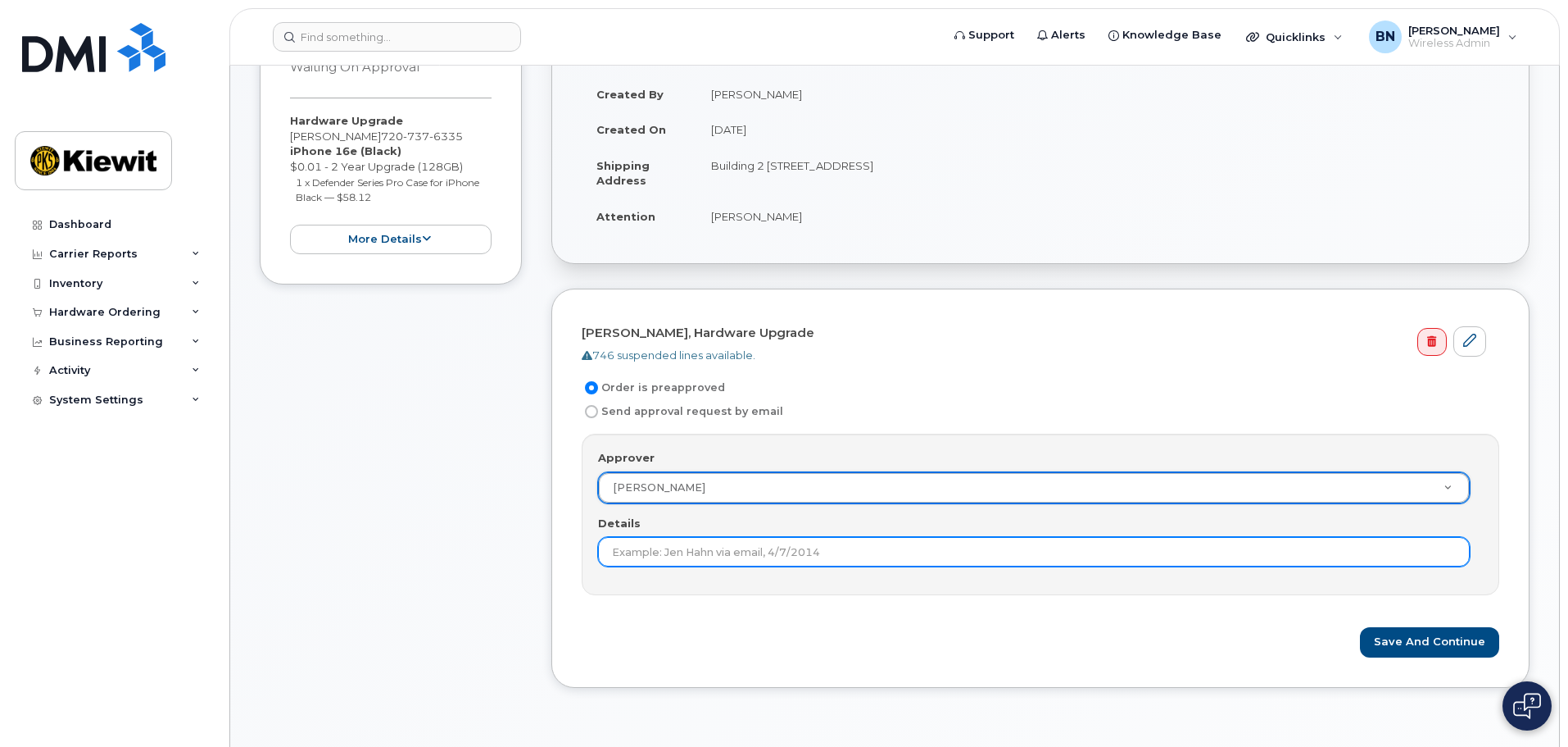
click at [688, 555] on input "Details" at bounding box center [1034, 551] width 872 height 30
type input "Benjamin Nichols preapproved"
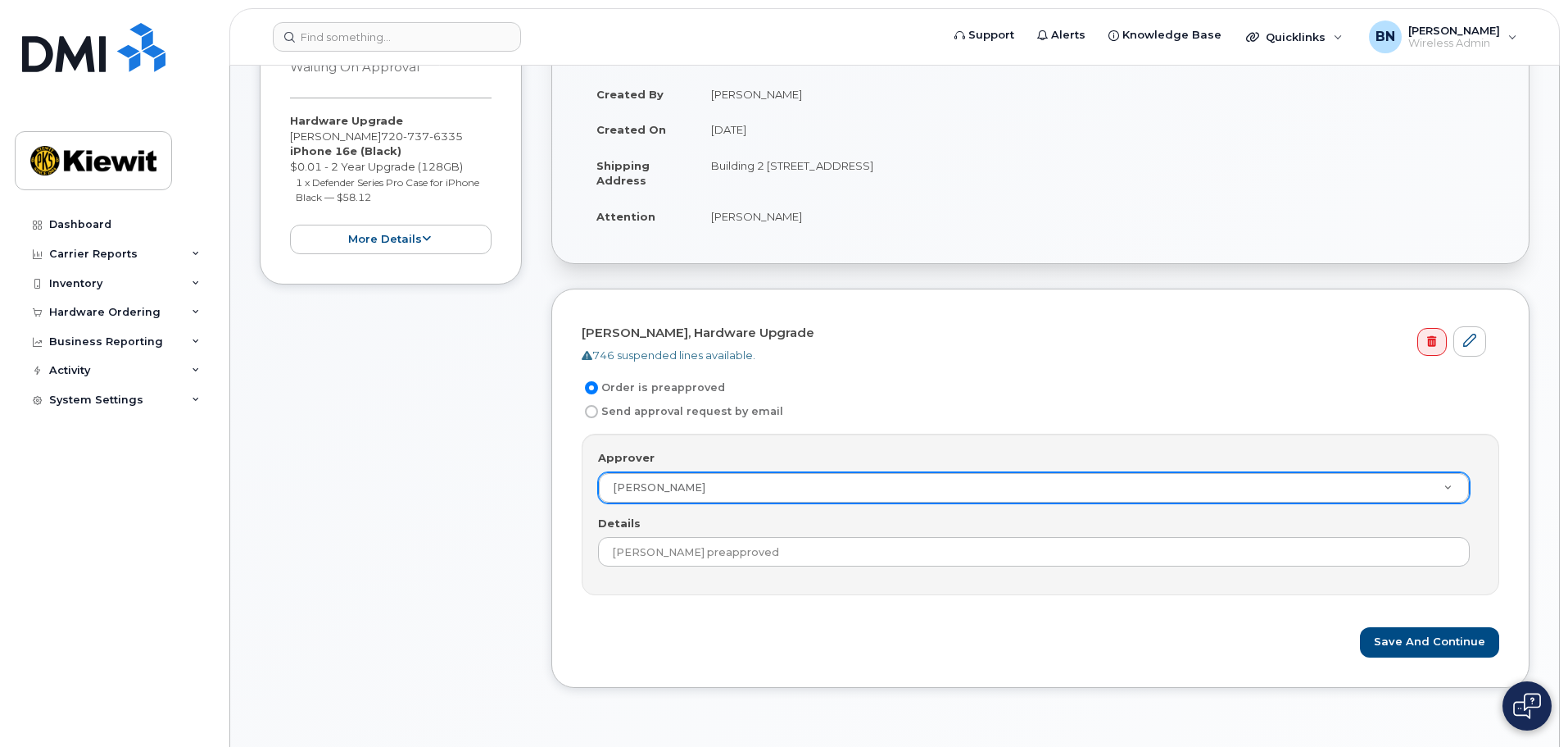
click at [741, 600] on form "Manuel Rodriguez Lucas, Hardware Upgrade 746 suspended lines available. Order i…" at bounding box center [1041, 488] width 917 height 337
click at [1477, 649] on button "Save and Continue" at bounding box center [1429, 641] width 140 height 30
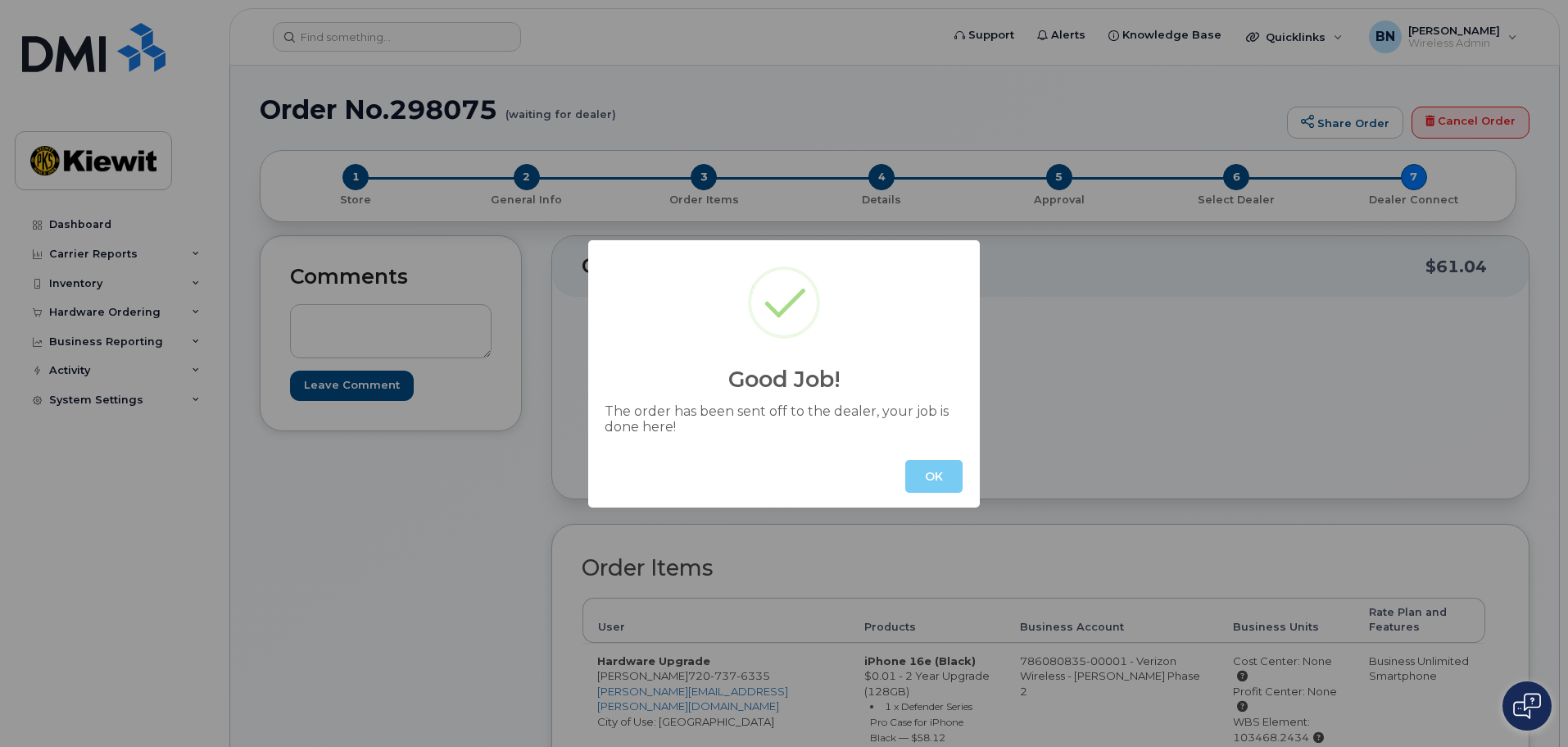
click at [949, 478] on button "OK" at bounding box center [934, 476] width 58 height 33
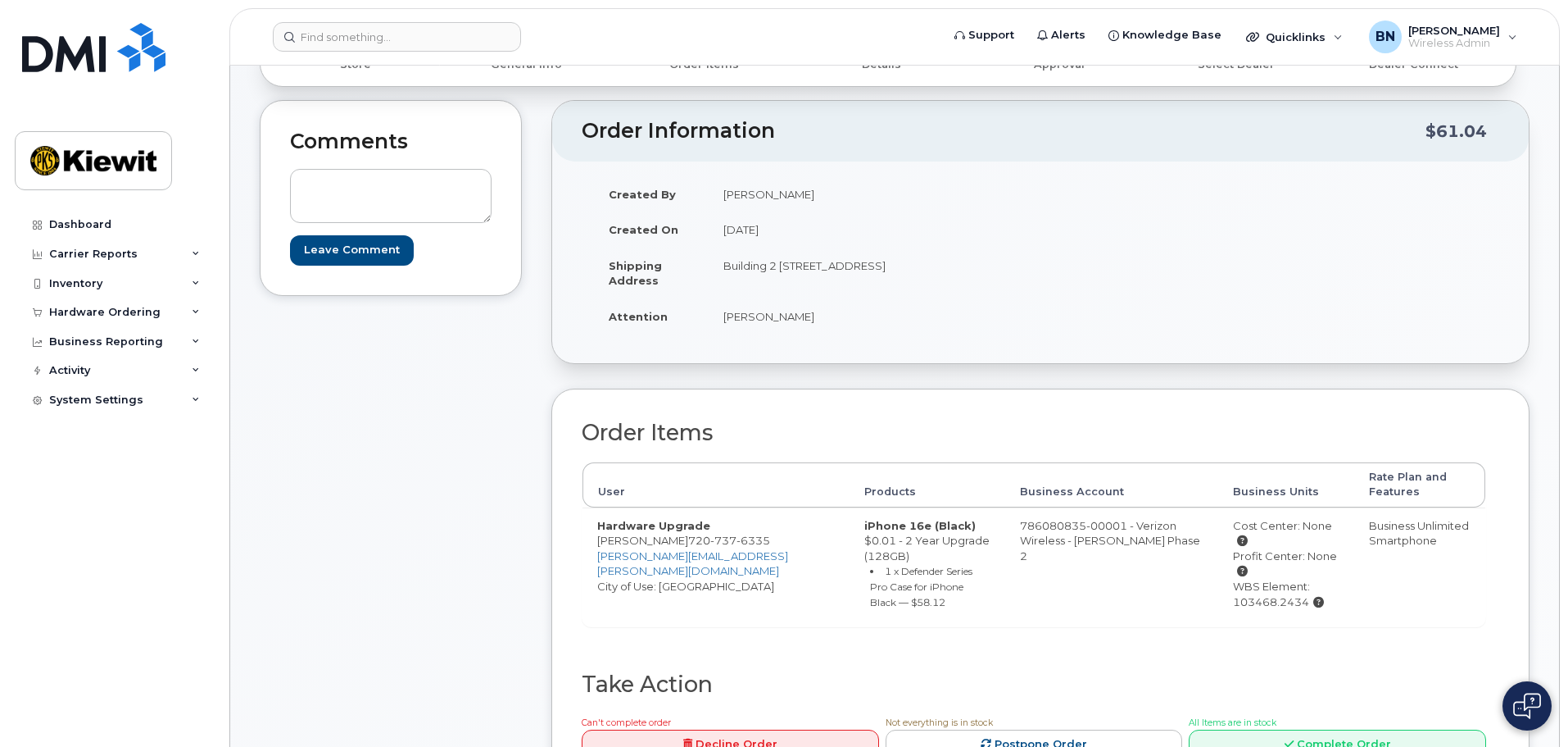
scroll to position [82, 0]
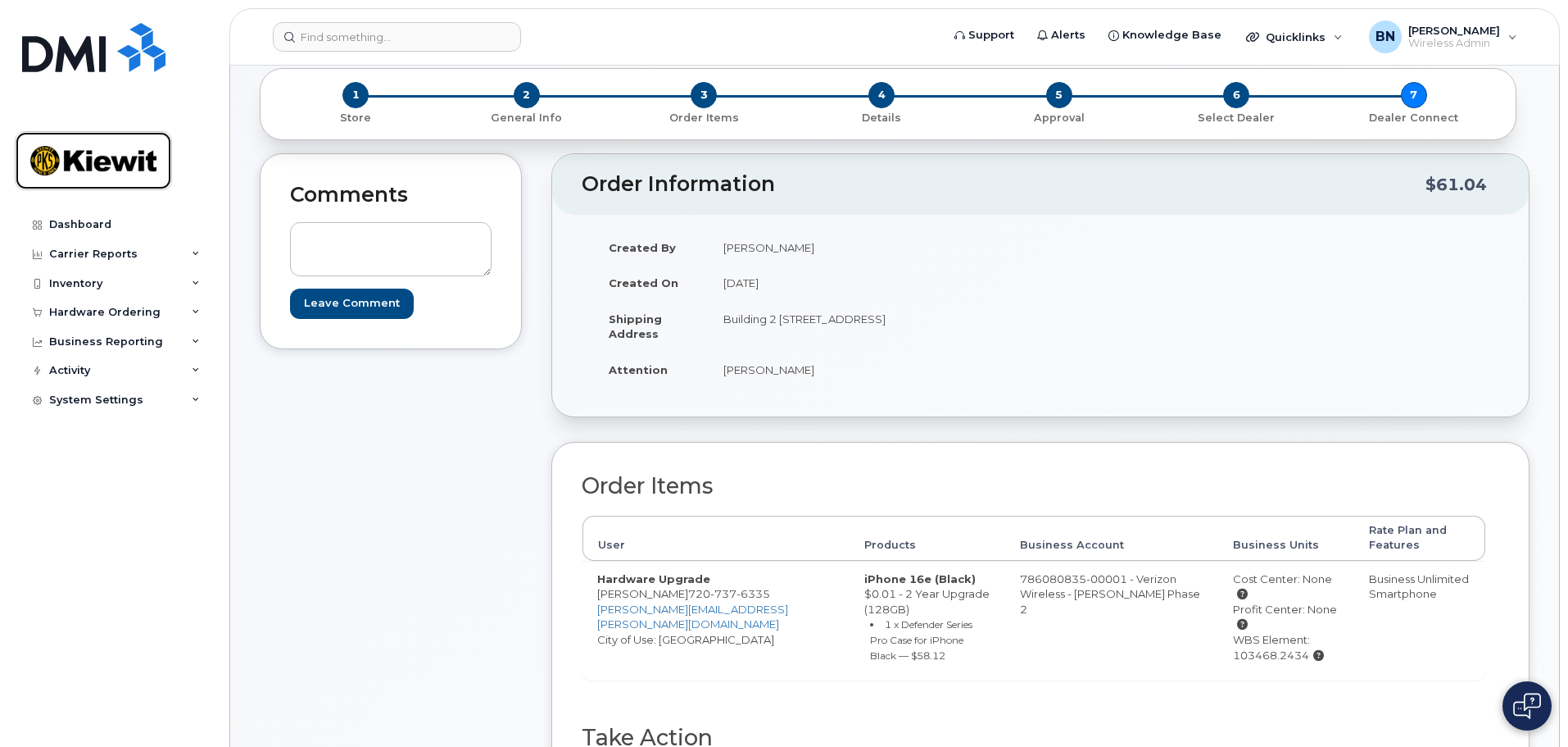
click at [133, 178] on img at bounding box center [93, 160] width 126 height 47
